Goal: Transaction & Acquisition: Purchase product/service

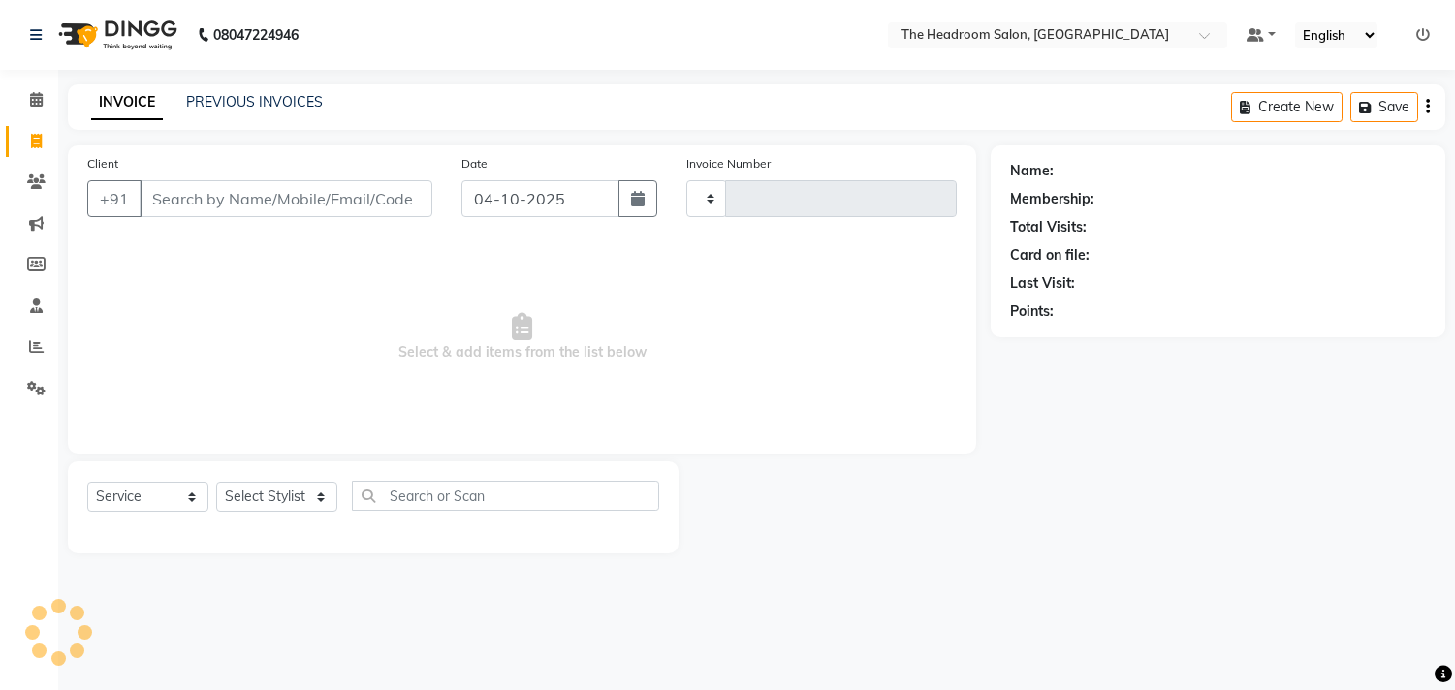
select select "service"
click at [206, 195] on input "Client" at bounding box center [286, 198] width 293 height 37
type input "3937"
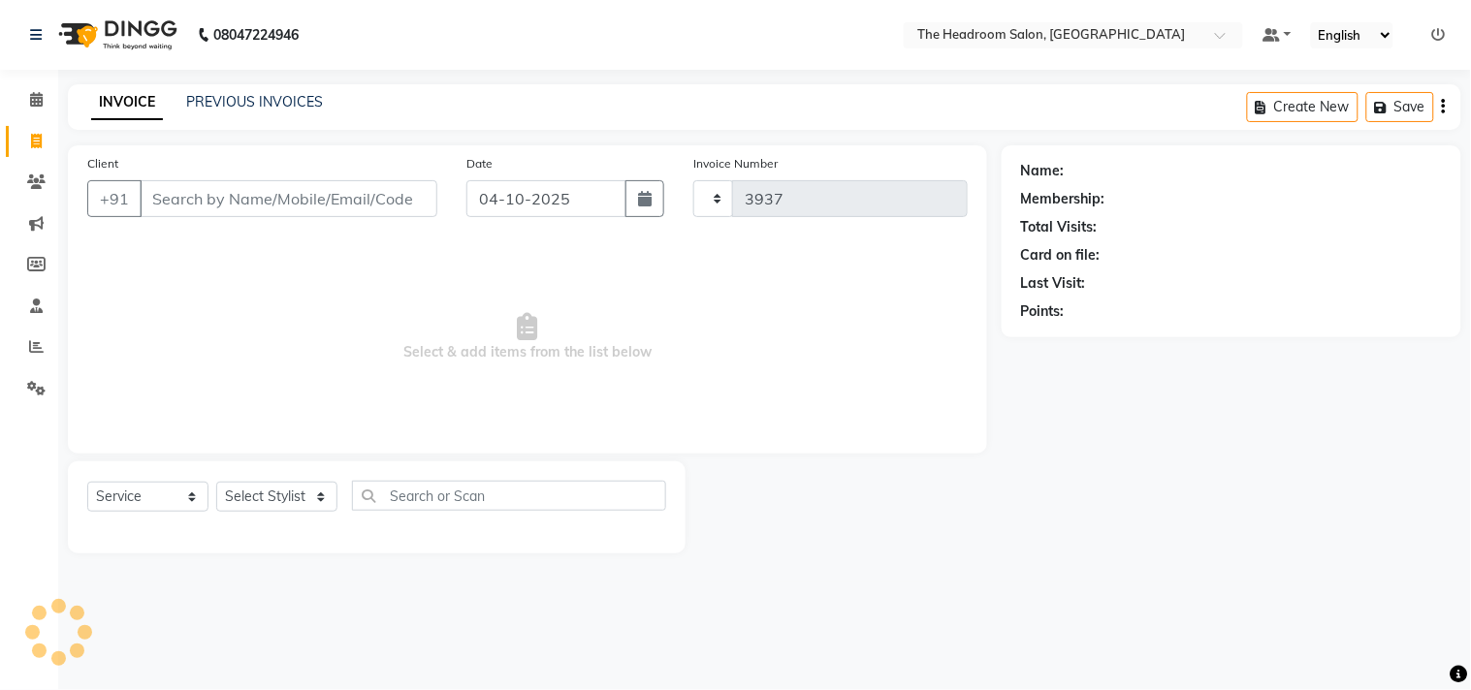
select select "6933"
select select "58237"
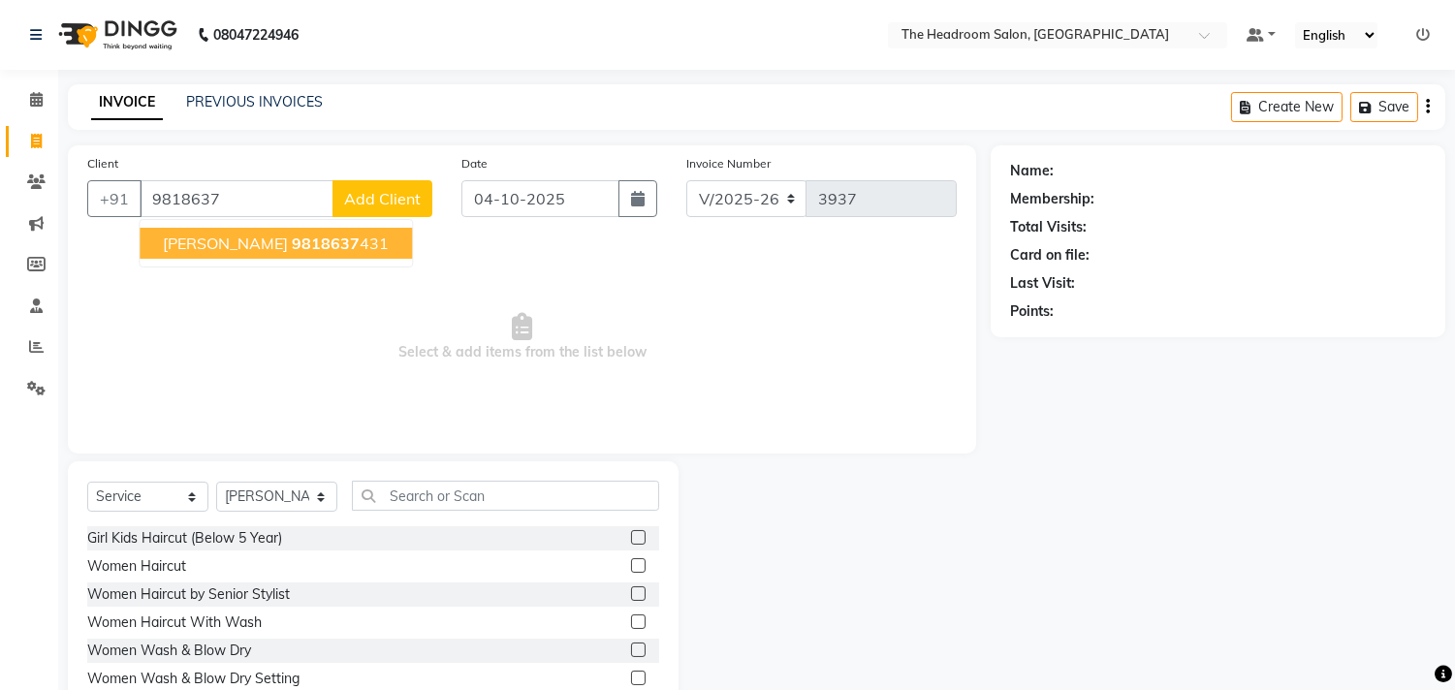
click at [219, 243] on span "[PERSON_NAME]" at bounding box center [225, 243] width 125 height 19
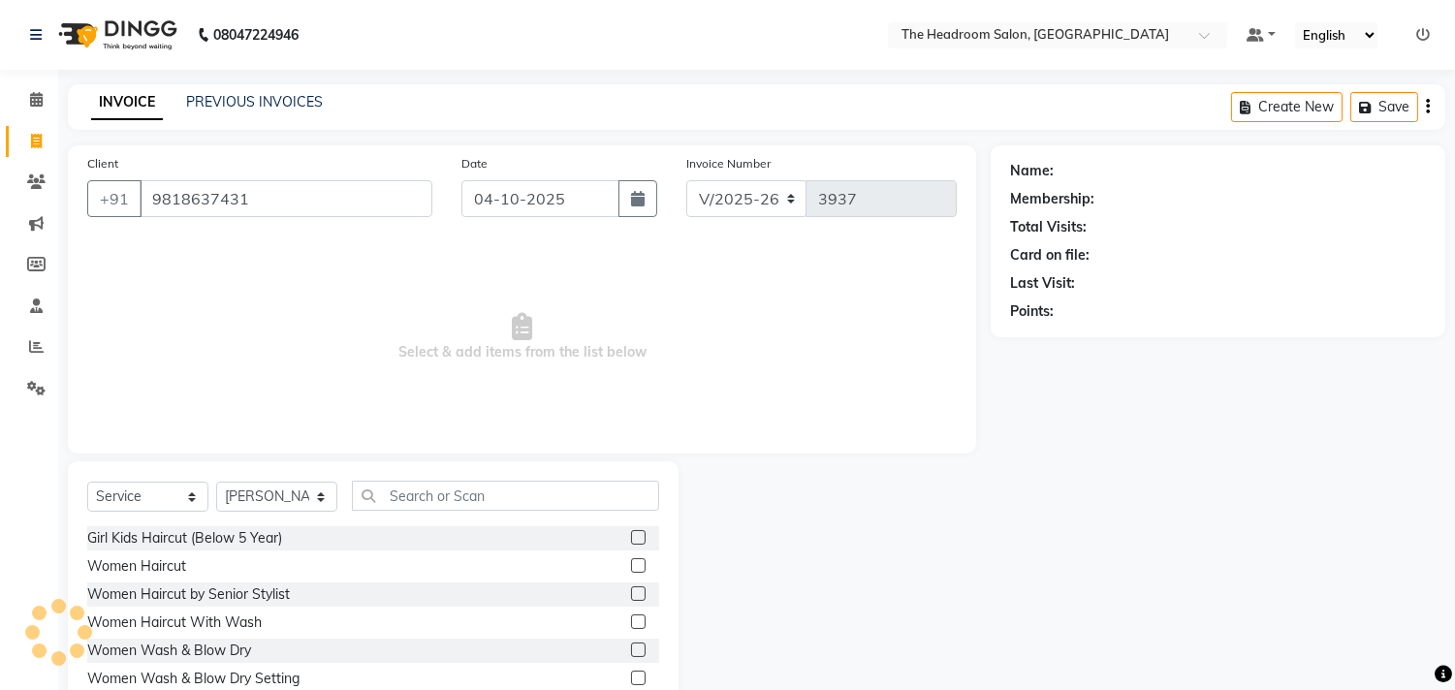
type input "9818637431"
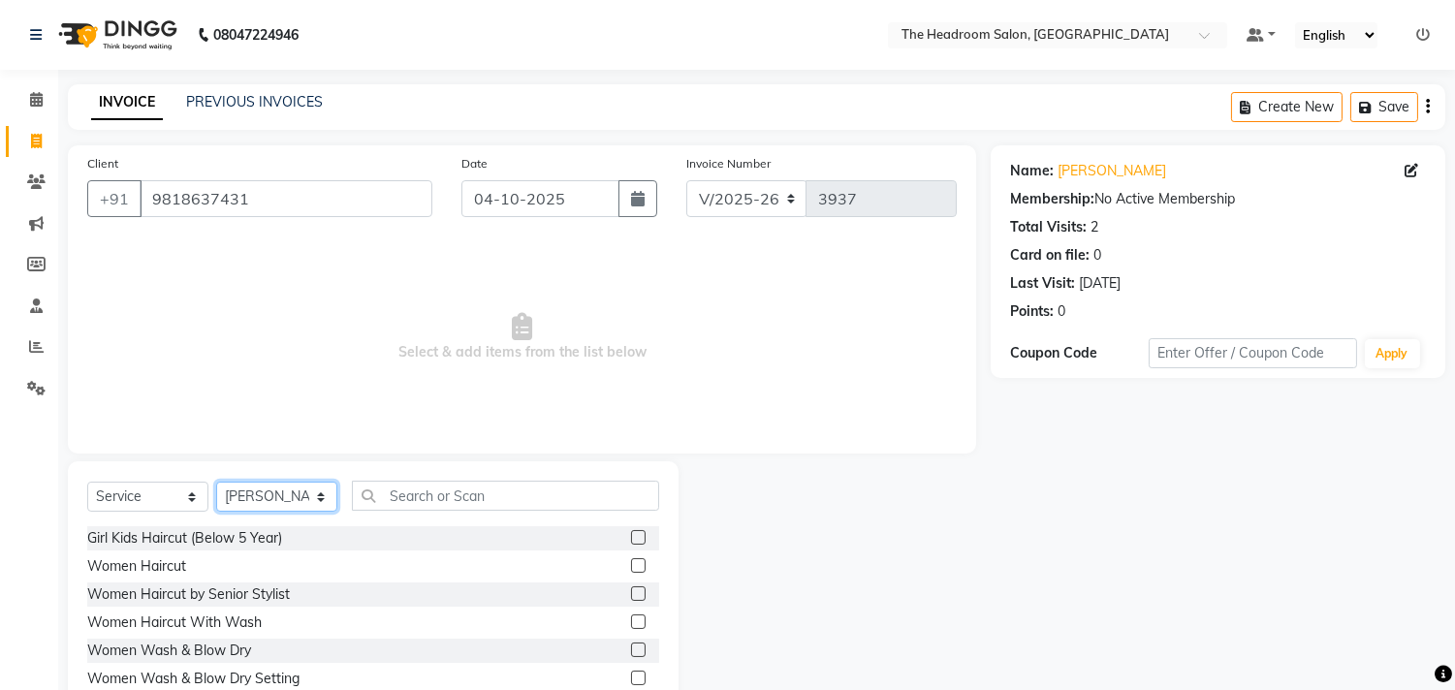
click at [314, 501] on select "Select Stylist [PERSON_NAME] Deepak [PERSON_NAME] [PERSON_NAME] Manager [PERSON…" at bounding box center [276, 497] width 121 height 30
select select "58235"
click at [216, 483] on select "Select Stylist [PERSON_NAME] Deepak [PERSON_NAME] [PERSON_NAME] Manager [PERSON…" at bounding box center [276, 497] width 121 height 30
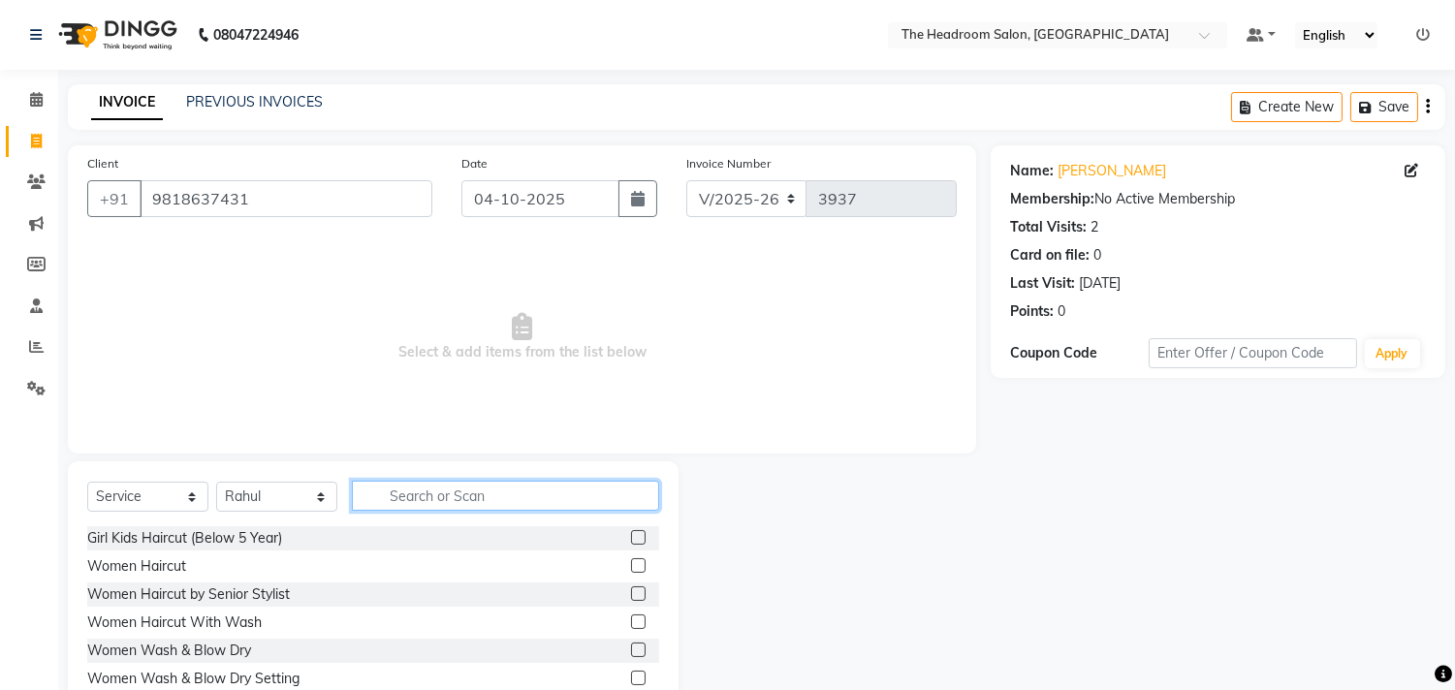
click at [403, 498] on input "text" at bounding box center [505, 496] width 307 height 30
click at [631, 648] on label at bounding box center [638, 650] width 15 height 15
click at [631, 648] on input "checkbox" at bounding box center [637, 651] width 13 height 13
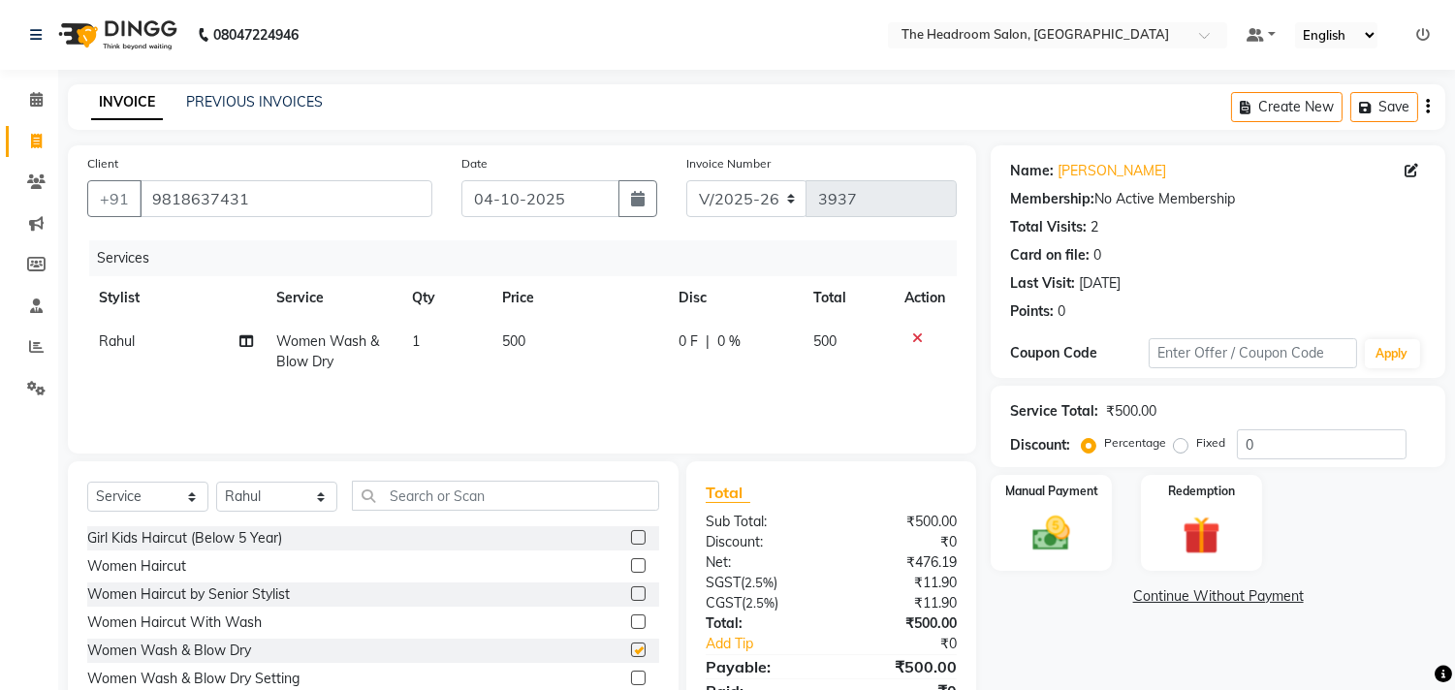
checkbox input "false"
click at [919, 339] on icon at bounding box center [917, 339] width 11 height 14
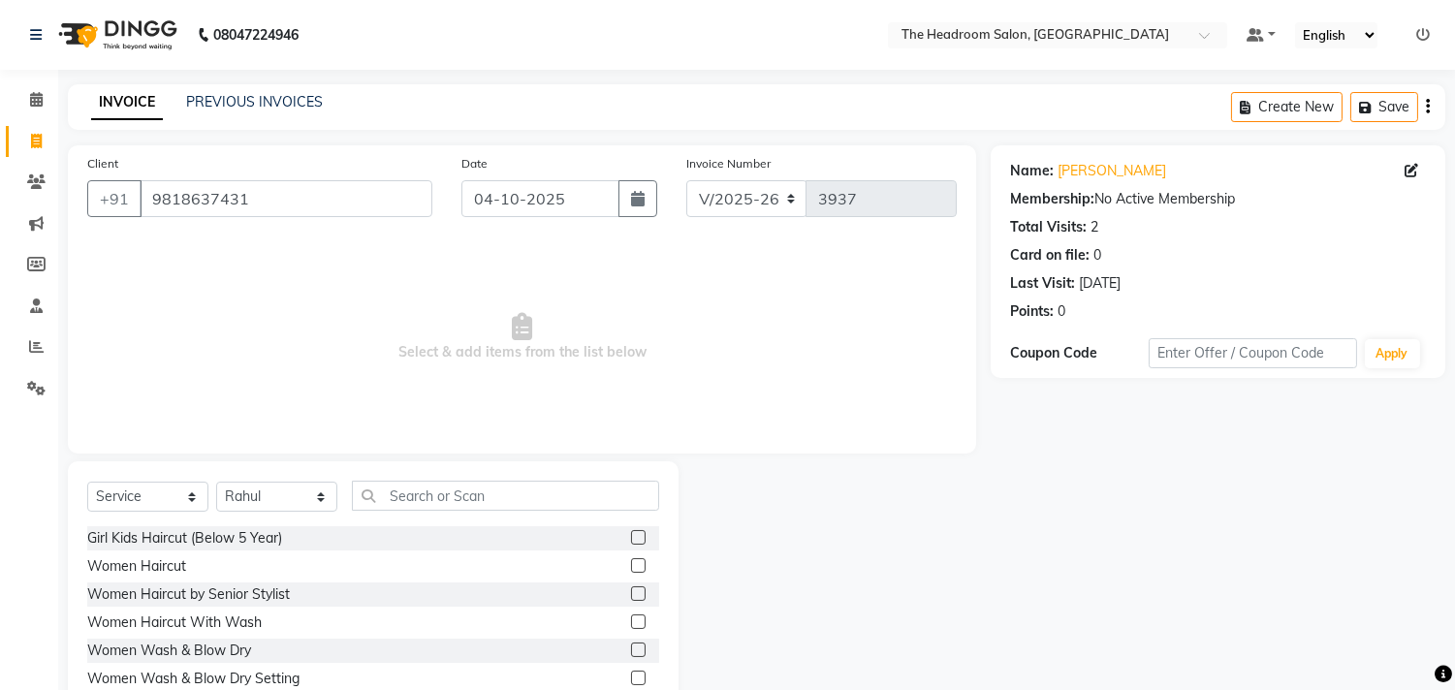
click at [681, 592] on div at bounding box center [835, 604] width 312 height 286
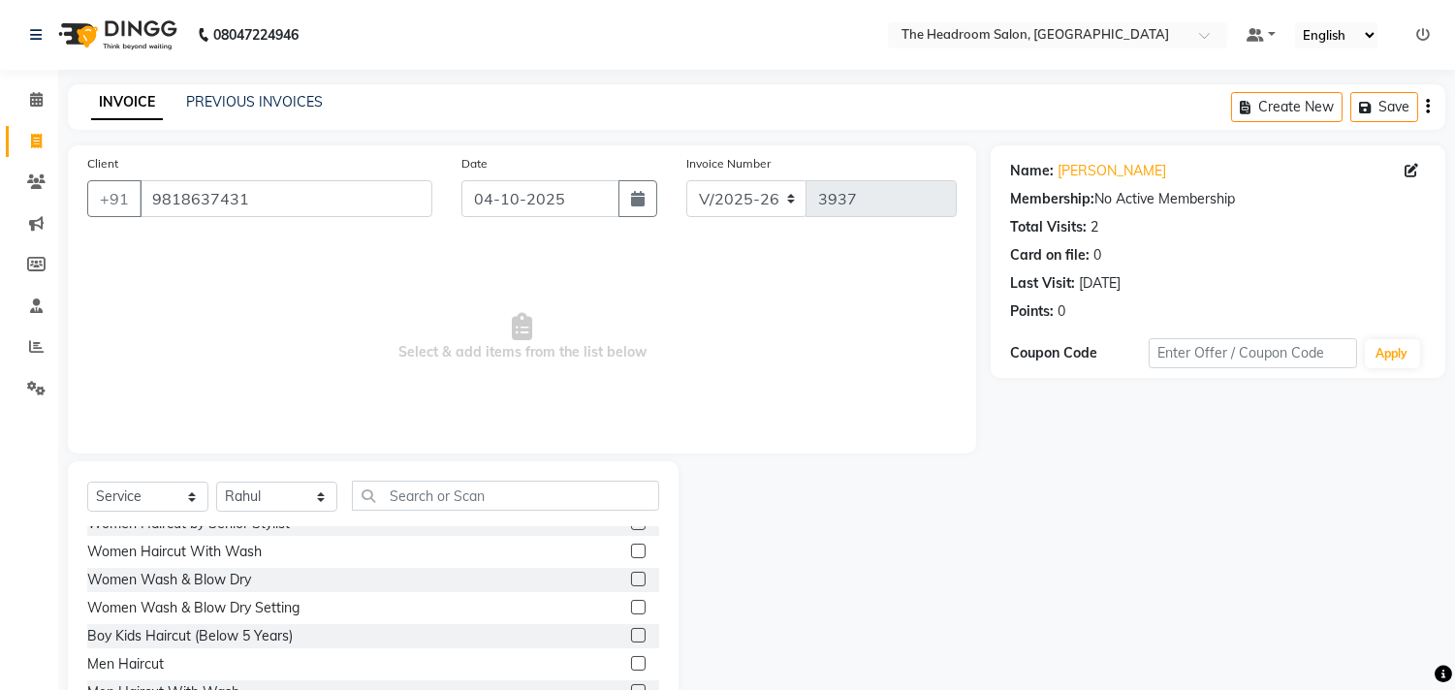
scroll to position [169, 0]
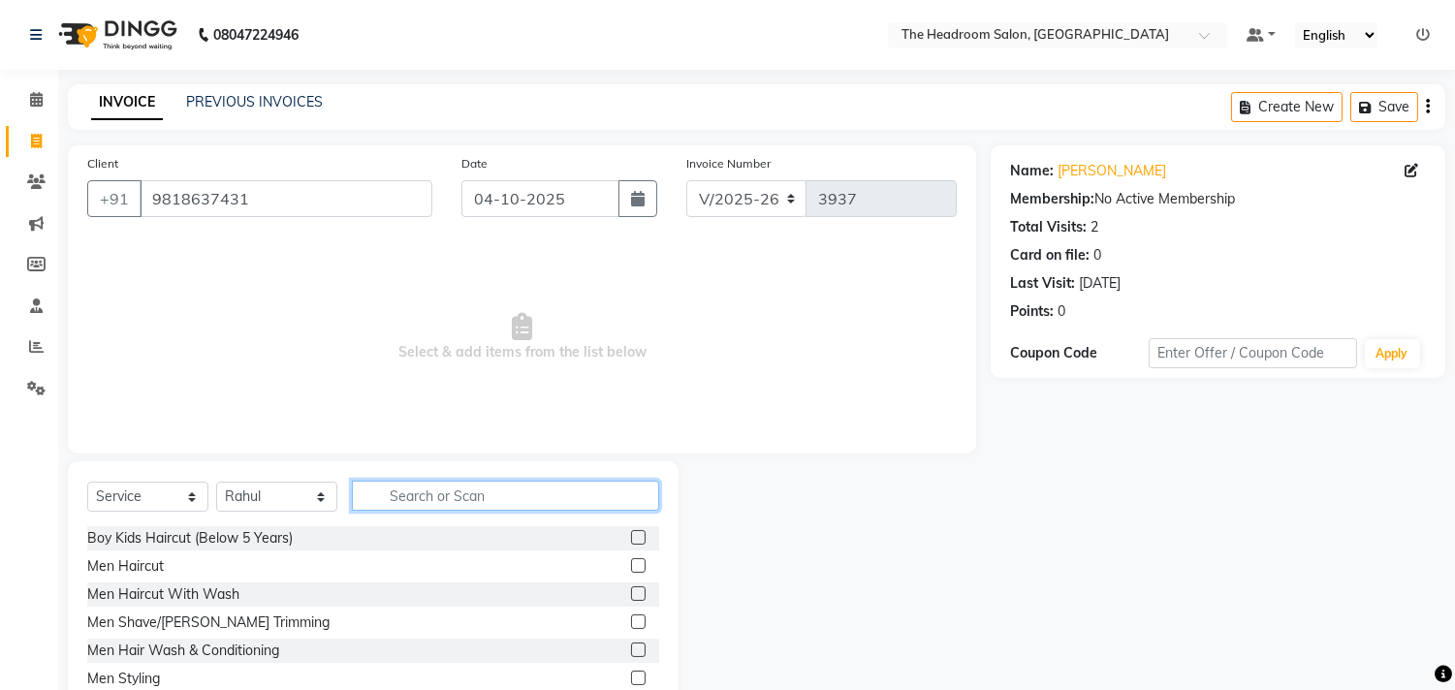
click at [409, 495] on input "text" at bounding box center [505, 496] width 307 height 30
type input "h"
type input "w"
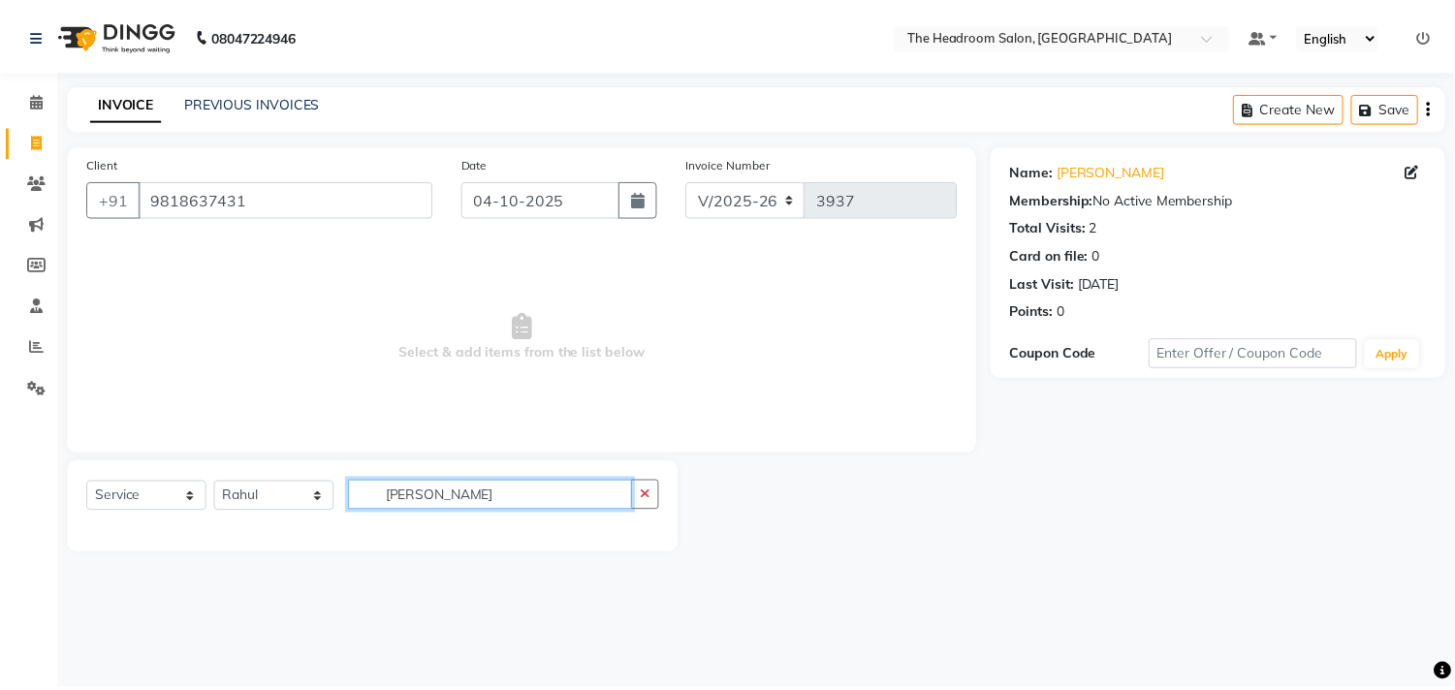
scroll to position [0, 0]
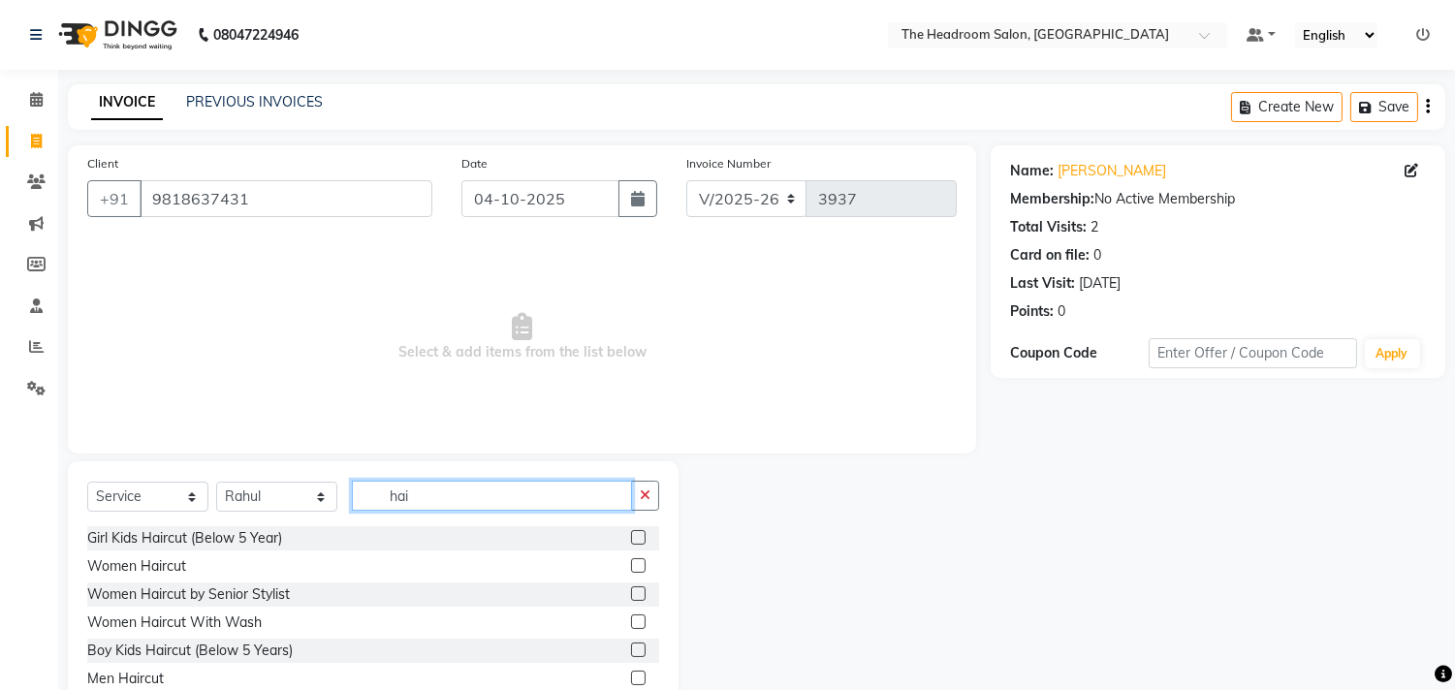
type input "hai"
click at [631, 617] on label at bounding box center [638, 622] width 15 height 15
click at [631, 617] on input "checkbox" at bounding box center [637, 623] width 13 height 13
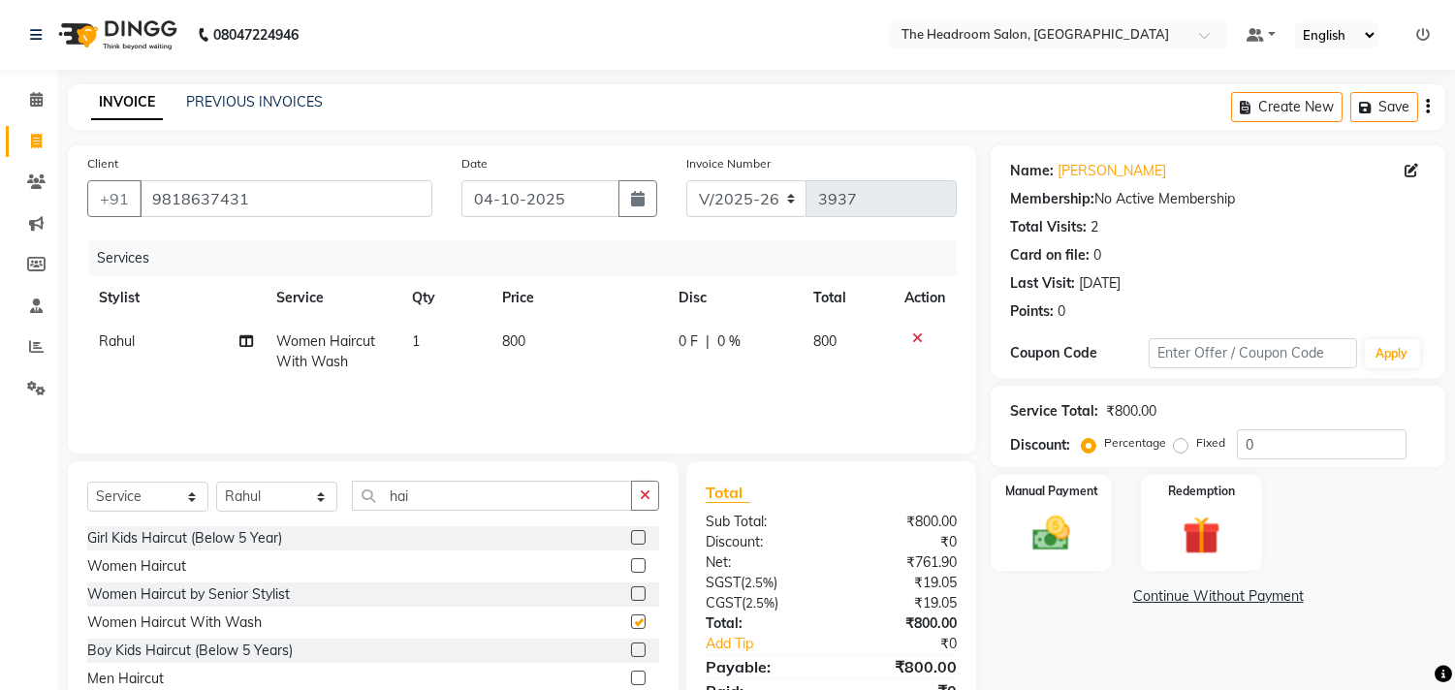
checkbox input "false"
click at [1047, 533] on img at bounding box center [1052, 535] width 64 height 46
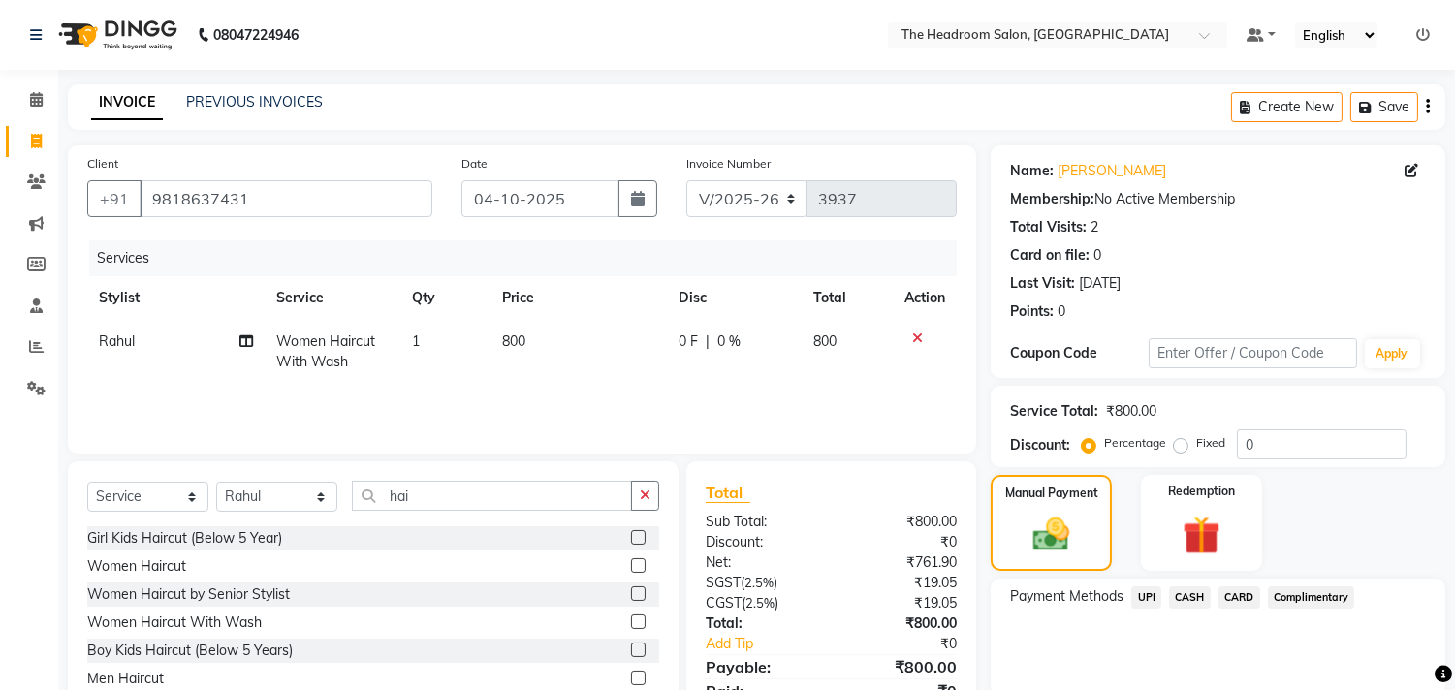
click at [1233, 593] on span "CARD" at bounding box center [1240, 598] width 42 height 22
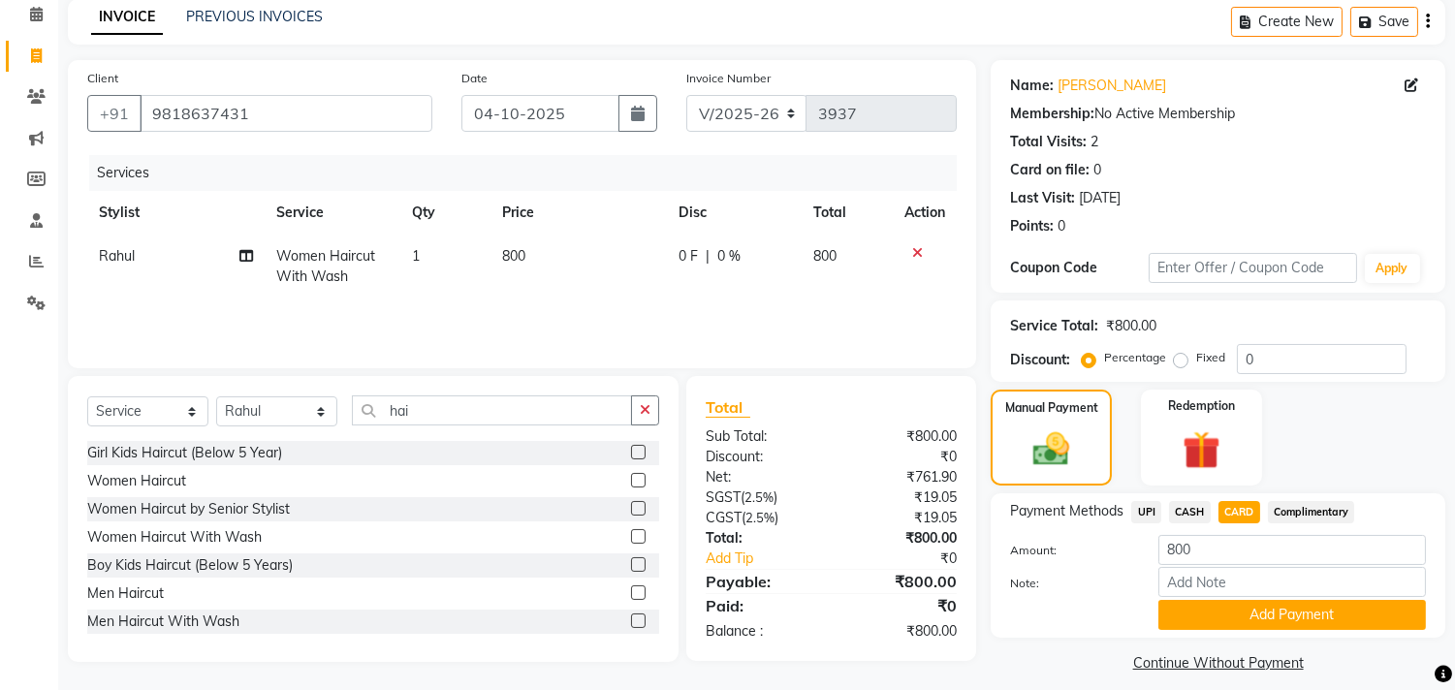
scroll to position [101, 0]
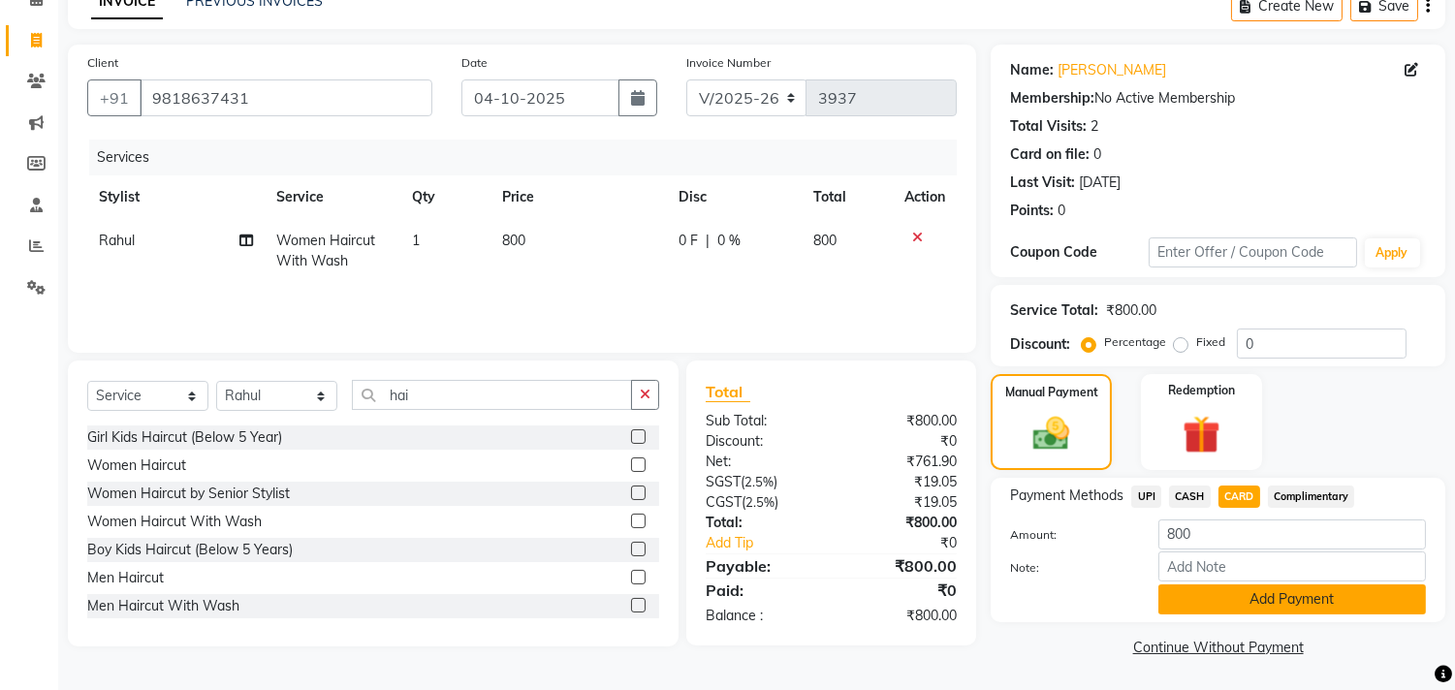
click at [1354, 594] on button "Add Payment" at bounding box center [1292, 600] width 268 height 30
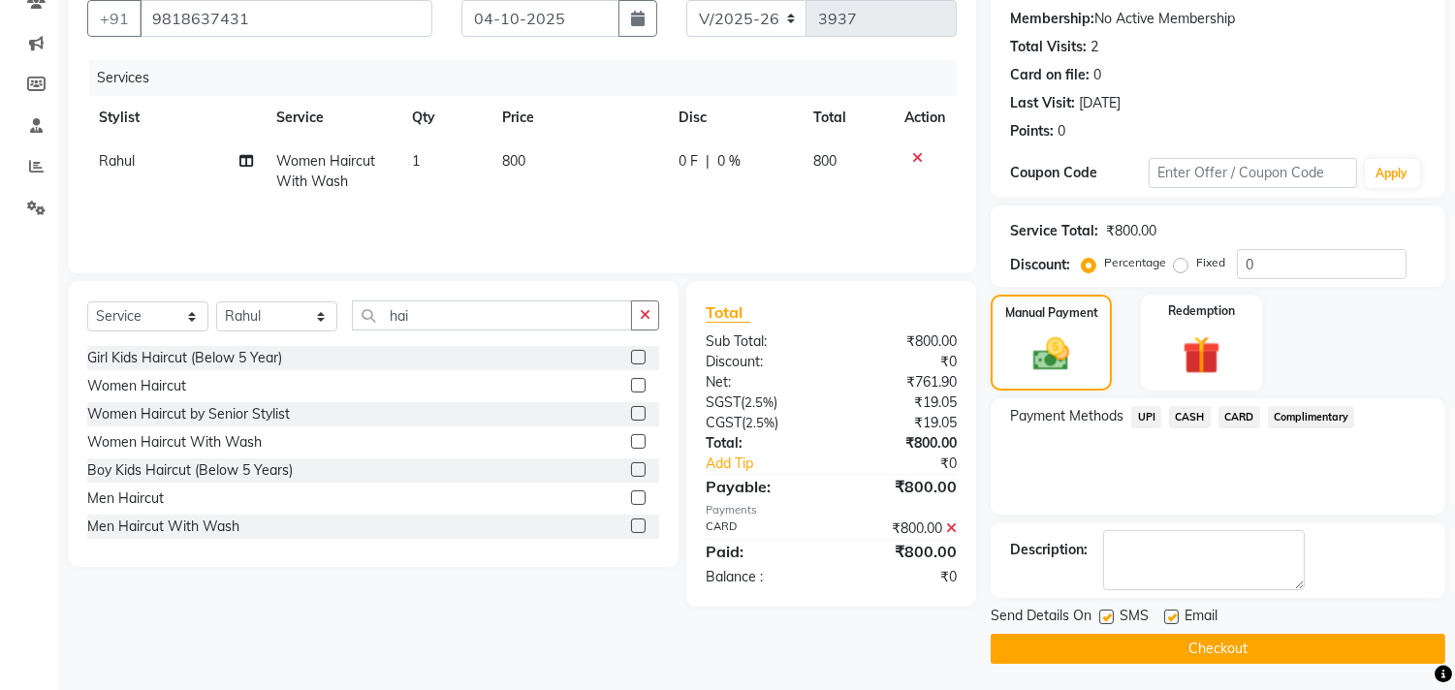
scroll to position [181, 0]
click at [1282, 645] on button "Checkout" at bounding box center [1218, 648] width 455 height 30
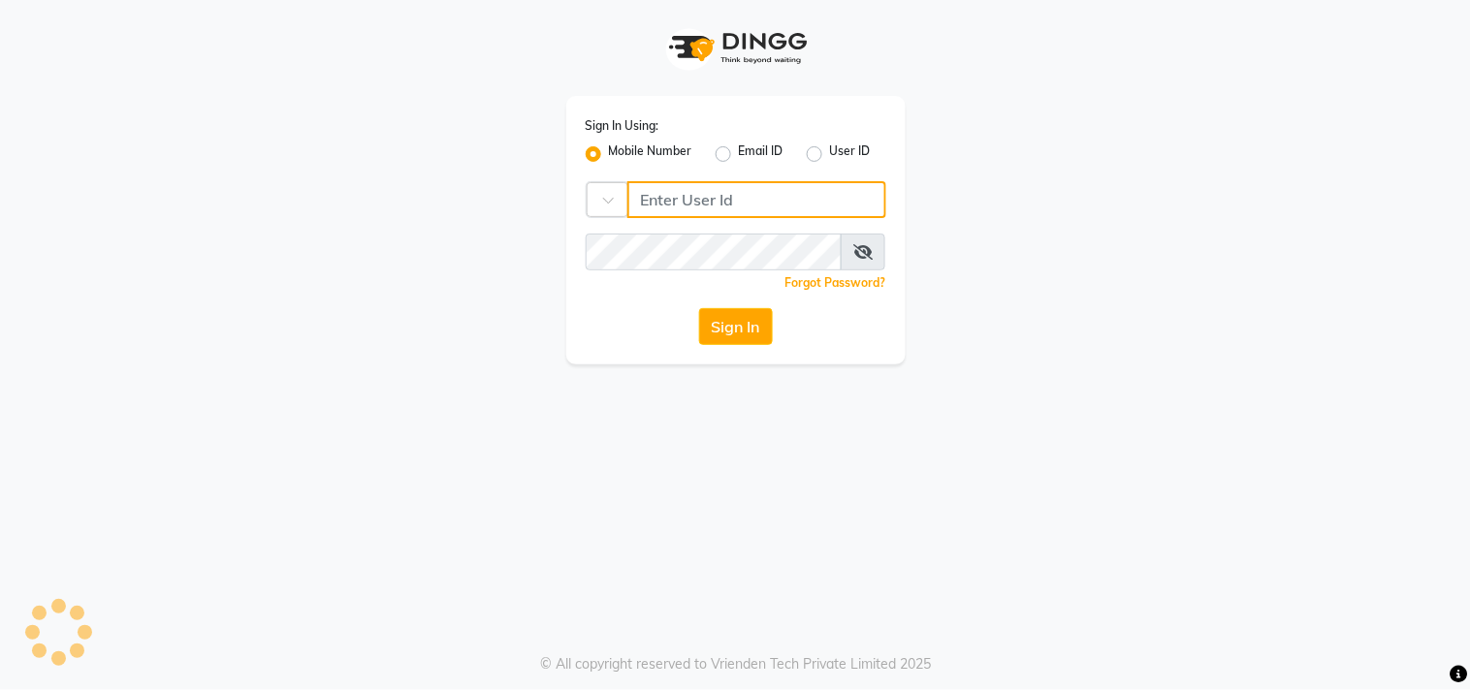
type input "123456000"
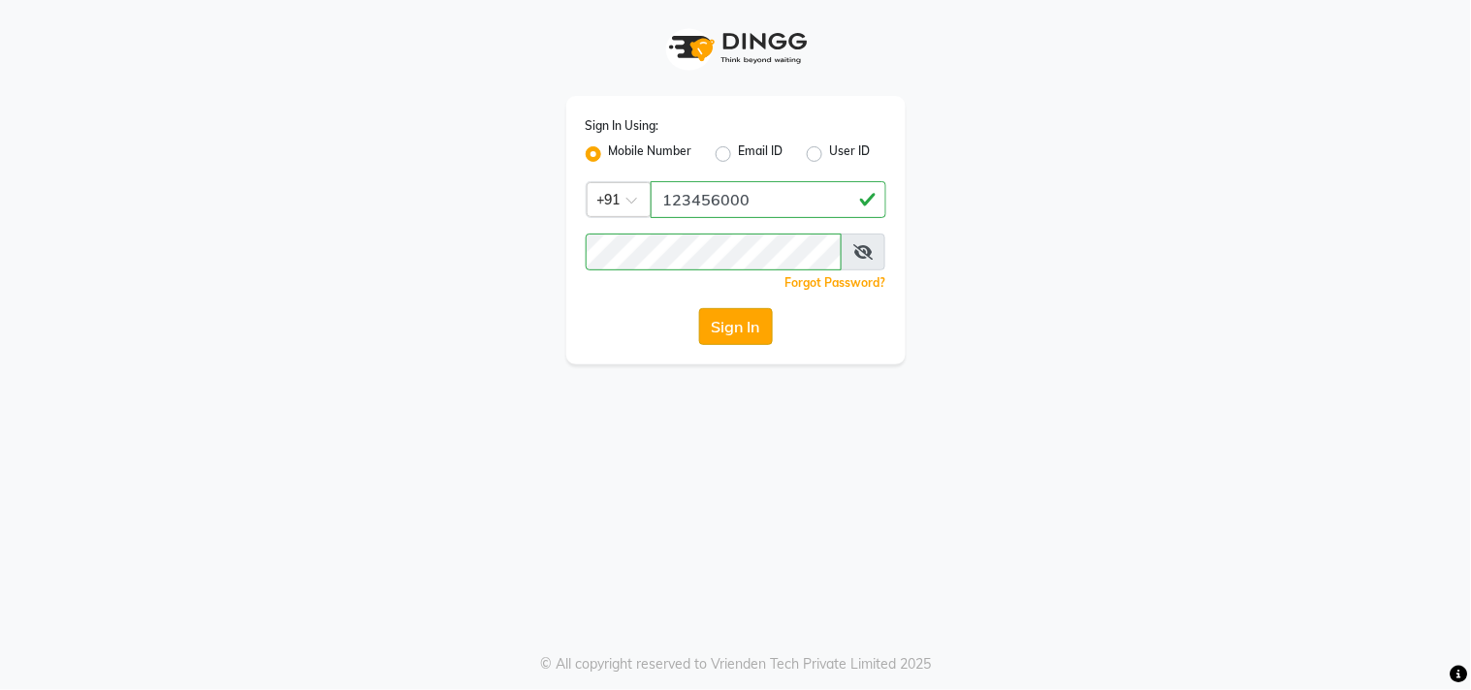
click at [715, 337] on button "Sign In" at bounding box center [736, 326] width 74 height 37
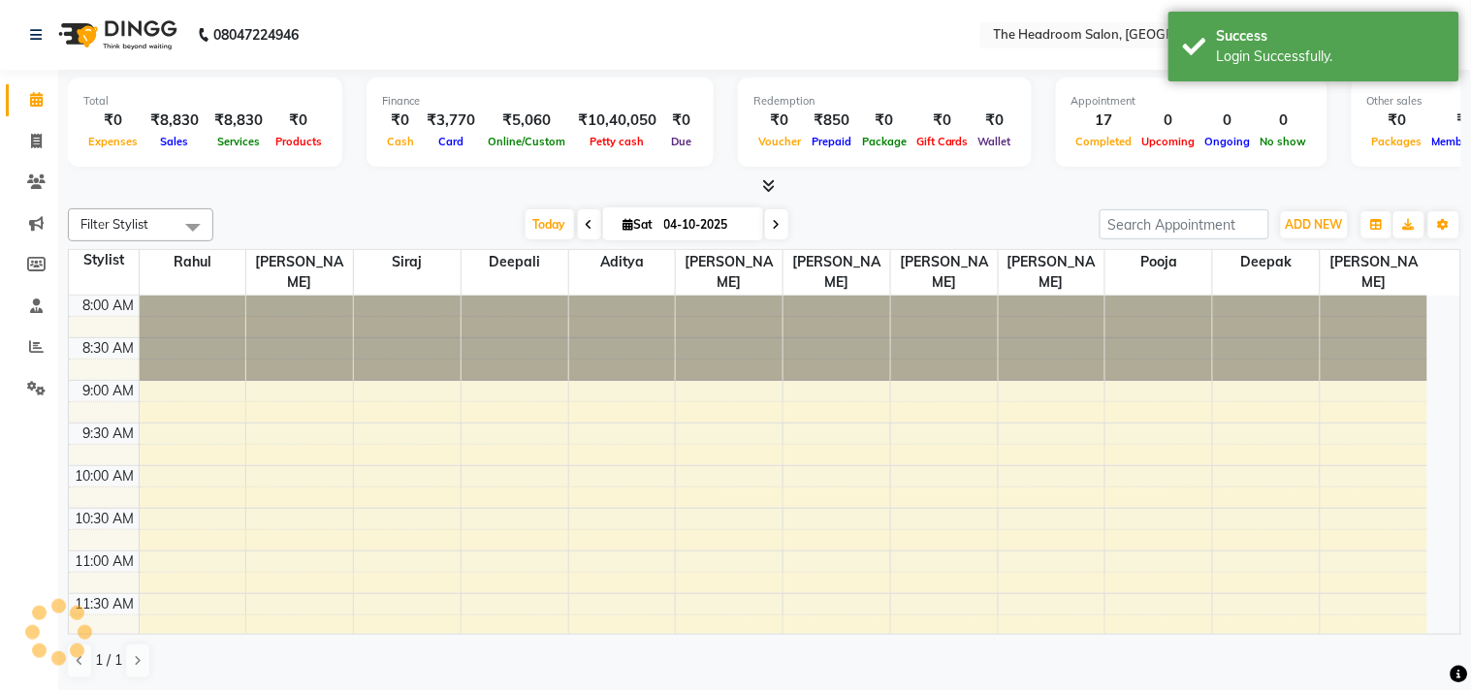
click at [715, 296] on div at bounding box center [729, 296] width 107 height 0
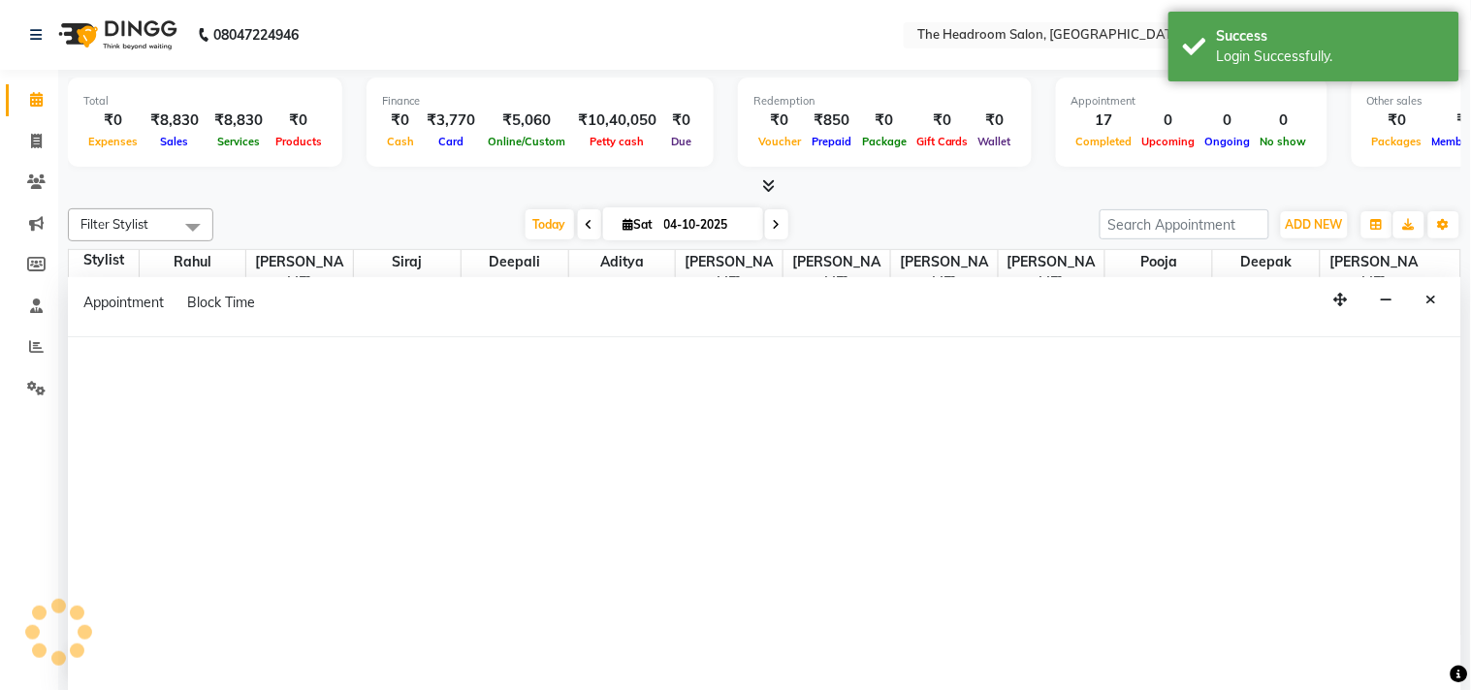
select select "en"
click at [31, 137] on icon at bounding box center [36, 141] width 11 height 15
select select "service"
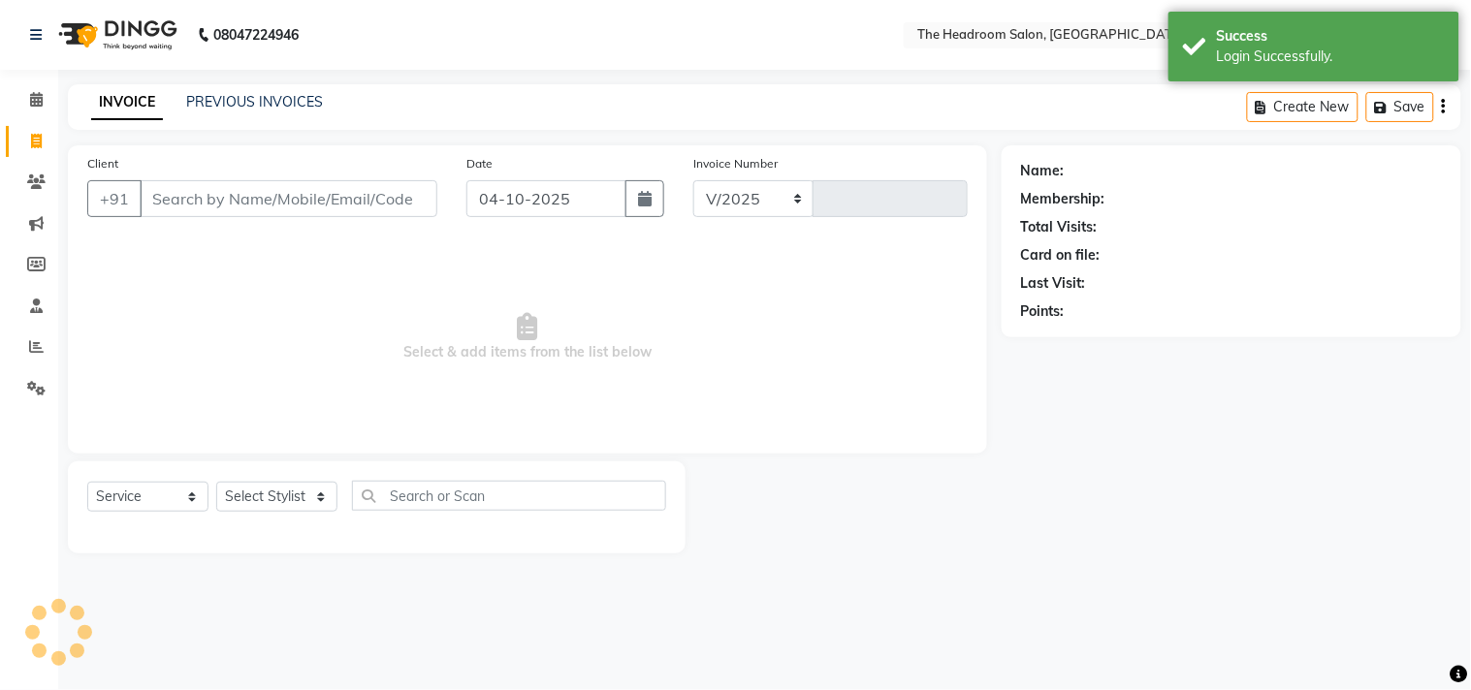
select select "6933"
type input "3938"
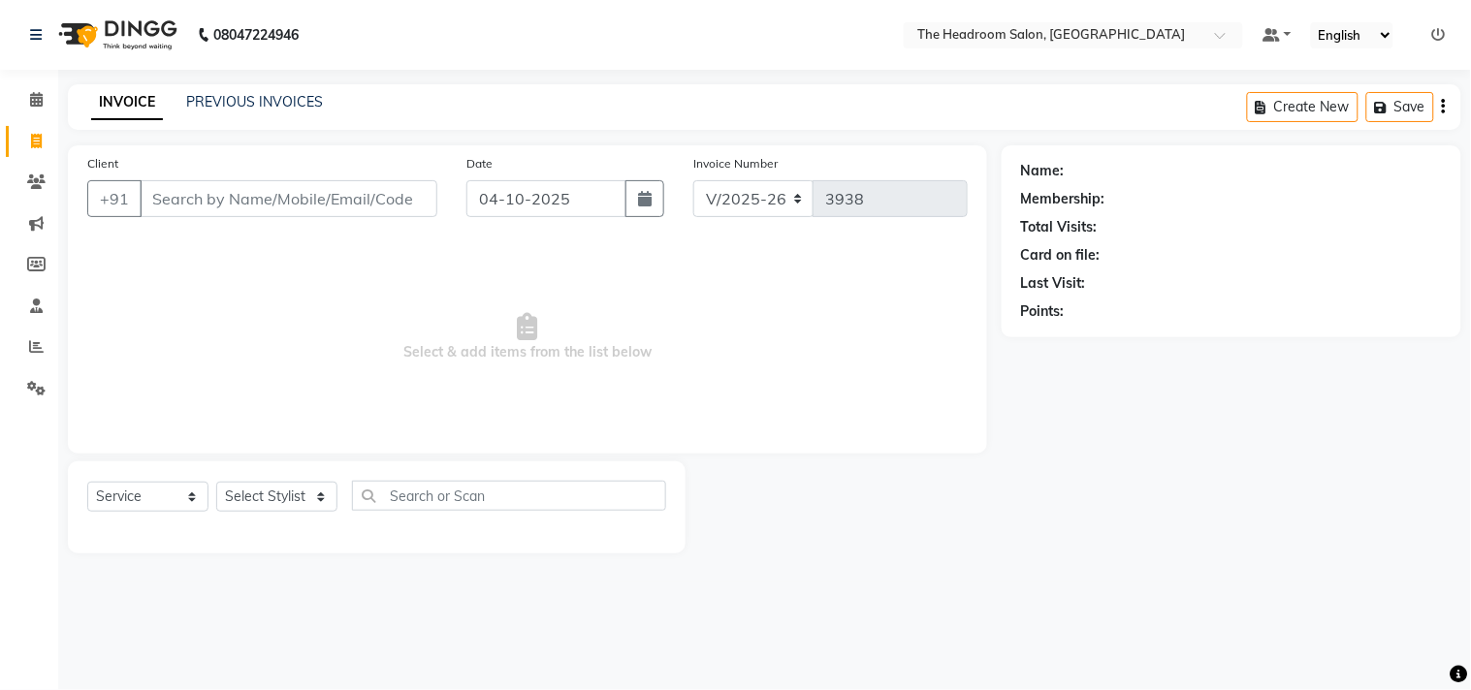
select select "58237"
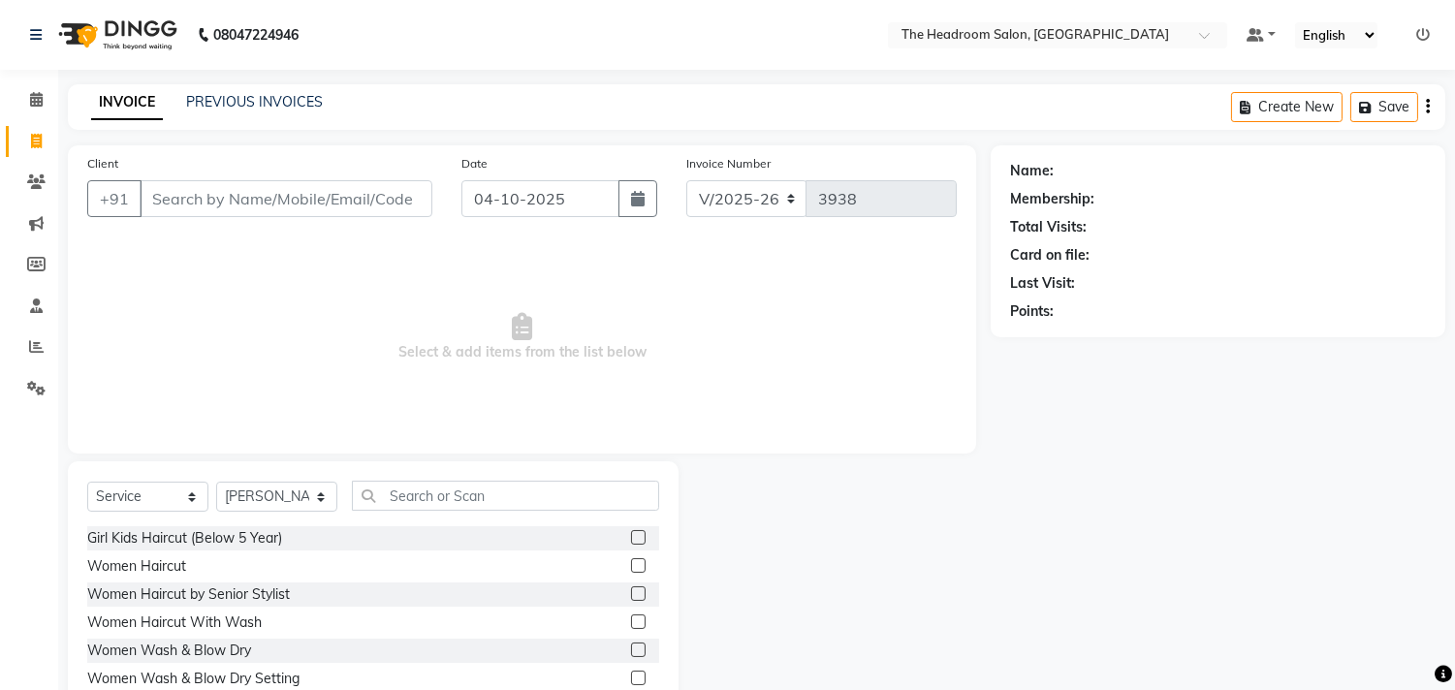
click at [1346, 408] on div "Name: Membership: Total Visits: Card on file: Last Visit: Points:" at bounding box center [1225, 446] width 469 height 602
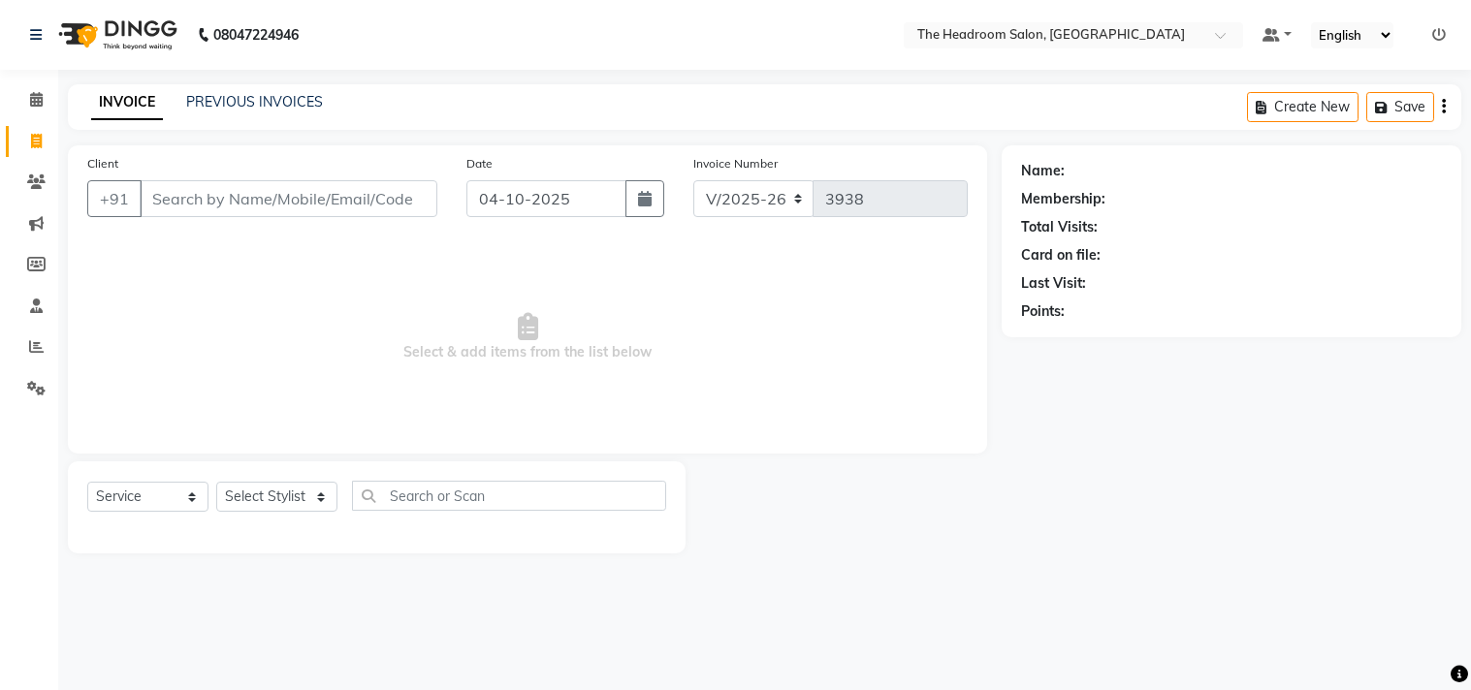
select select "6933"
select select "service"
select select "58237"
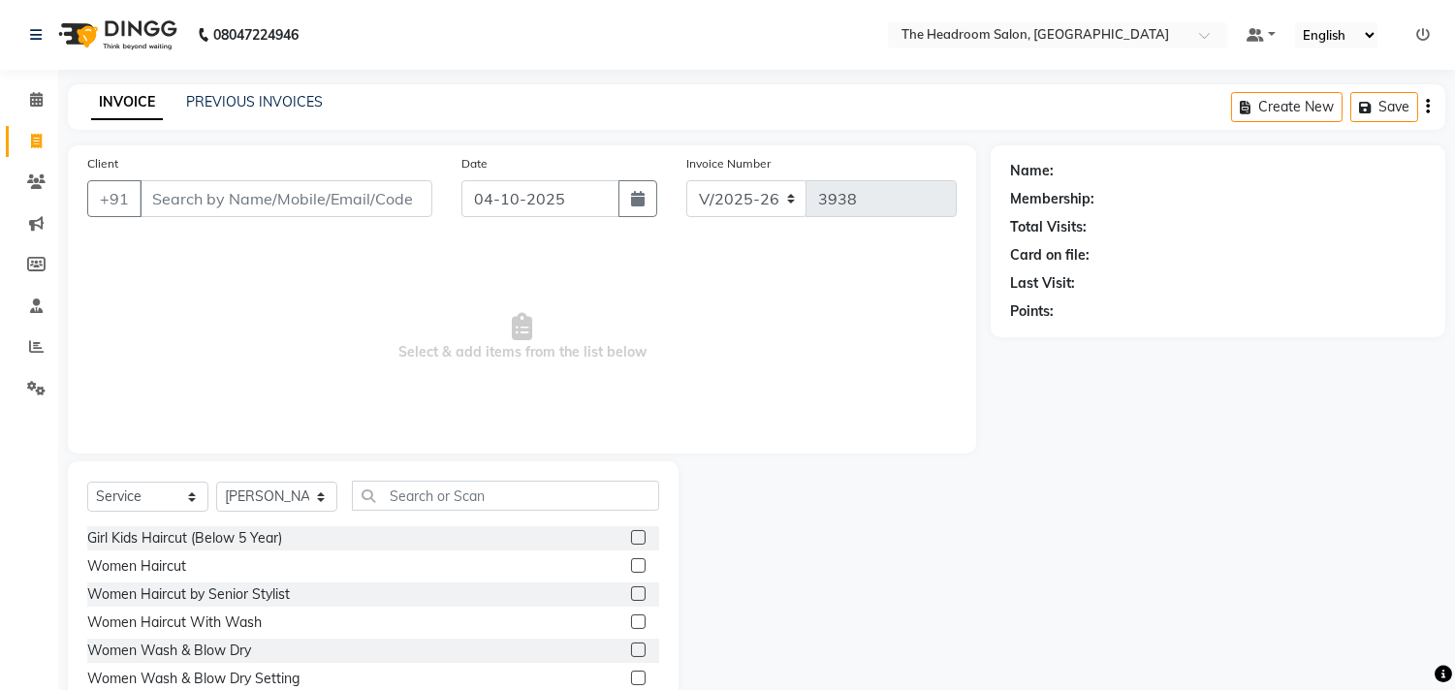
click at [296, 221] on div "Client +91" at bounding box center [260, 192] width 374 height 79
click at [214, 200] on input "Client" at bounding box center [286, 198] width 293 height 37
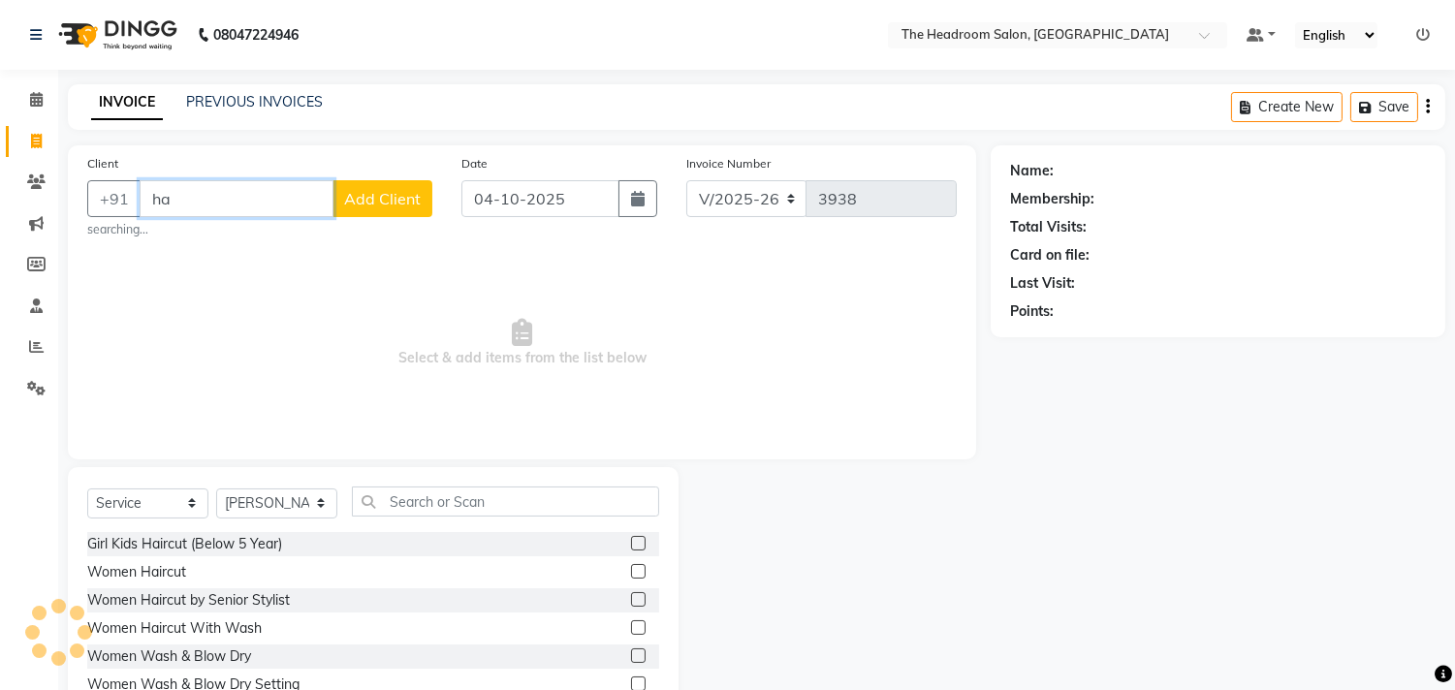
type input "h"
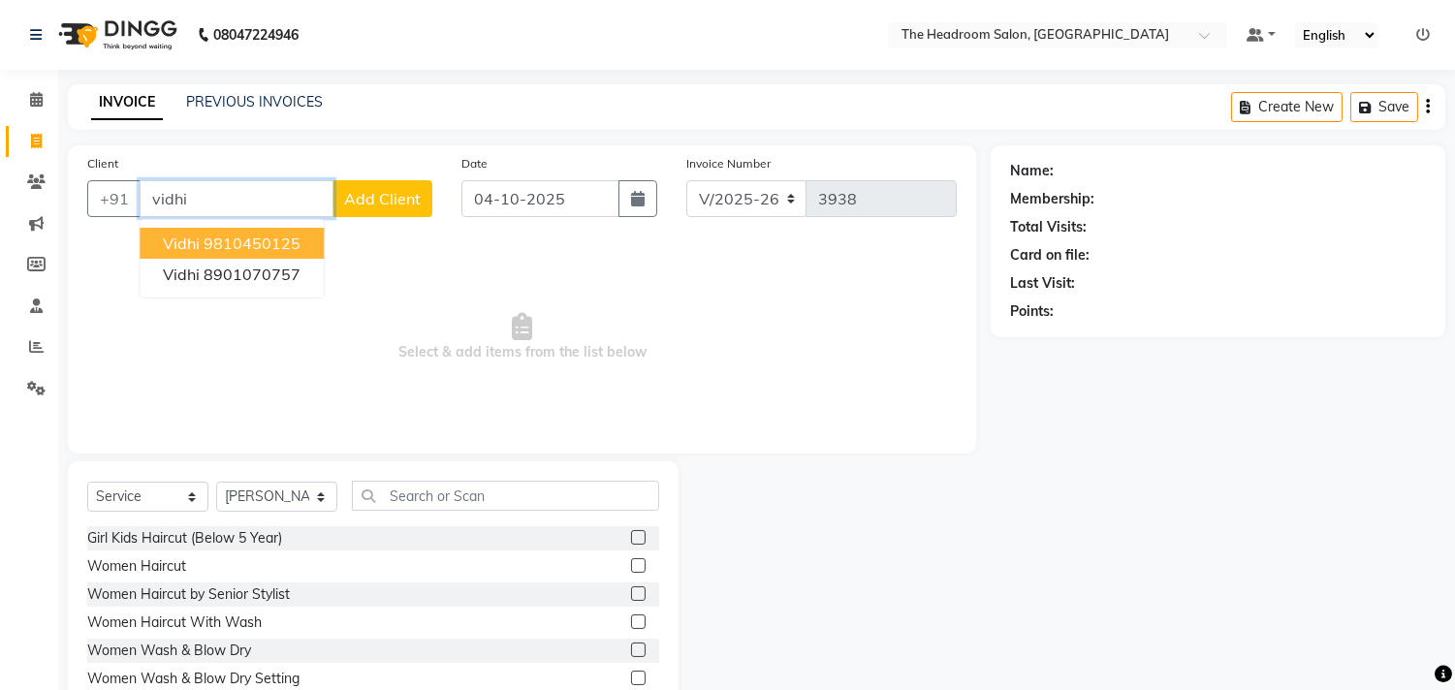
click at [209, 240] on ngb-highlight "9810450125" at bounding box center [252, 243] width 97 height 19
type input "9810450125"
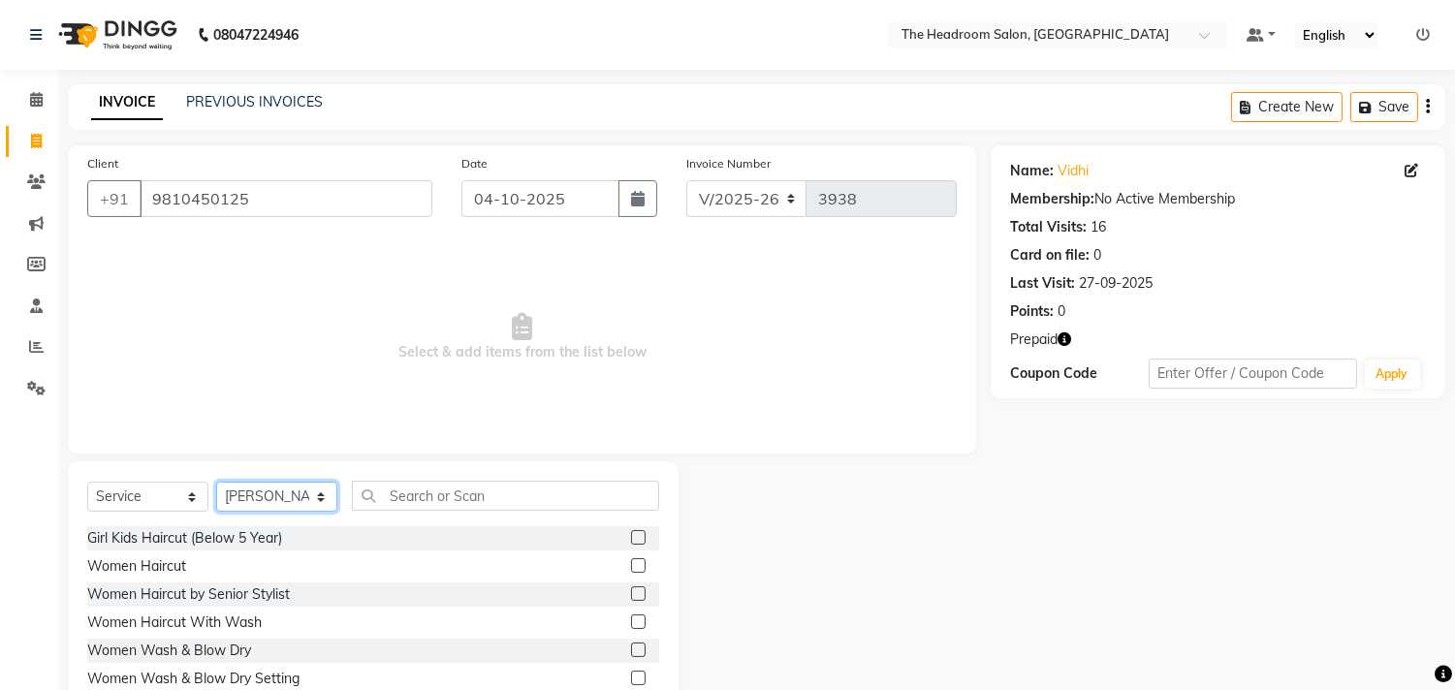
click at [315, 499] on select "Select Stylist [PERSON_NAME] Deepak [PERSON_NAME] [PERSON_NAME] Manager [PERSON…" at bounding box center [276, 497] width 121 height 30
select select "58238"
click at [216, 483] on select "Select Stylist [PERSON_NAME] Deepak [PERSON_NAME] [PERSON_NAME] Manager [PERSON…" at bounding box center [276, 497] width 121 height 30
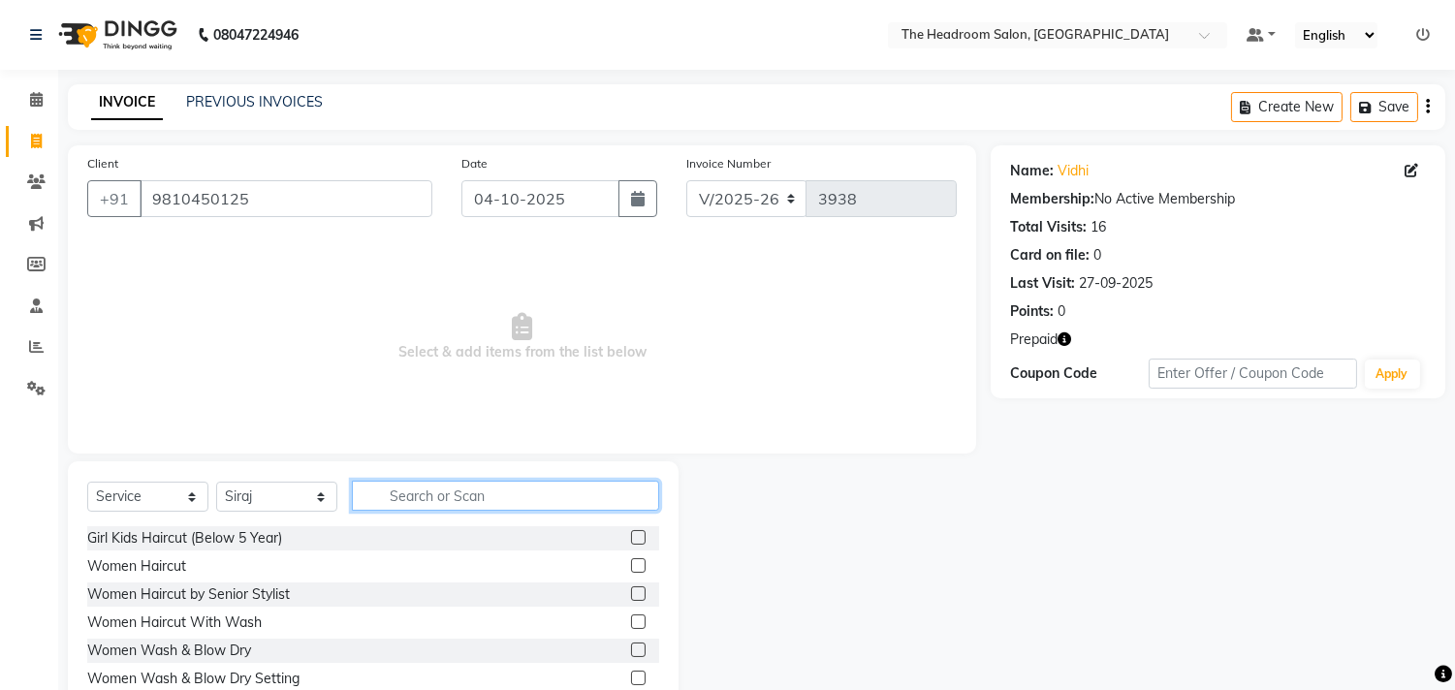
click at [398, 485] on input "text" at bounding box center [505, 496] width 307 height 30
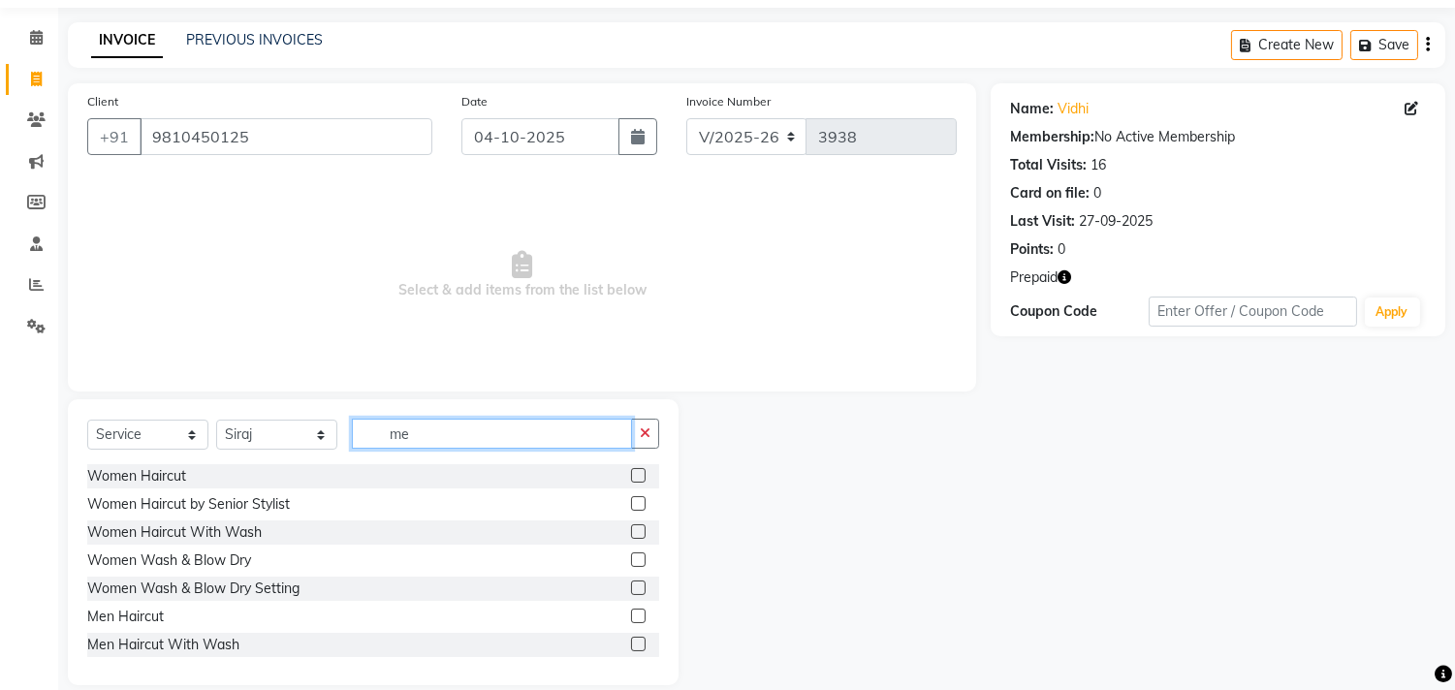
scroll to position [85, 0]
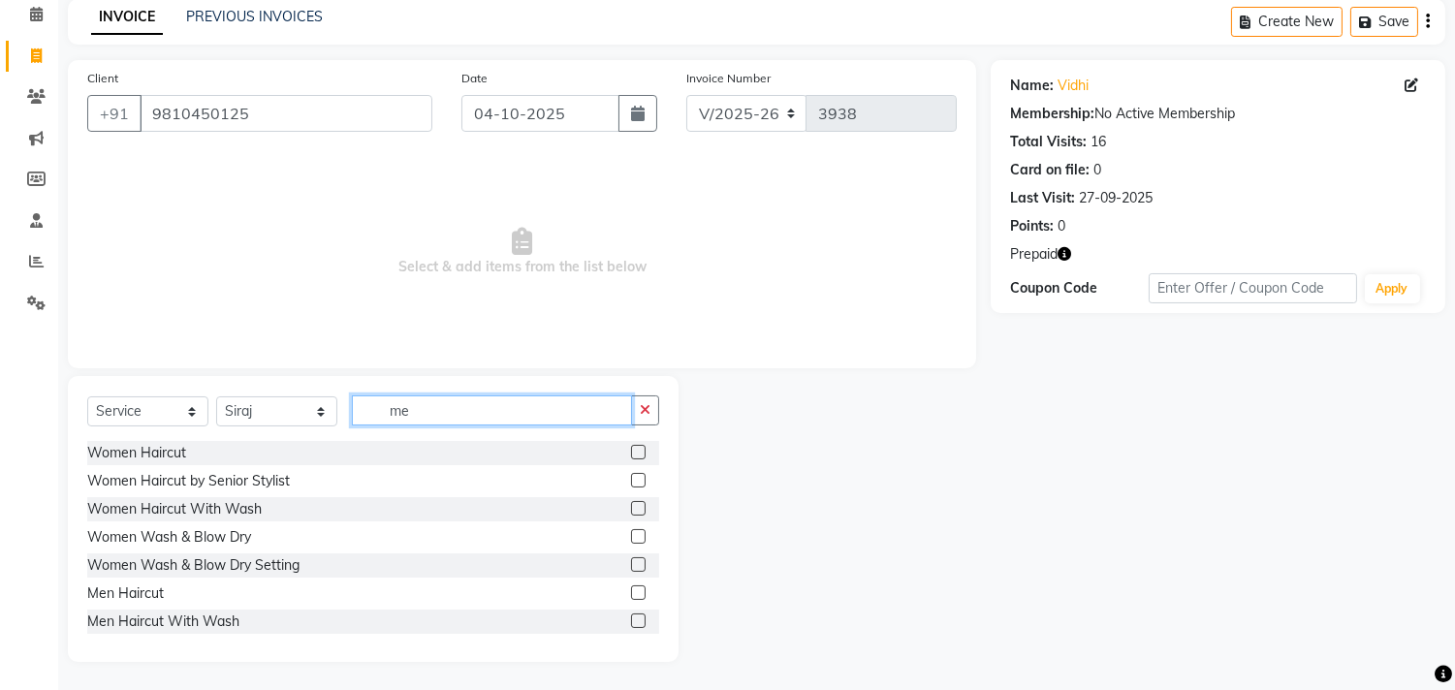
drag, startPoint x: 390, startPoint y: 495, endPoint x: 618, endPoint y: 589, distance: 246.5
click at [618, 589] on div "Select Service Product Membership Package Voucher Prepaid Gift Card Select Styl…" at bounding box center [373, 519] width 611 height 286
type input "me"
click at [631, 589] on label at bounding box center [638, 593] width 15 height 15
click at [631, 589] on input "checkbox" at bounding box center [637, 593] width 13 height 13
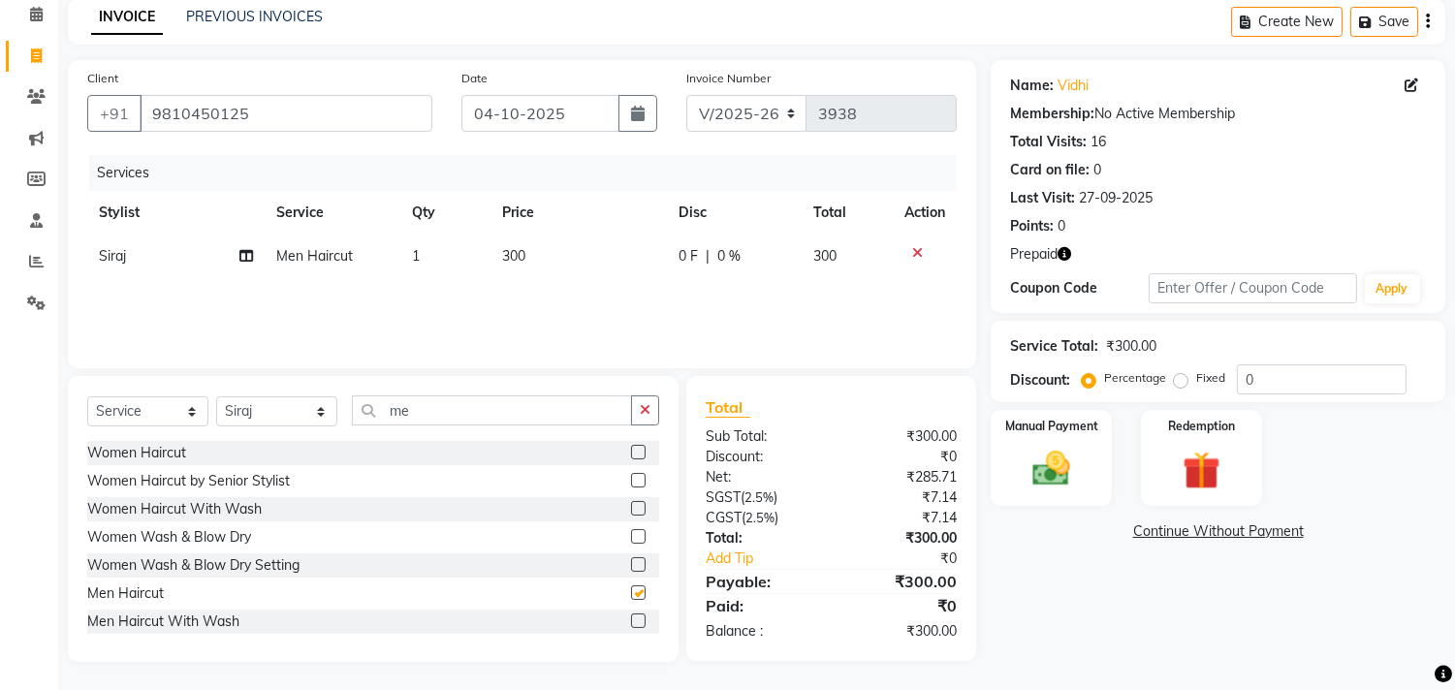
checkbox input "false"
click at [323, 410] on select "Select Stylist [PERSON_NAME] Deepak [PERSON_NAME] [PERSON_NAME] Manager [PERSON…" at bounding box center [276, 411] width 121 height 30
select select "87934"
click at [216, 396] on select "Select Stylist [PERSON_NAME] Deepak [PERSON_NAME] [PERSON_NAME] Manager [PERSON…" at bounding box center [276, 411] width 121 height 30
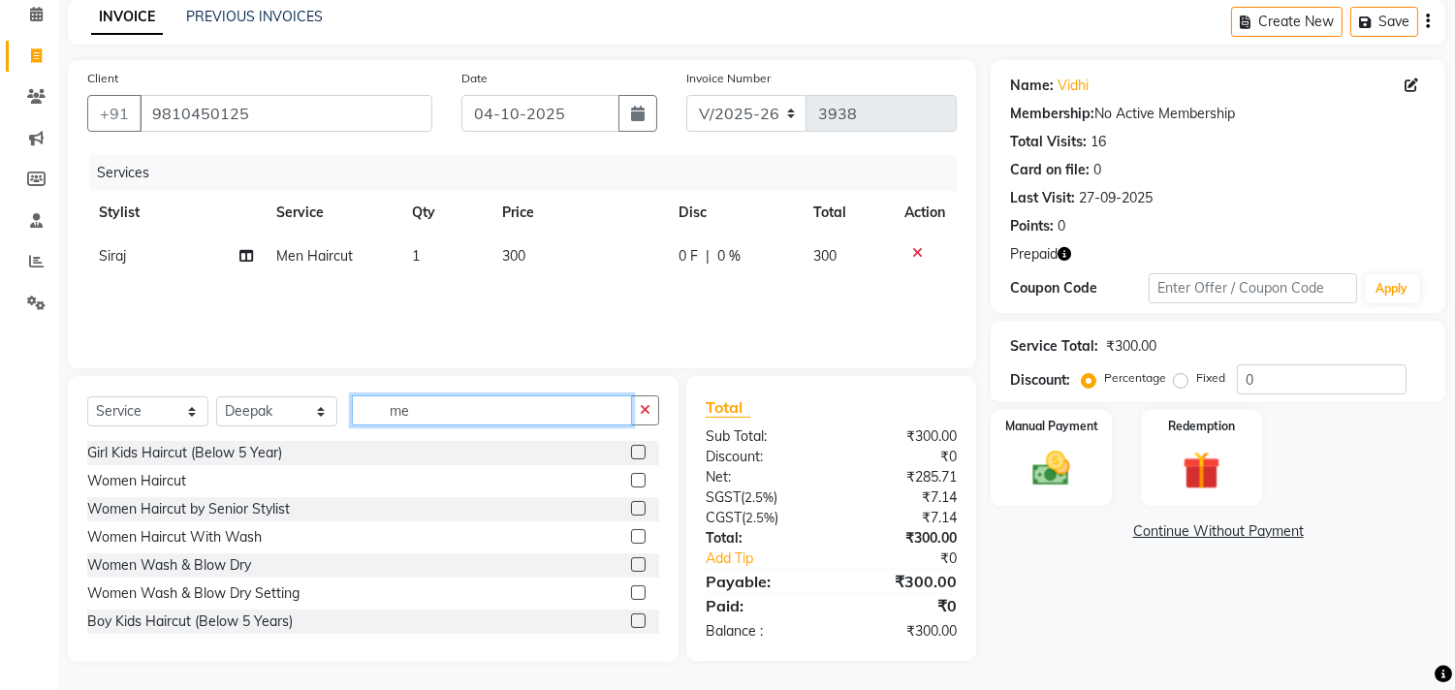
click at [419, 404] on input "me" at bounding box center [492, 411] width 280 height 30
type input "m"
type input "b"
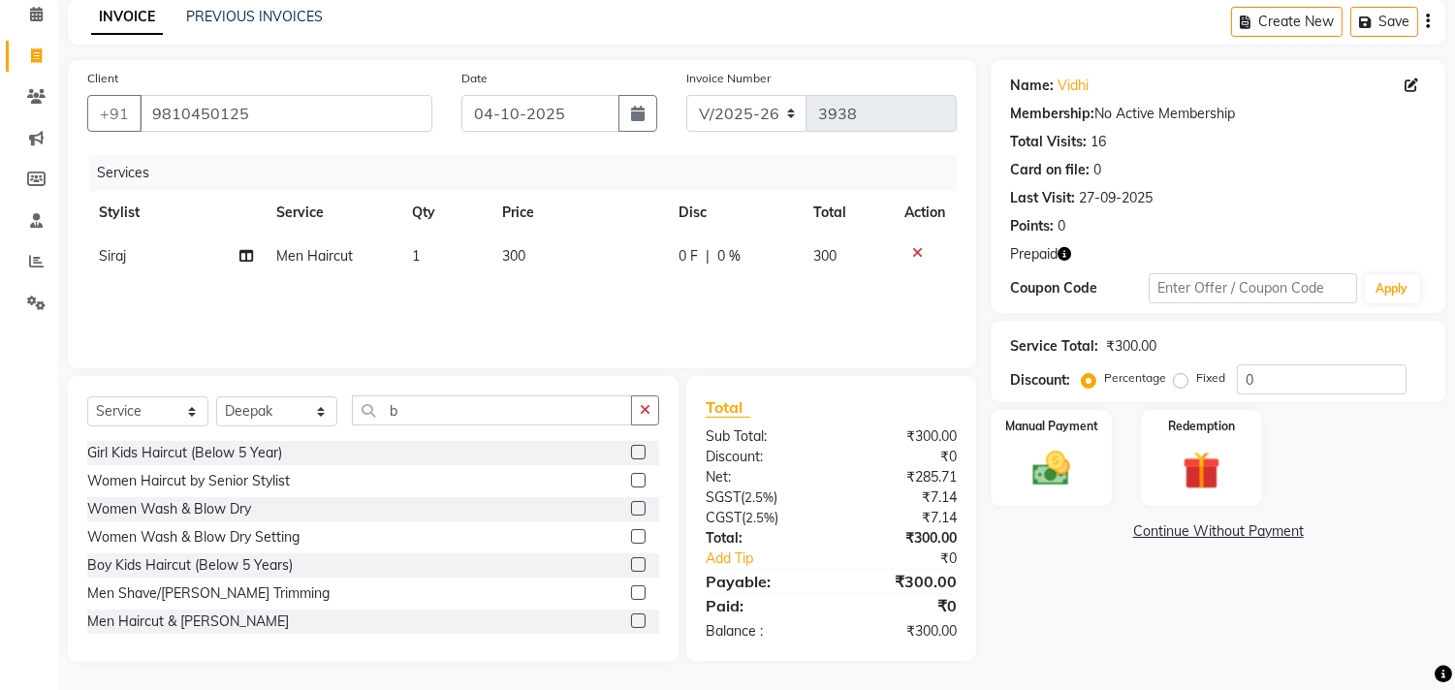
click at [631, 620] on label at bounding box center [638, 621] width 15 height 15
click at [631, 620] on input "checkbox" at bounding box center [637, 622] width 13 height 13
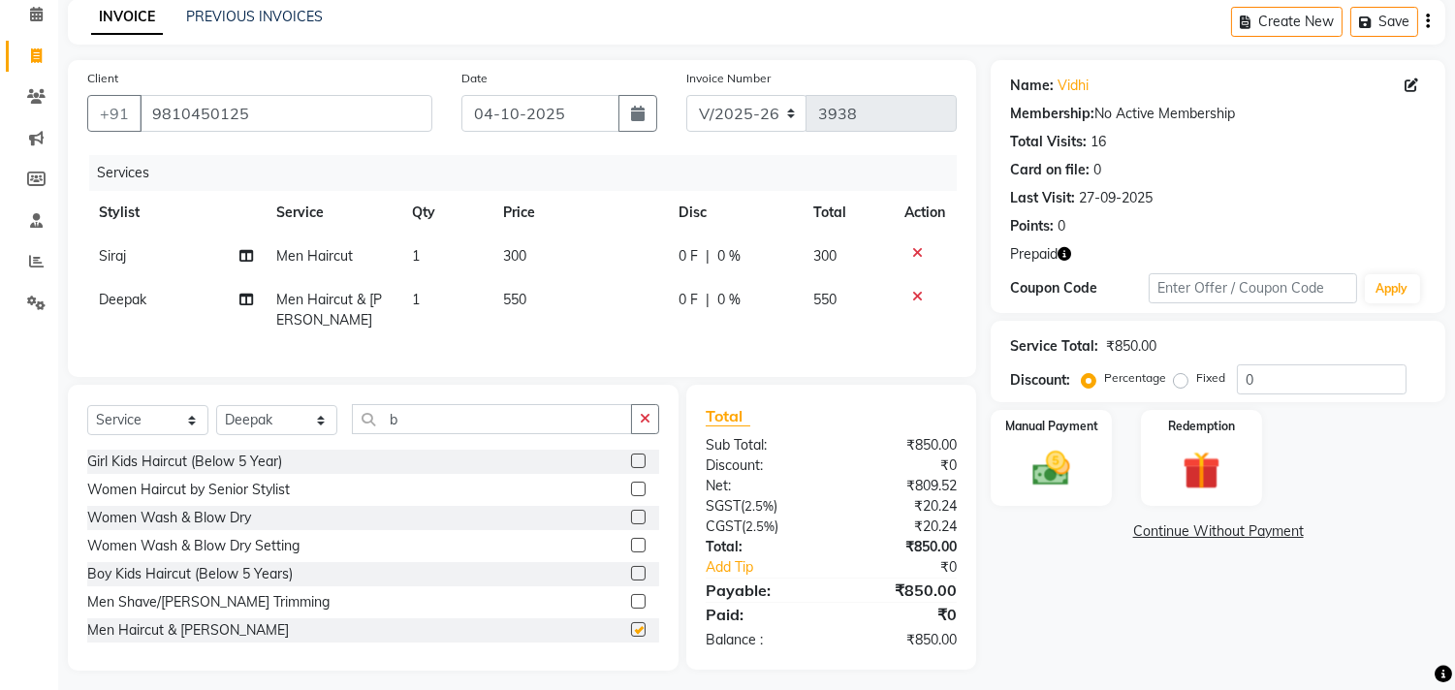
checkbox input "false"
click at [316, 435] on select "Select Stylist [PERSON_NAME] Deepak [PERSON_NAME] [PERSON_NAME] Manager [PERSON…" at bounding box center [276, 420] width 121 height 30
select select "59608"
click at [216, 421] on select "Select Stylist [PERSON_NAME] Deepak [PERSON_NAME] [PERSON_NAME] Manager [PERSON…" at bounding box center [276, 420] width 121 height 30
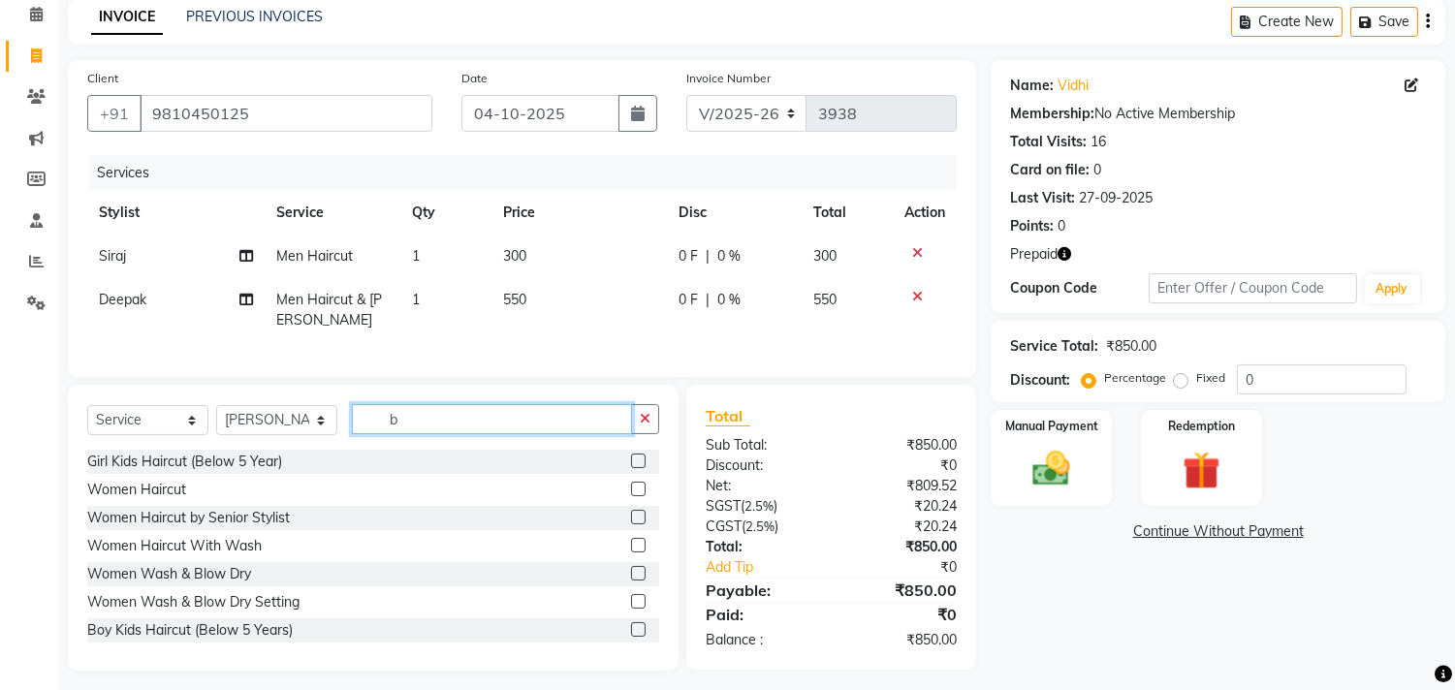
click at [407, 431] on input "b" at bounding box center [492, 419] width 280 height 30
click at [437, 434] on input "spa" at bounding box center [492, 419] width 280 height 30
type input "s"
type input "natu"
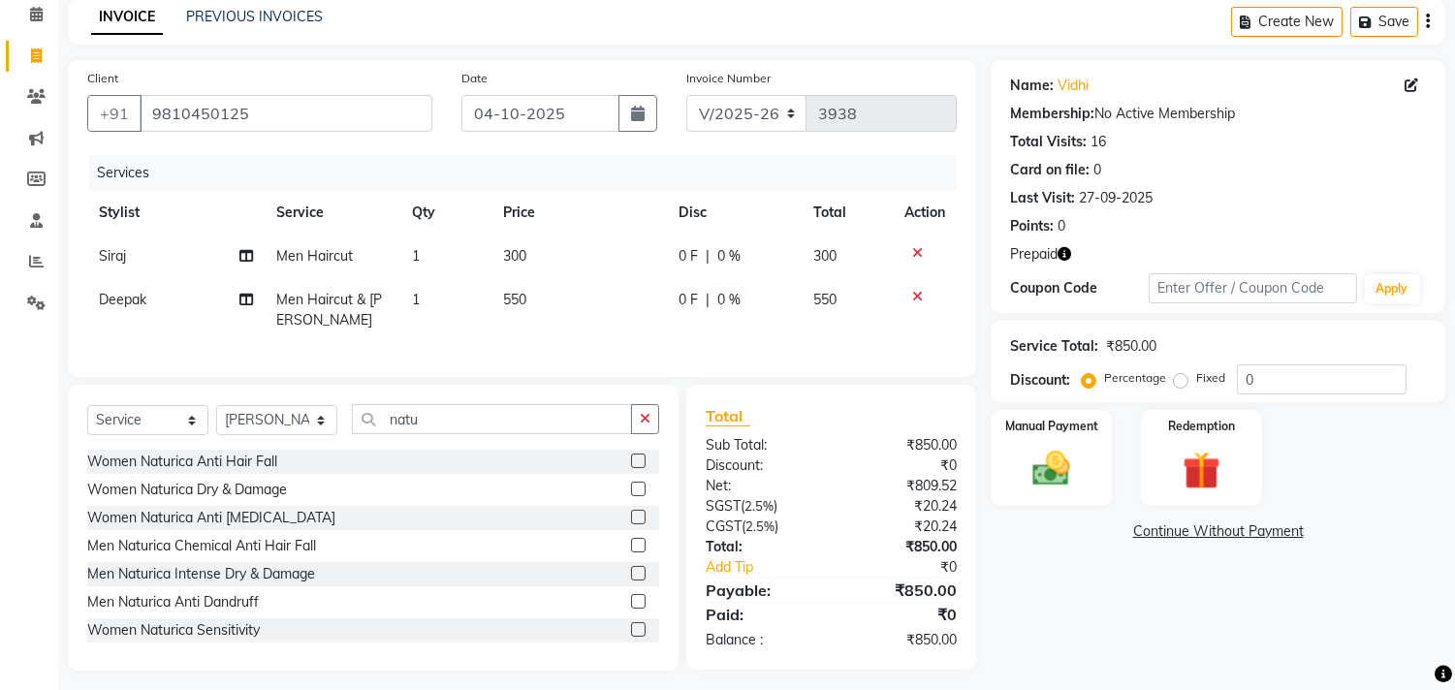
click at [631, 496] on label at bounding box center [638, 489] width 15 height 15
click at [631, 496] on input "checkbox" at bounding box center [637, 490] width 13 height 13
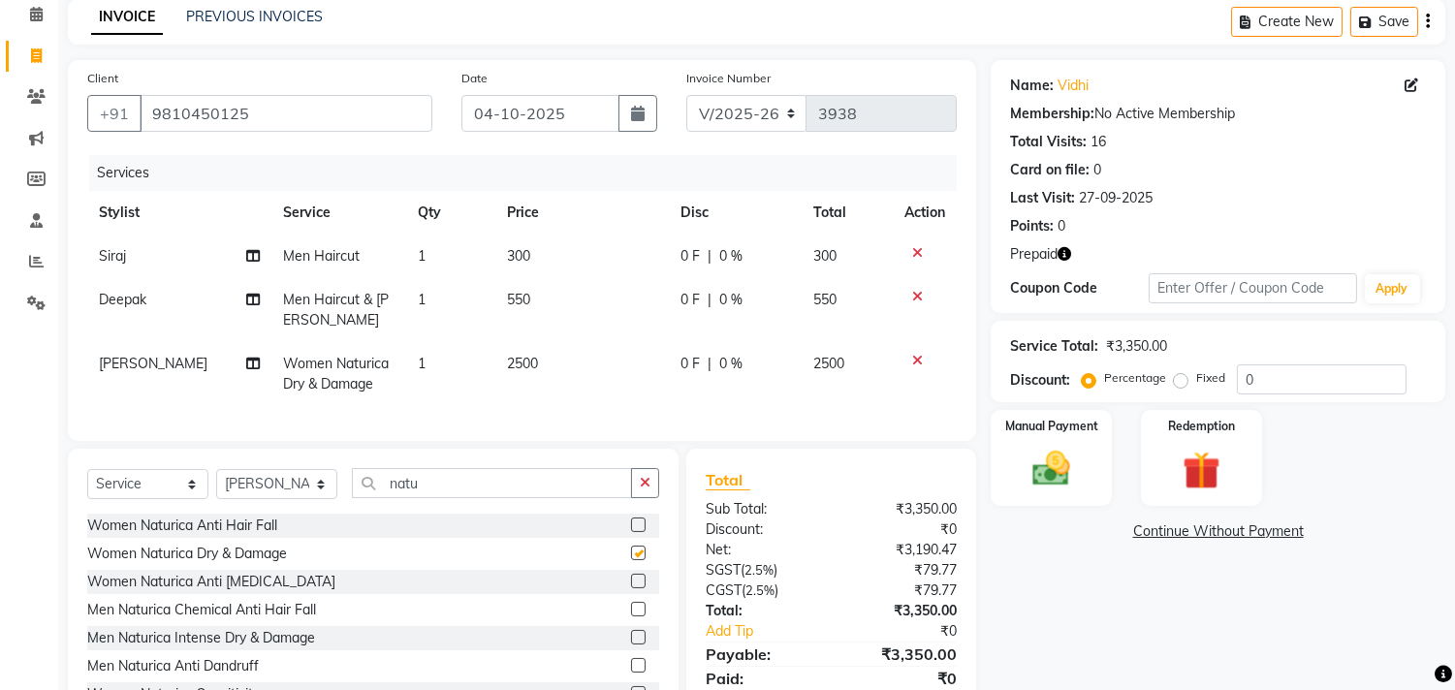
checkbox input "false"
click at [735, 636] on link "Add Tip" at bounding box center [773, 631] width 164 height 20
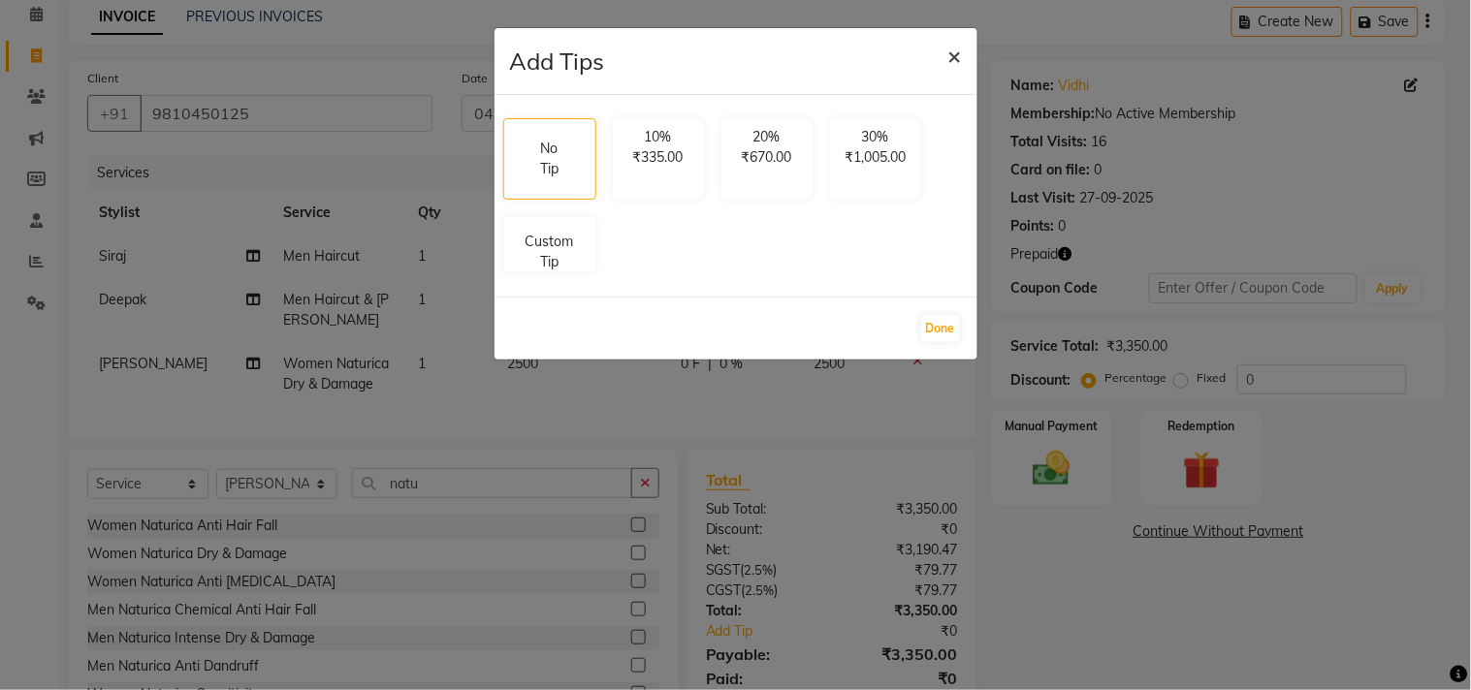
click at [957, 64] on span "×" at bounding box center [955, 55] width 14 height 29
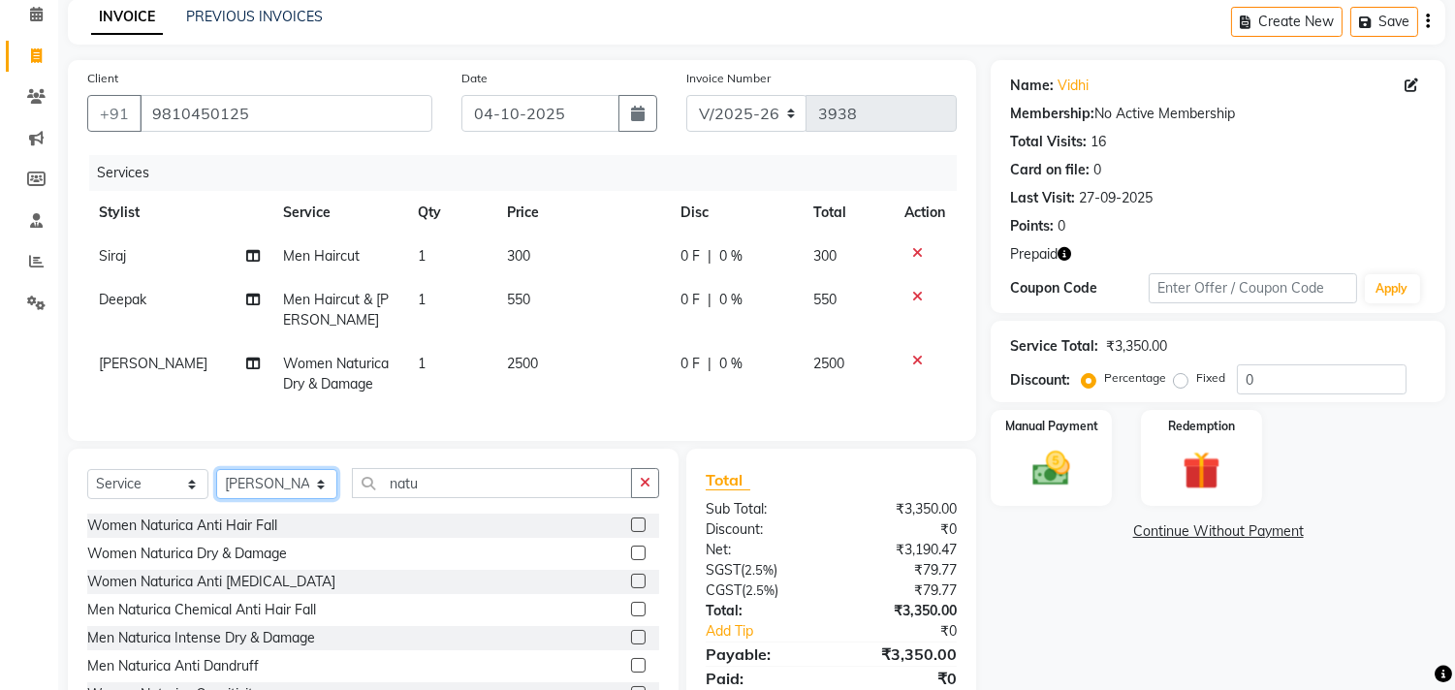
click at [323, 497] on select "Select Stylist [PERSON_NAME] Deepak [PERSON_NAME] [PERSON_NAME] Manager [PERSON…" at bounding box center [276, 484] width 121 height 30
select select "58240"
click at [216, 485] on select "Select Stylist [PERSON_NAME] Deepak [PERSON_NAME] [PERSON_NAME] Manager [PERSON…" at bounding box center [276, 484] width 121 height 30
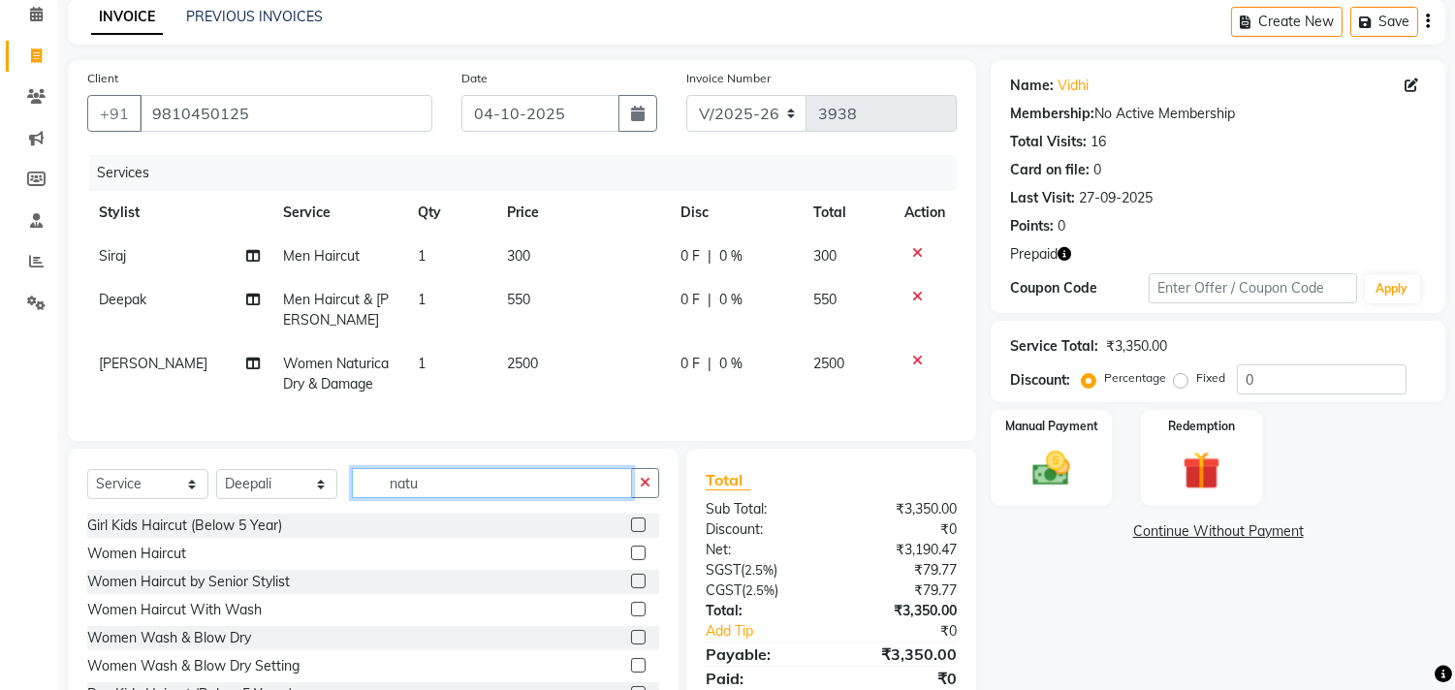
drag, startPoint x: 420, startPoint y: 506, endPoint x: 328, endPoint y: 506, distance: 92.1
click at [331, 506] on div "Select Service Product Membership Package Voucher Prepaid Gift Card Select Styl…" at bounding box center [373, 491] width 572 height 46
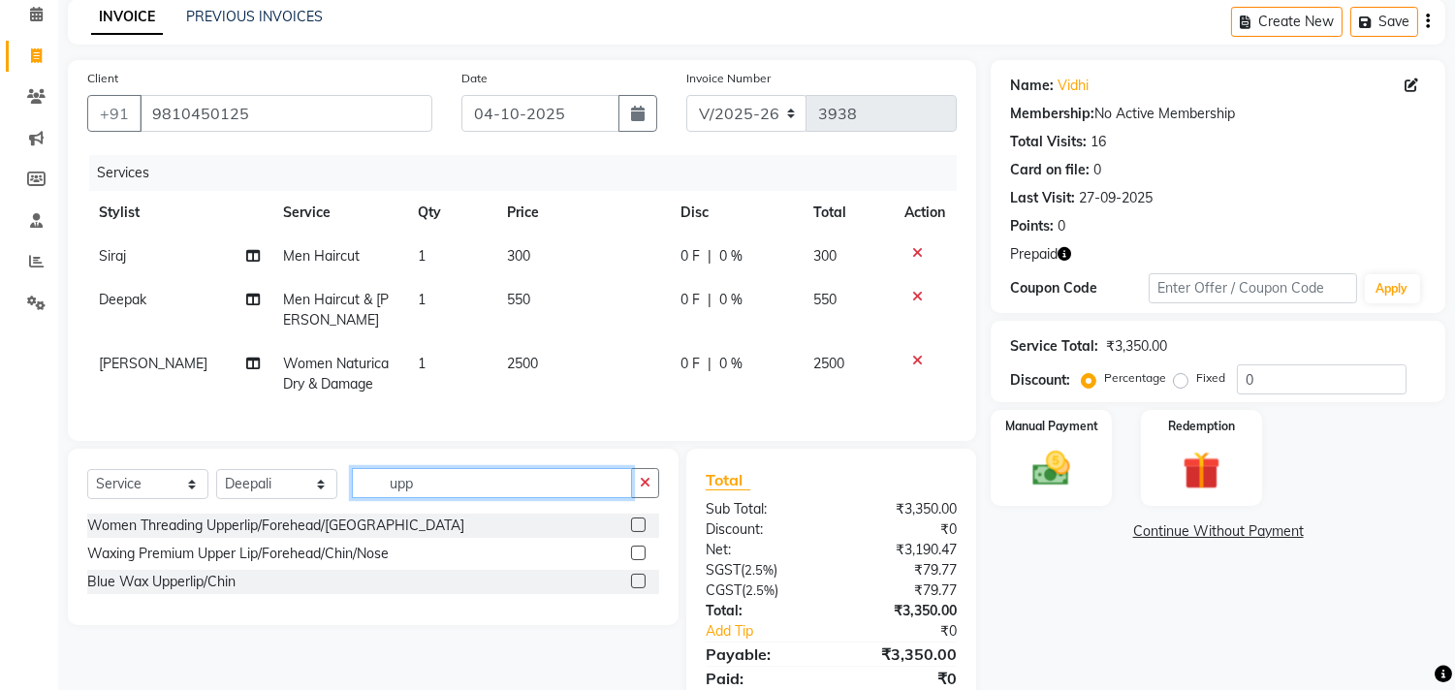
type input "upp"
click at [643, 532] on label at bounding box center [638, 525] width 15 height 15
click at [643, 532] on input "checkbox" at bounding box center [637, 526] width 13 height 13
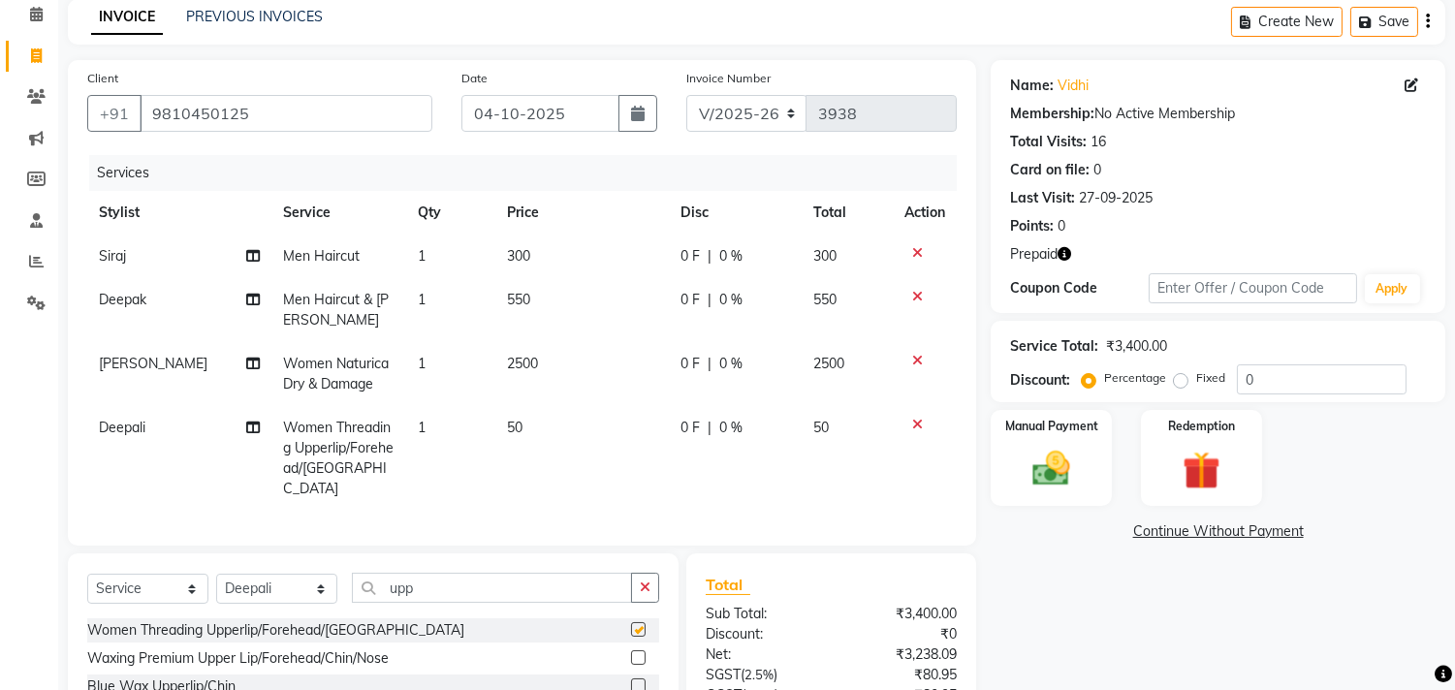
checkbox input "false"
click at [1064, 255] on icon "button" at bounding box center [1065, 254] width 14 height 14
click at [1096, 637] on div "Name: Vidhi Membership: No Active Membership Total Visits: 16 Card on file: 0 L…" at bounding box center [1225, 449] width 469 height 778
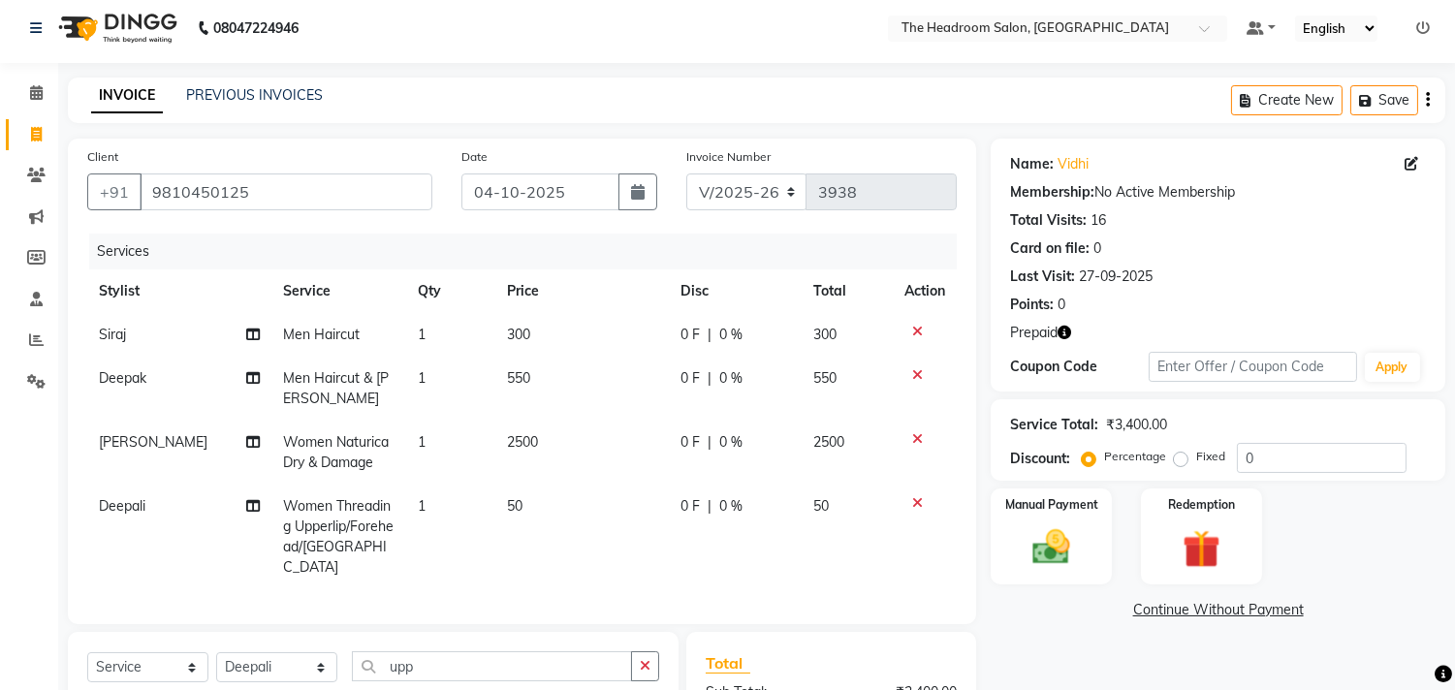
scroll to position [0, 0]
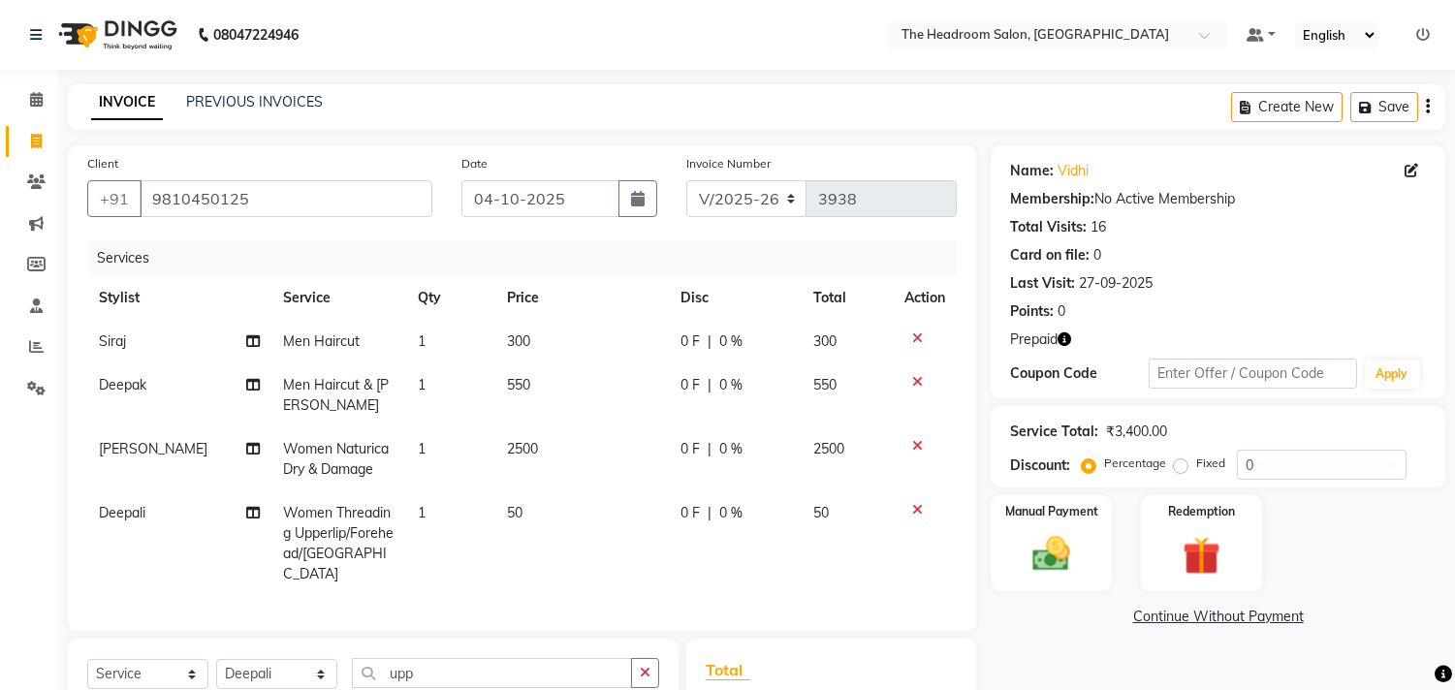
click at [342, 340] on span "Men Haircut" at bounding box center [322, 341] width 77 height 17
select select "58238"
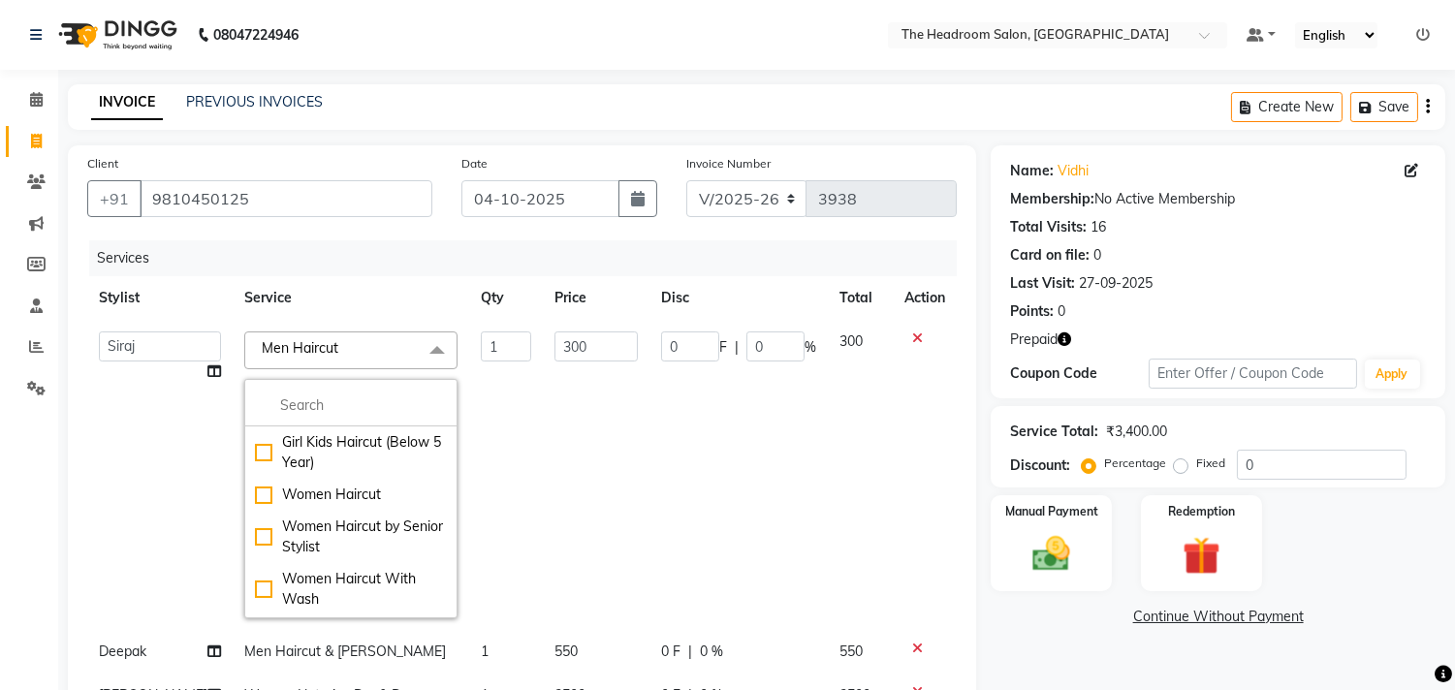
click at [342, 340] on span "Men Haircut x" at bounding box center [350, 351] width 213 height 38
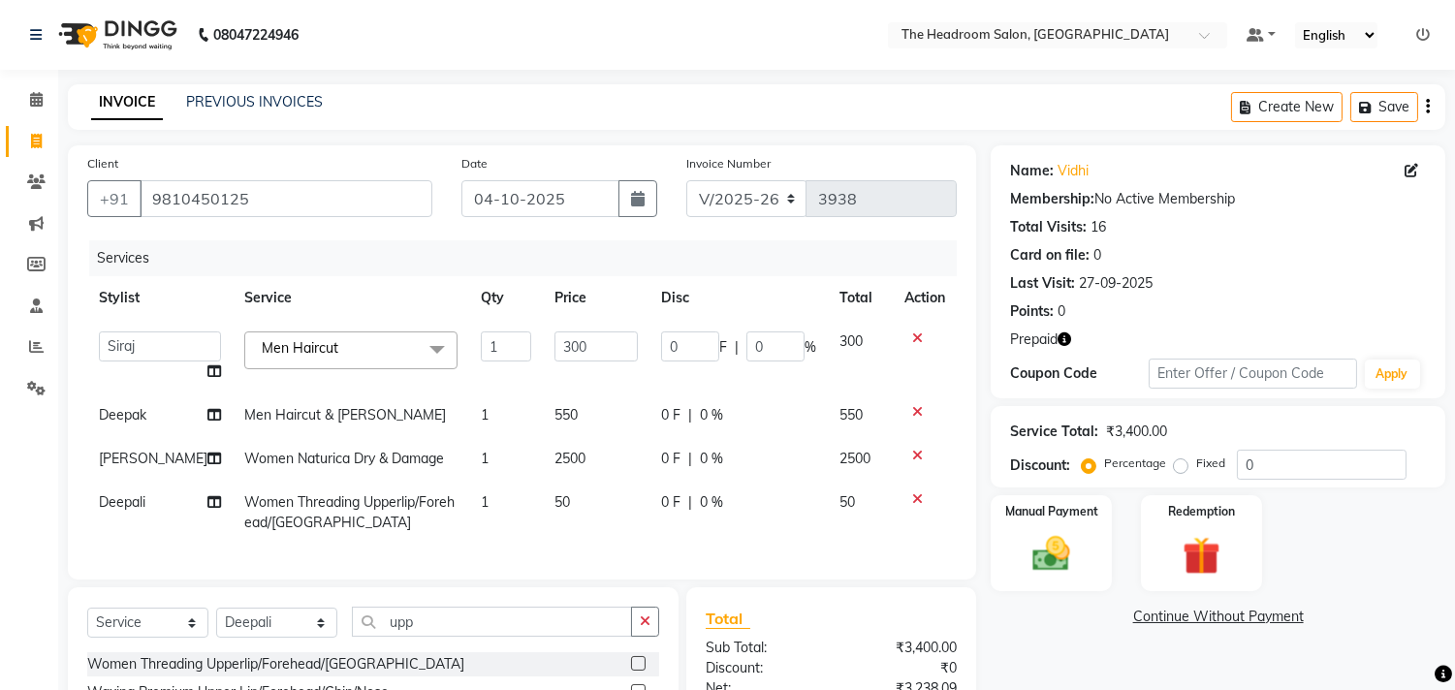
click at [342, 340] on span "Men Haircut x" at bounding box center [350, 351] width 213 height 38
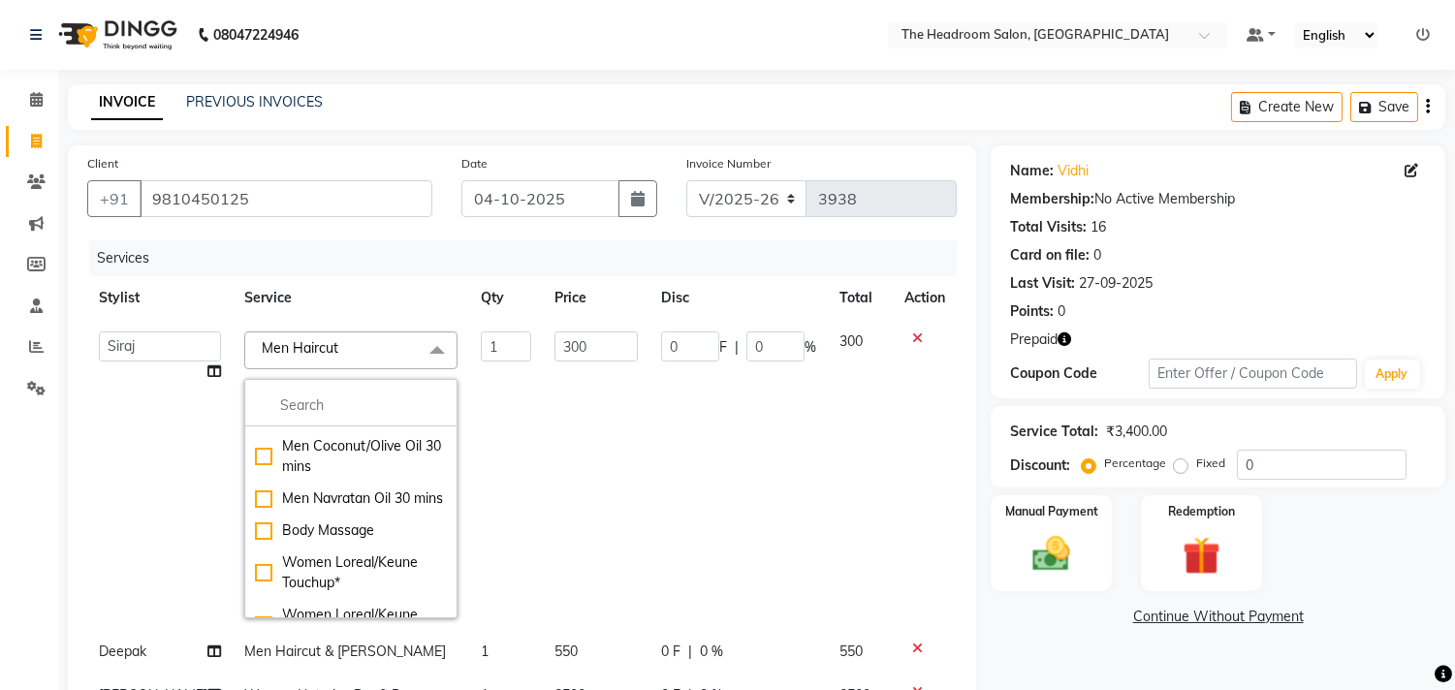
scroll to position [1432, 0]
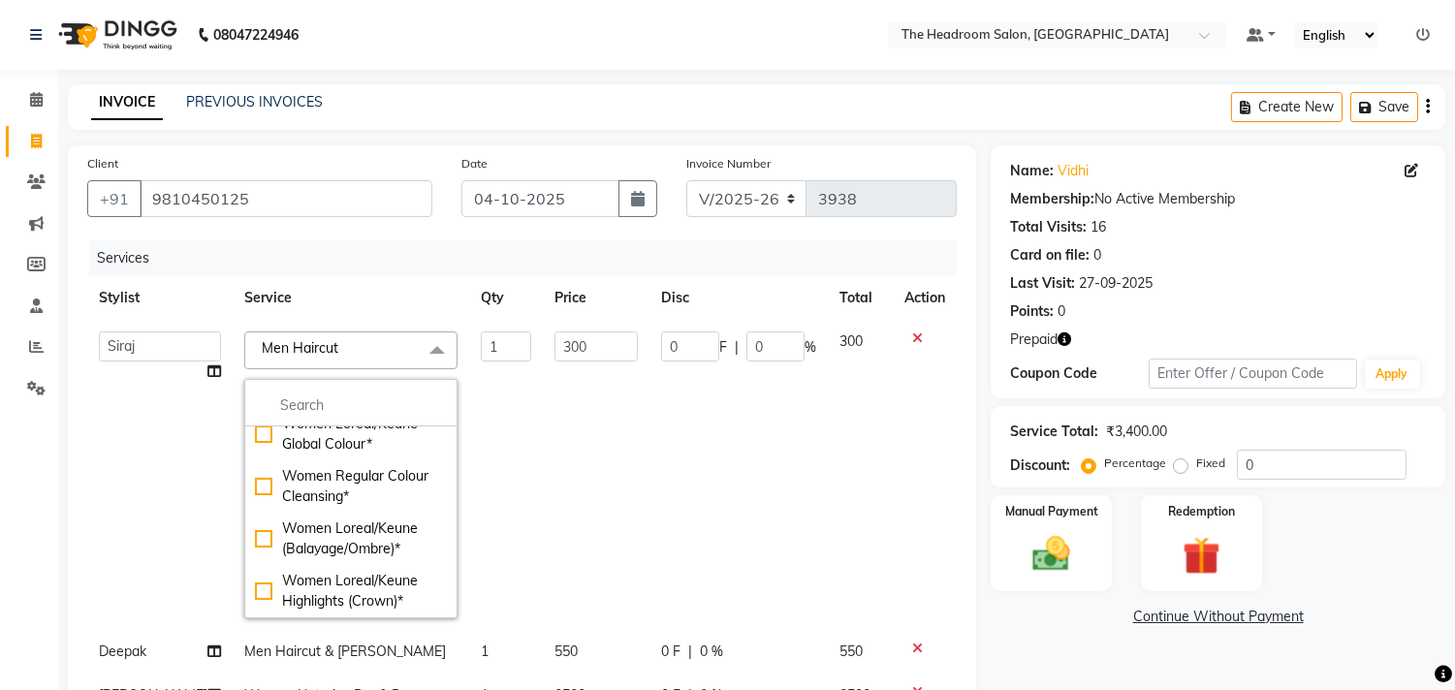
click at [912, 340] on icon at bounding box center [917, 339] width 11 height 14
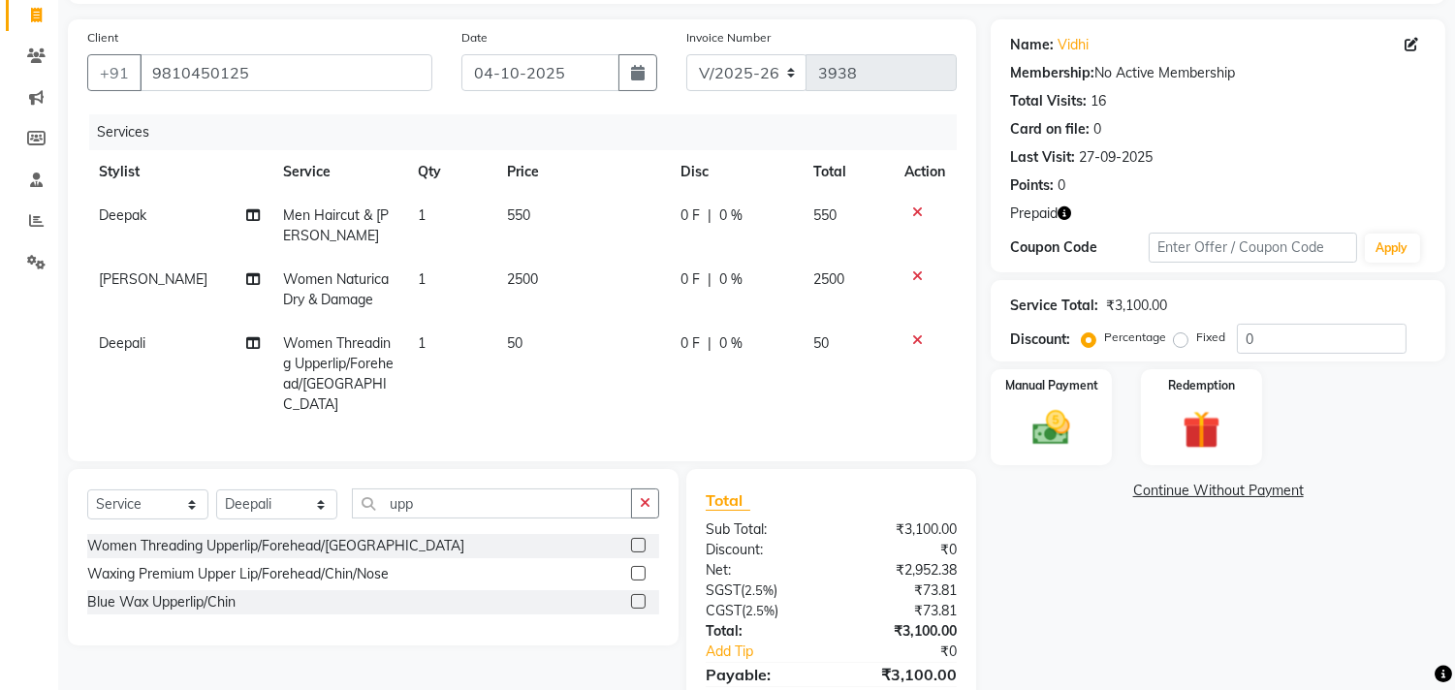
scroll to position [131, 0]
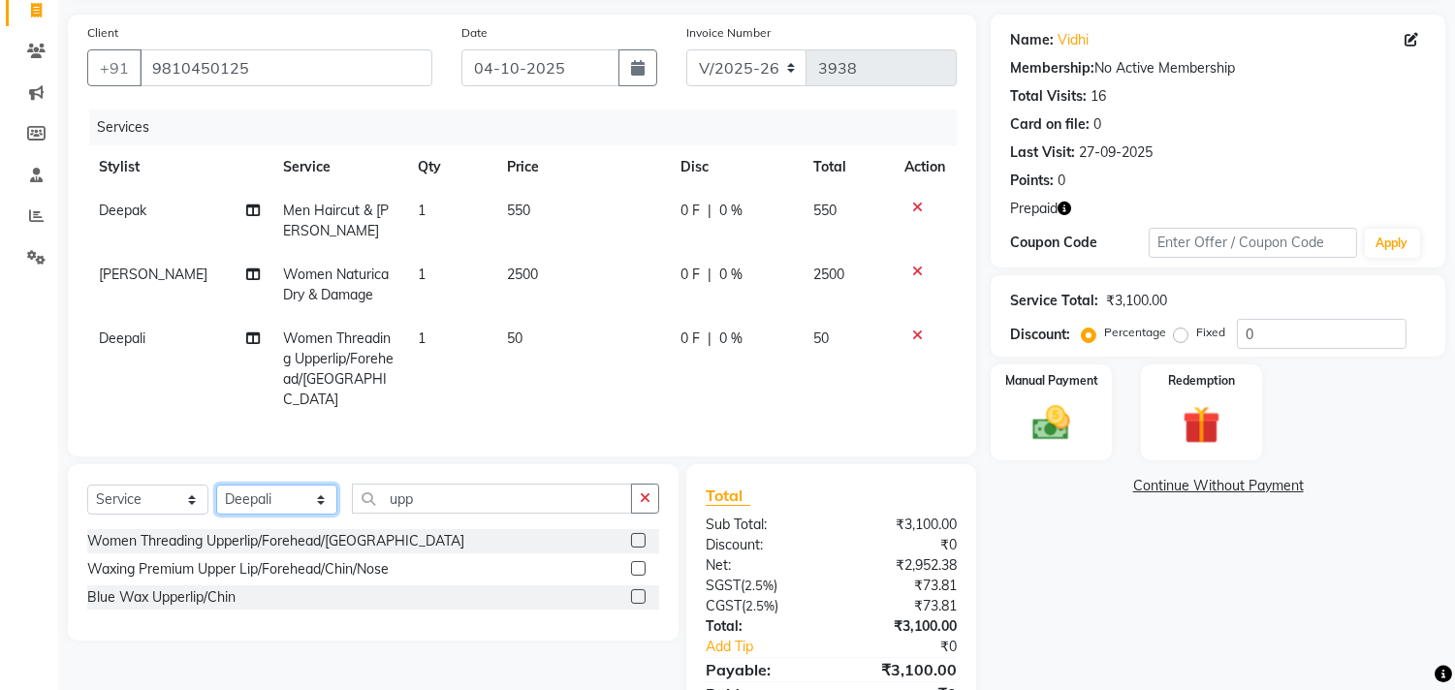
click at [316, 485] on select "Select Stylist [PERSON_NAME] Deepak [PERSON_NAME] [PERSON_NAME] Manager [PERSON…" at bounding box center [276, 500] width 121 height 30
select select "58238"
click at [216, 485] on select "Select Stylist [PERSON_NAME] Deepak [PERSON_NAME] [PERSON_NAME] Manager [PERSON…" at bounding box center [276, 500] width 121 height 30
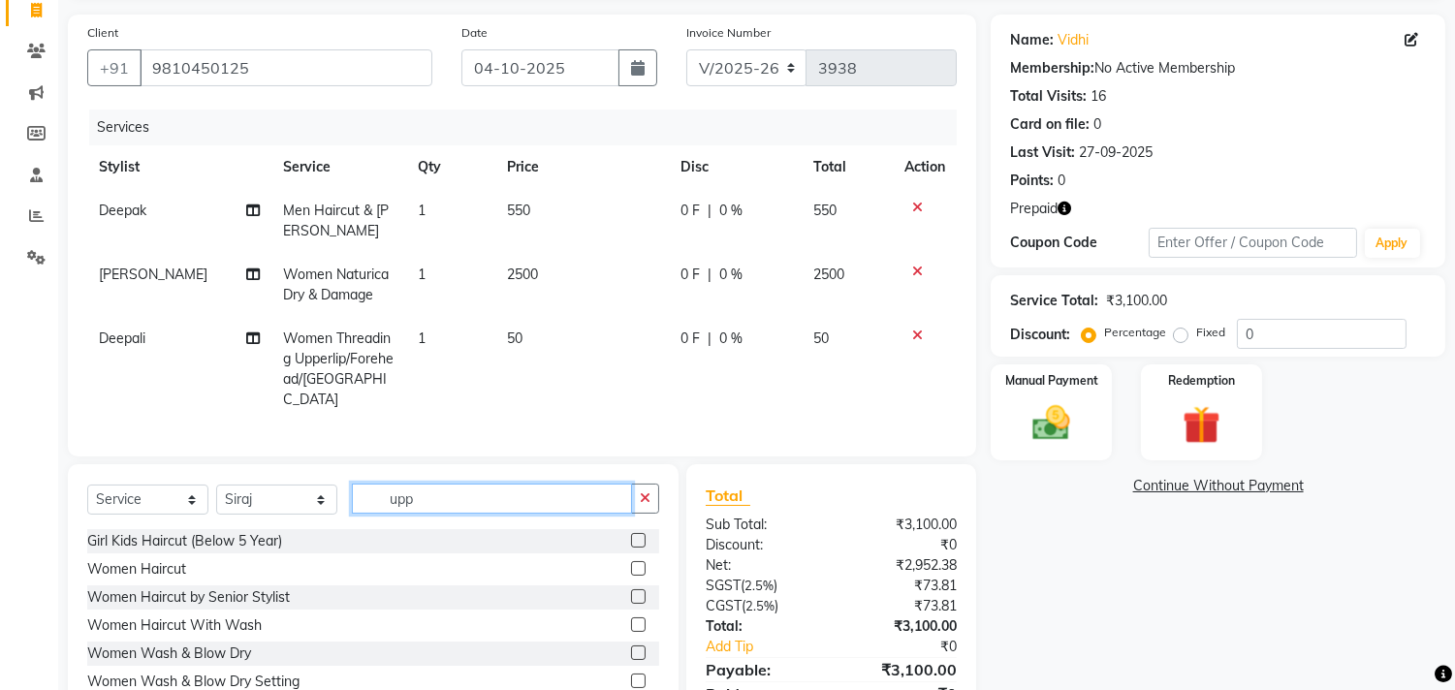
click at [472, 484] on input "upp" at bounding box center [492, 499] width 280 height 30
type input "haircut"
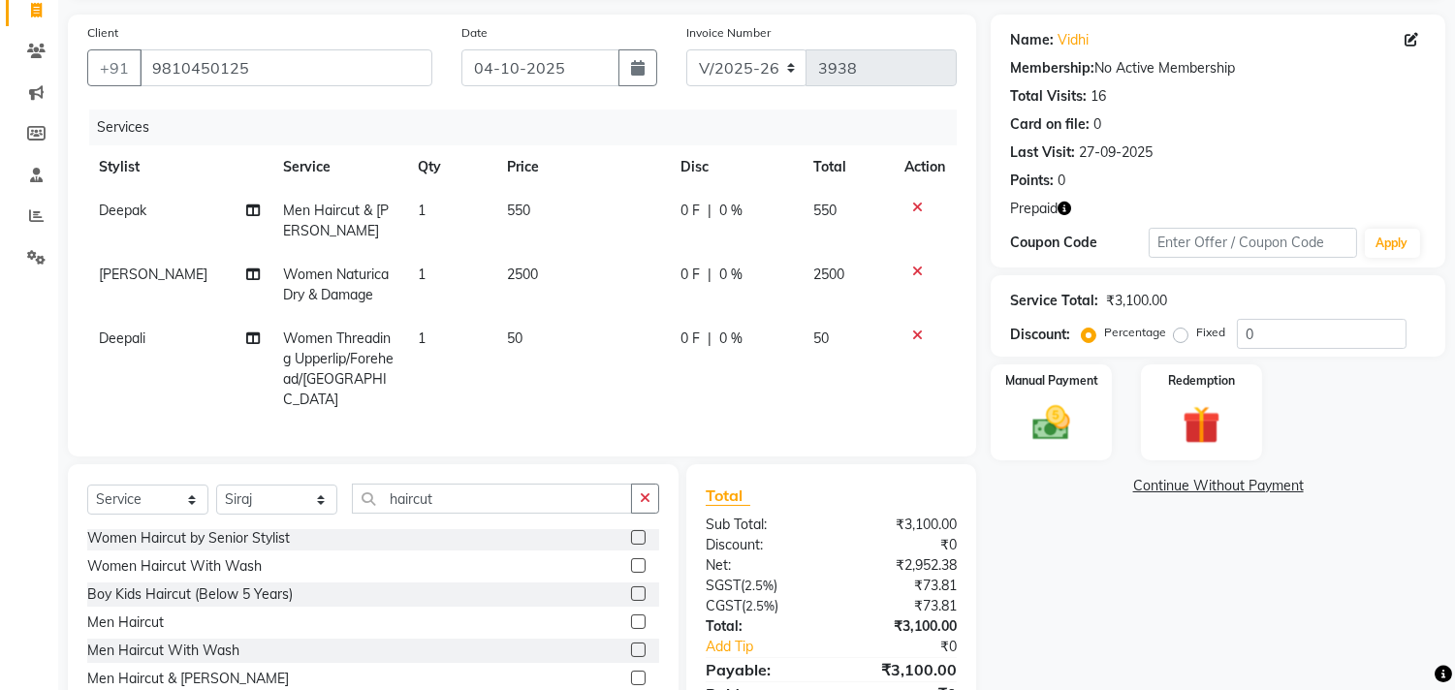
click at [631, 671] on label at bounding box center [638, 678] width 15 height 15
click at [631, 673] on input "checkbox" at bounding box center [637, 679] width 13 height 13
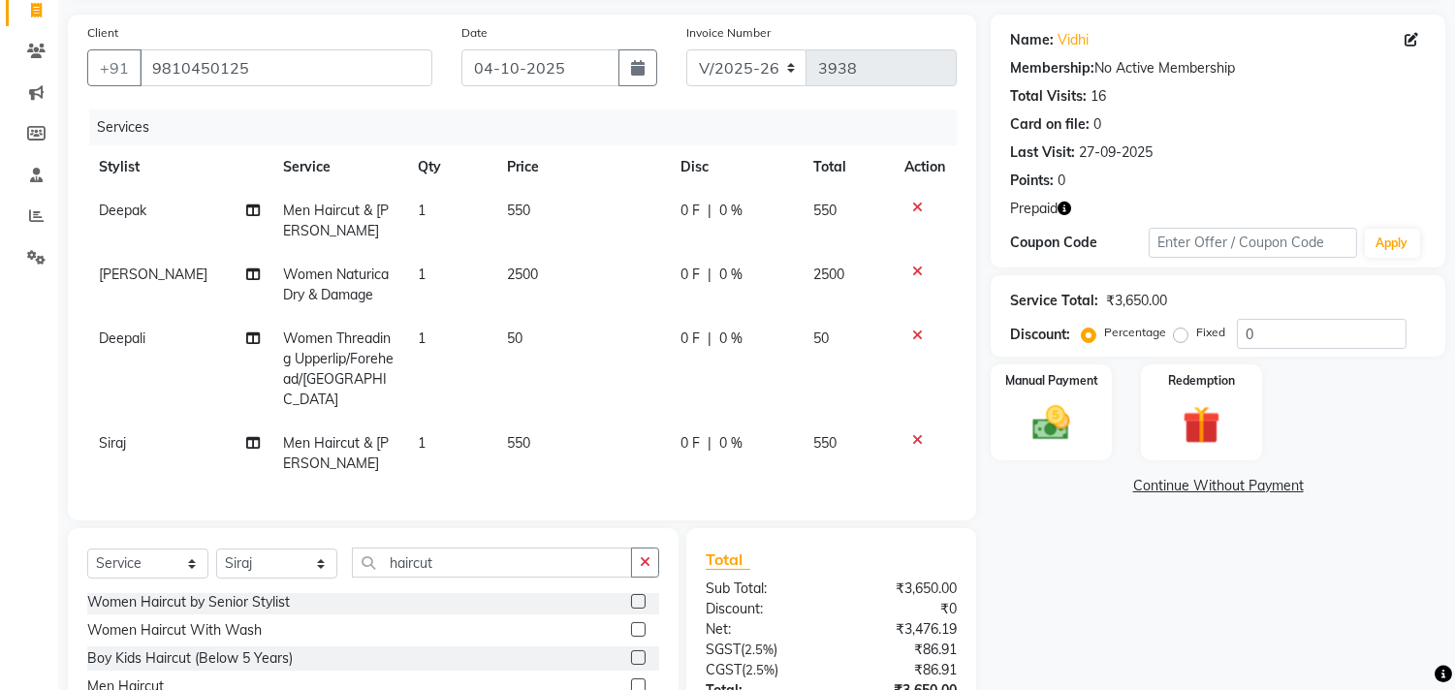
checkbox input "false"
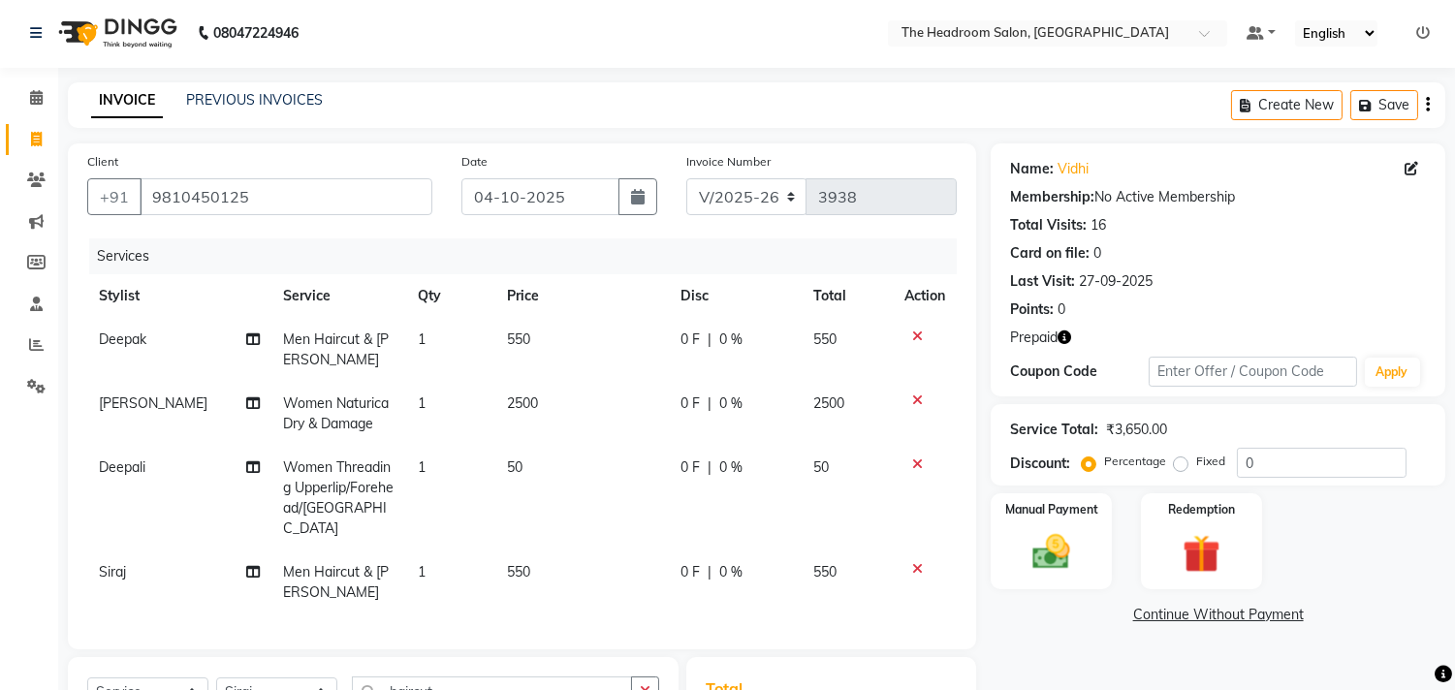
scroll to position [0, 0]
click at [1235, 543] on div "Redemption" at bounding box center [1201, 542] width 126 height 99
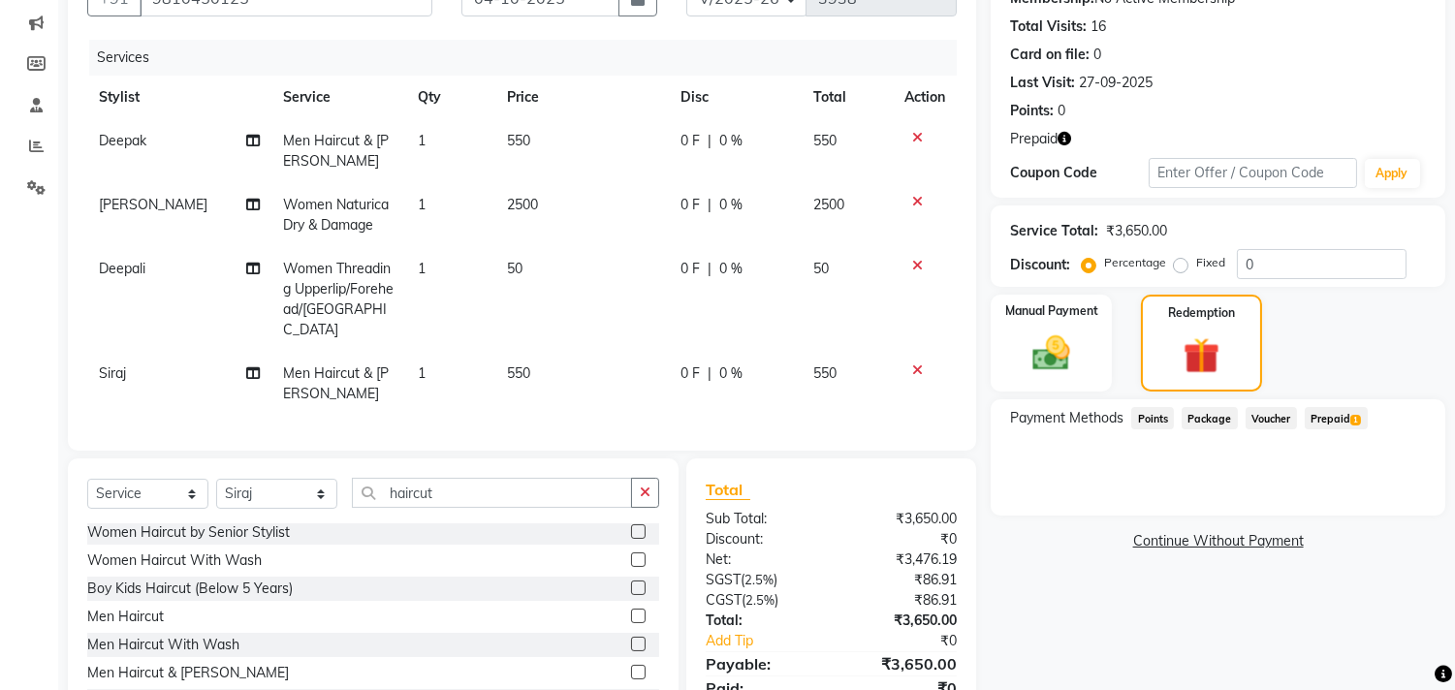
scroll to position [279, 0]
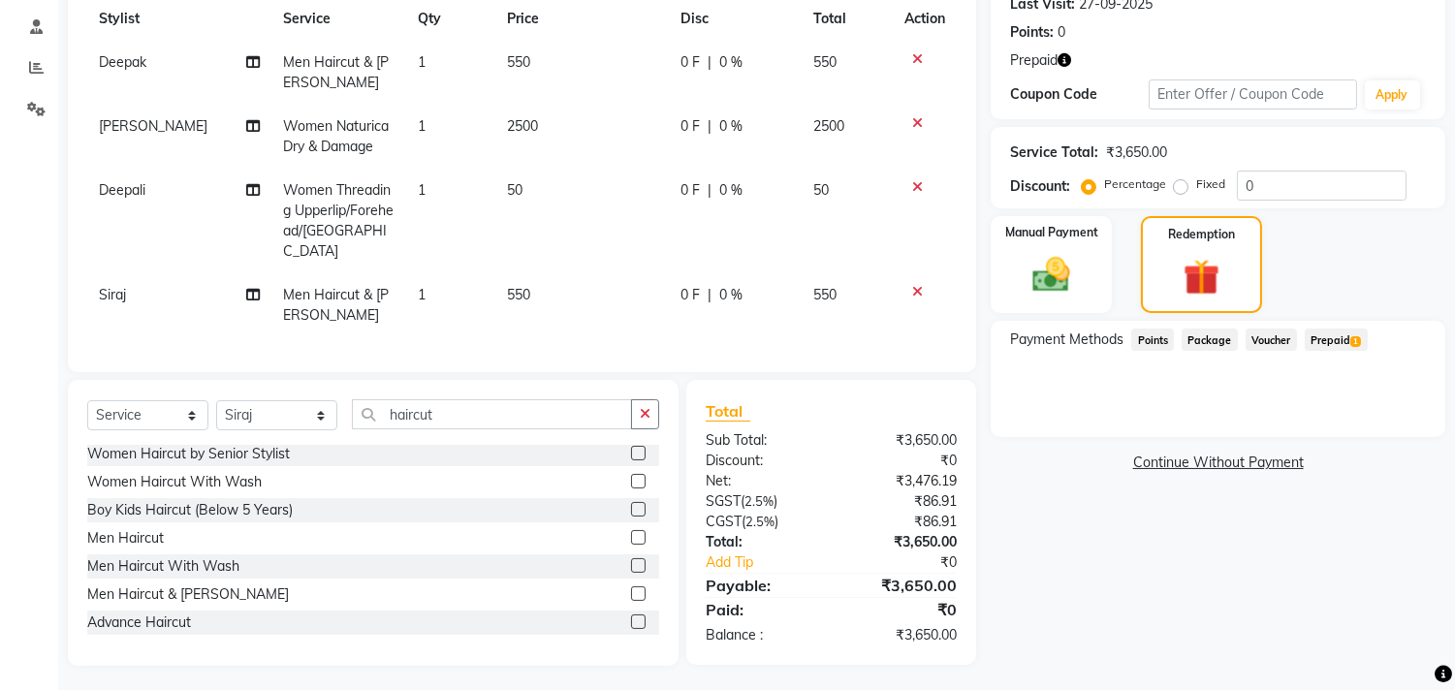
click at [1351, 344] on span "Prepaid 1" at bounding box center [1336, 340] width 63 height 22
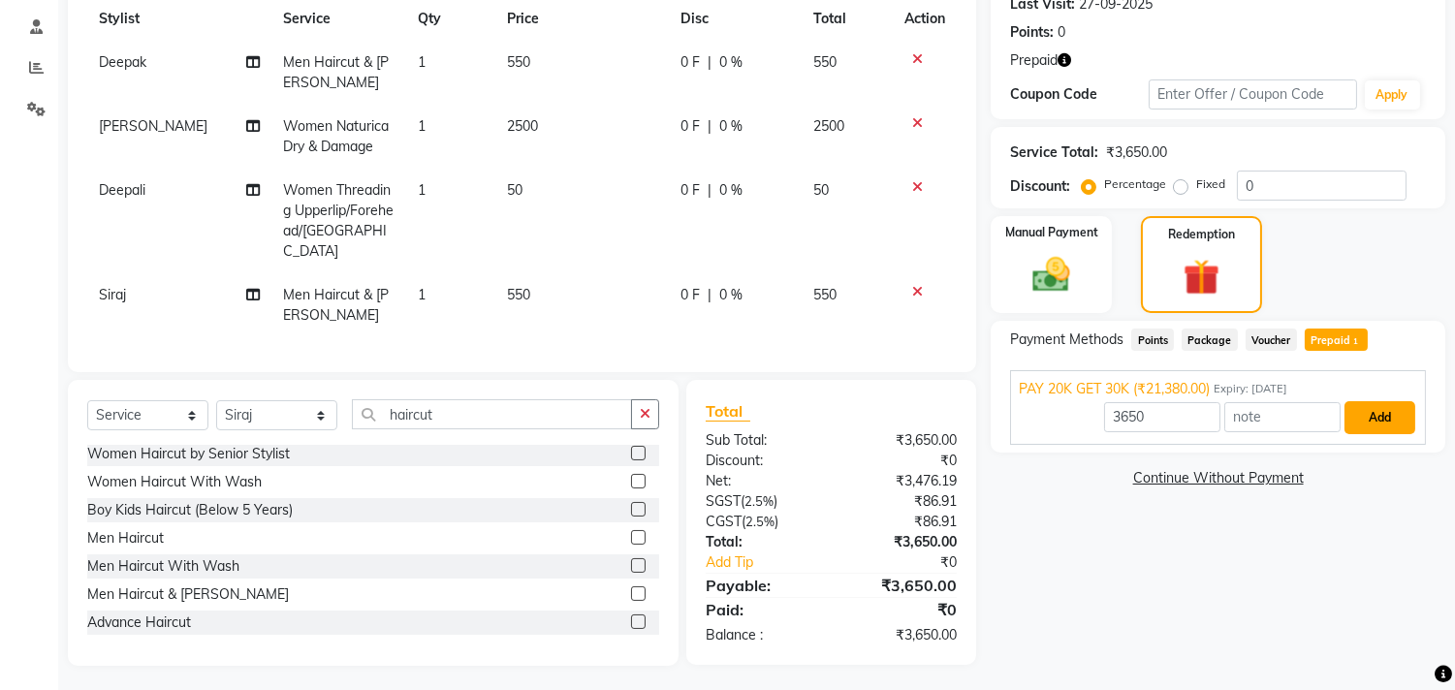
click at [1404, 415] on button "Add" at bounding box center [1380, 417] width 71 height 33
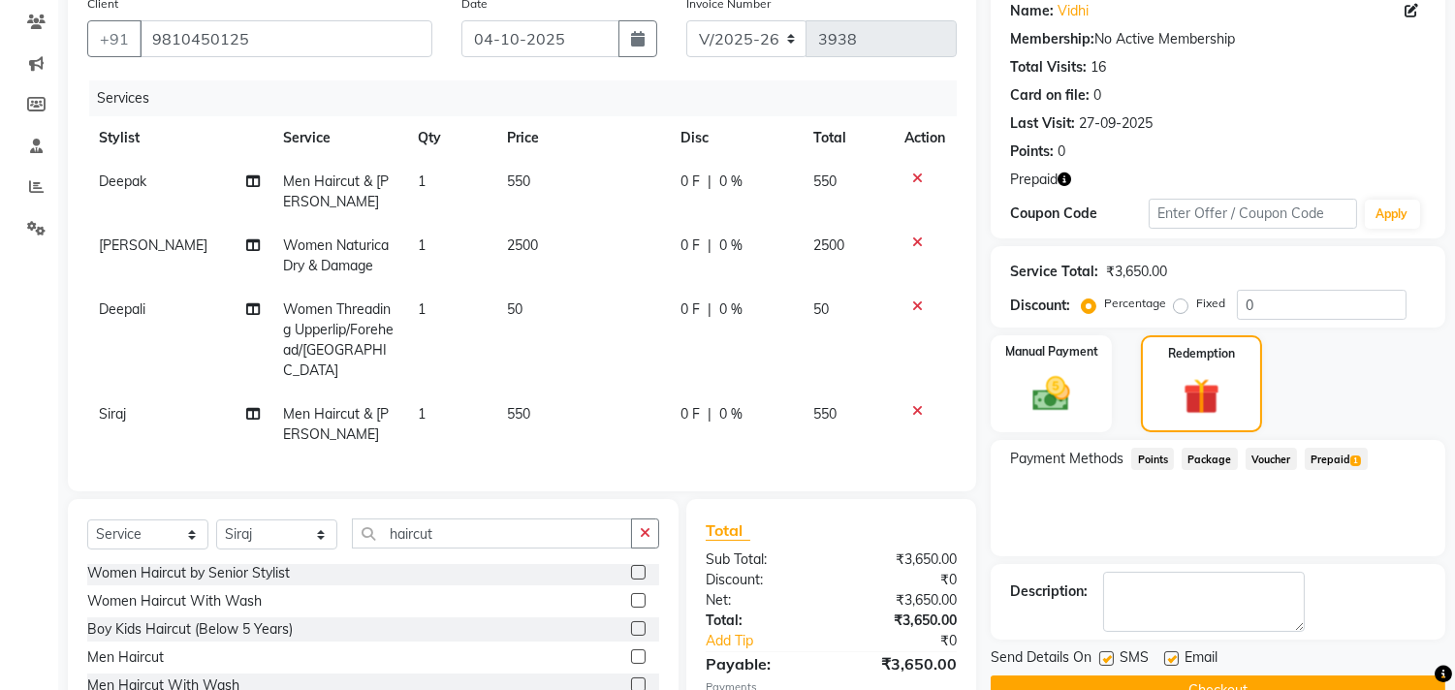
scroll to position [148, 0]
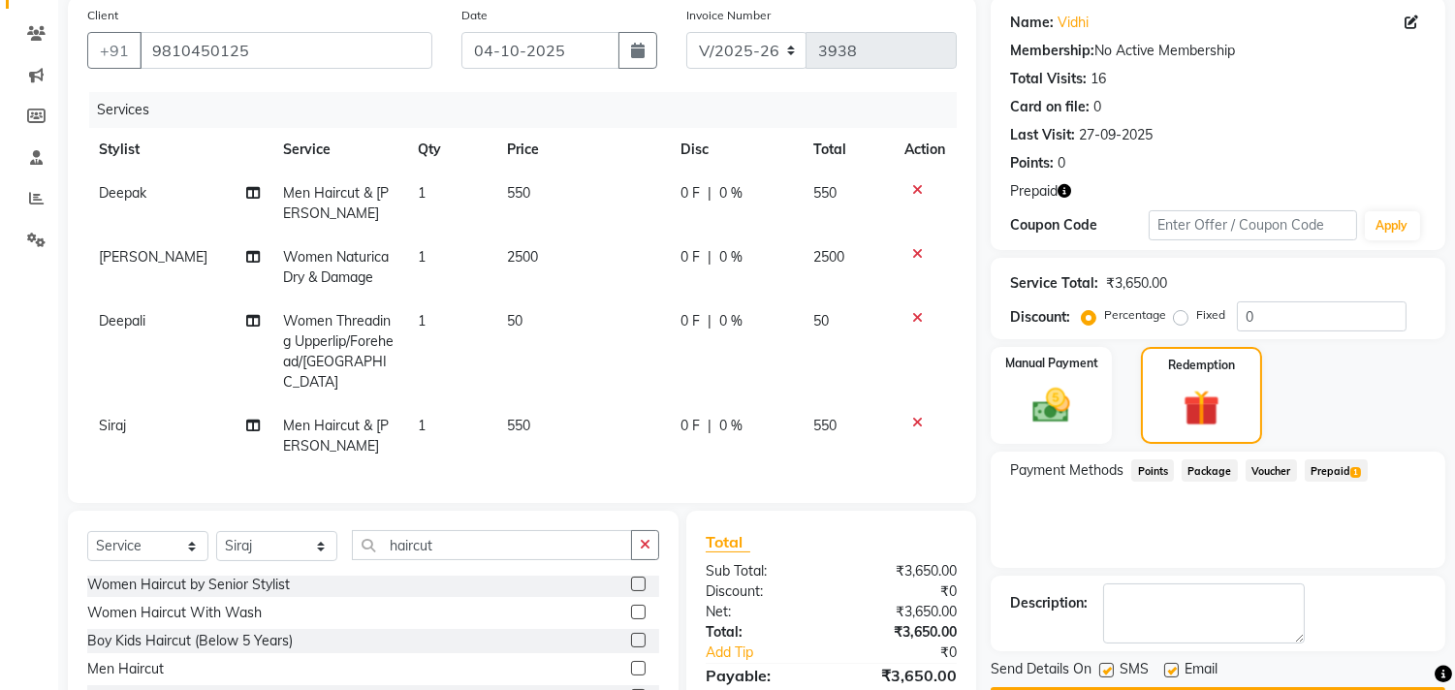
click at [912, 416] on icon at bounding box center [917, 423] width 11 height 14
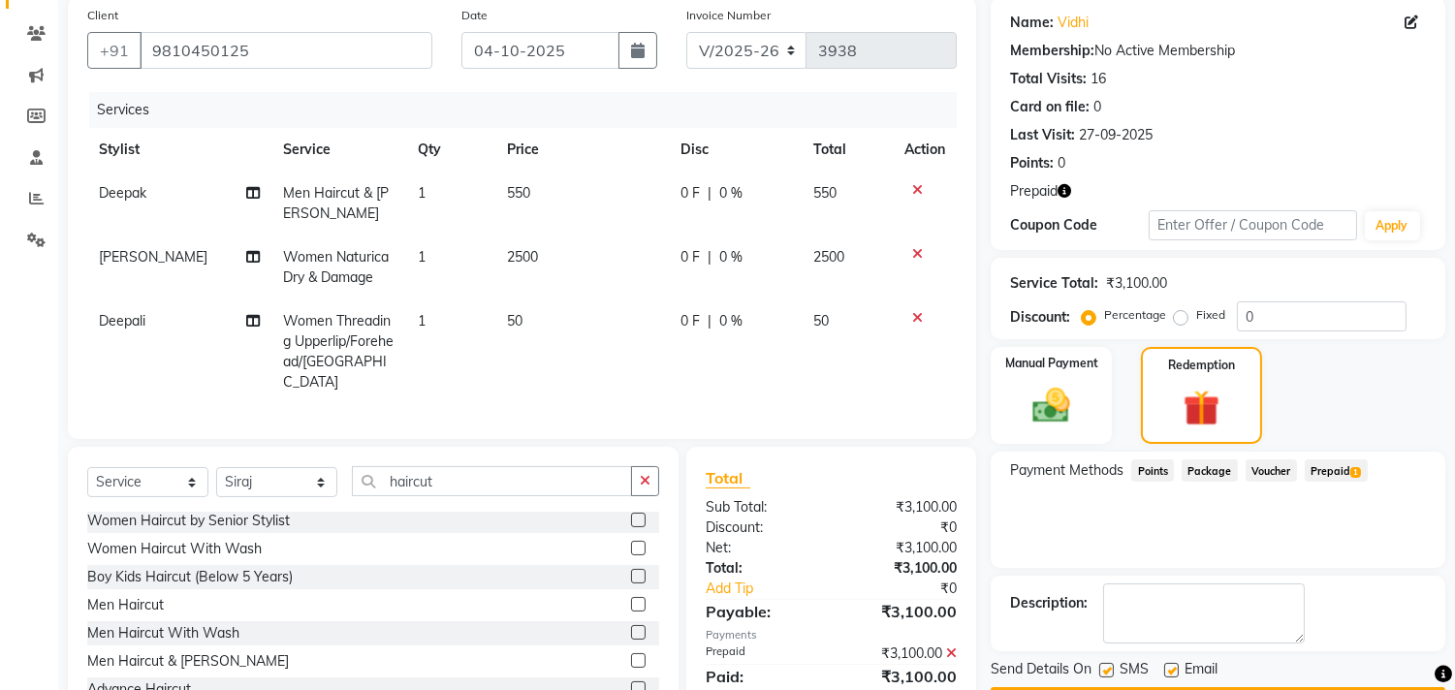
click at [631, 597] on label at bounding box center [638, 604] width 15 height 15
click at [631, 599] on input "checkbox" at bounding box center [637, 605] width 13 height 13
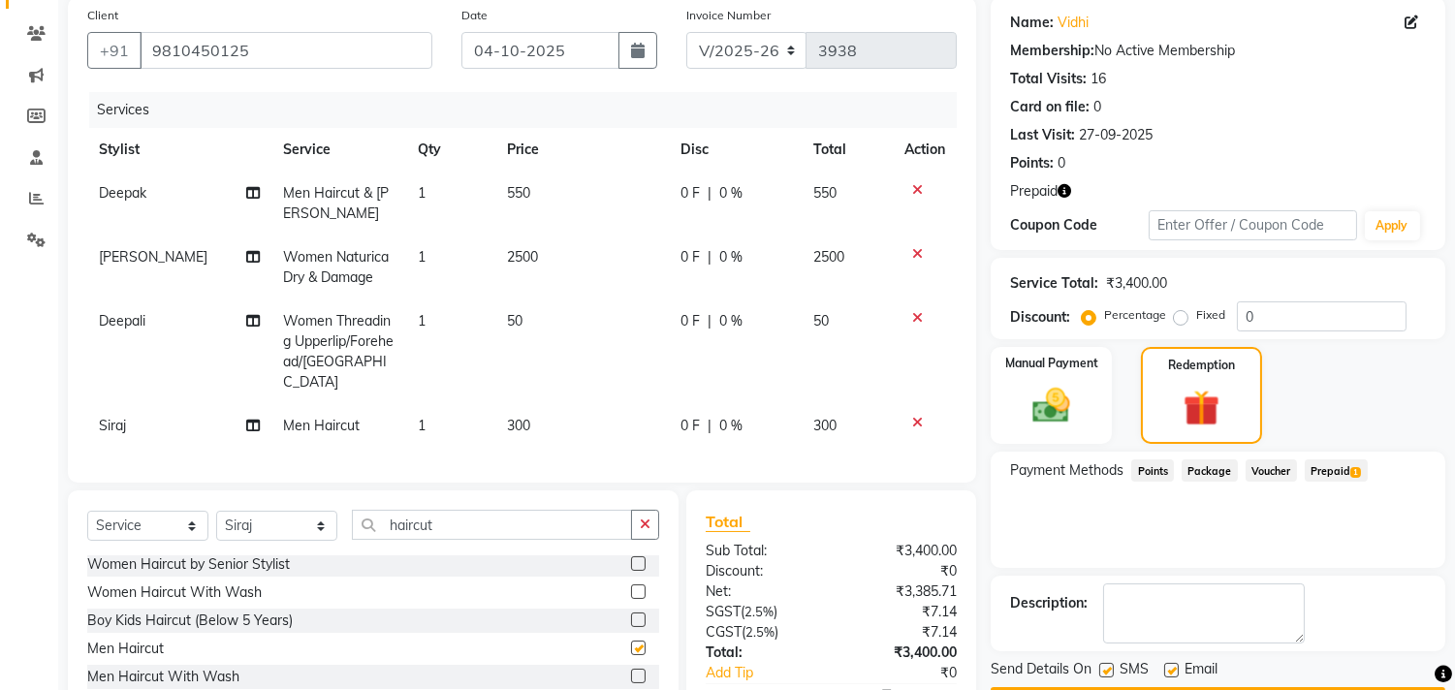
checkbox input "false"
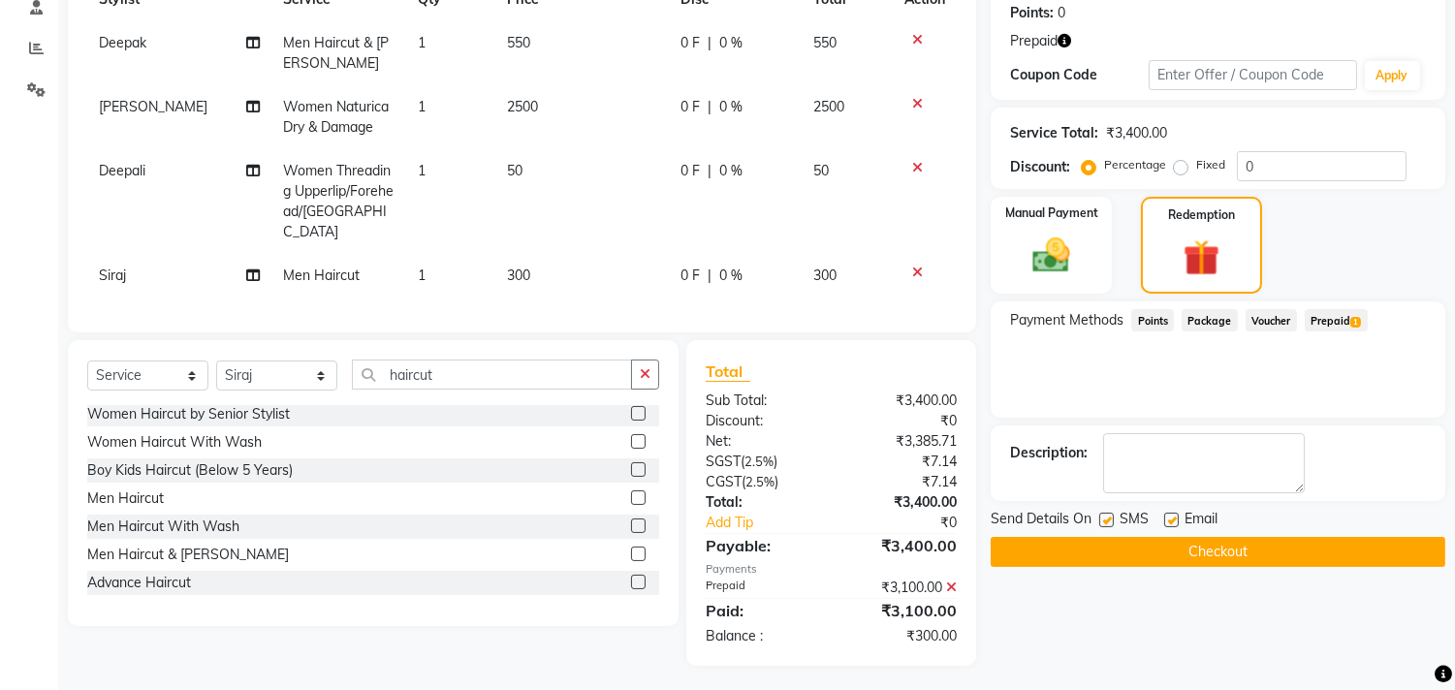
click at [948, 581] on icon at bounding box center [951, 588] width 11 height 14
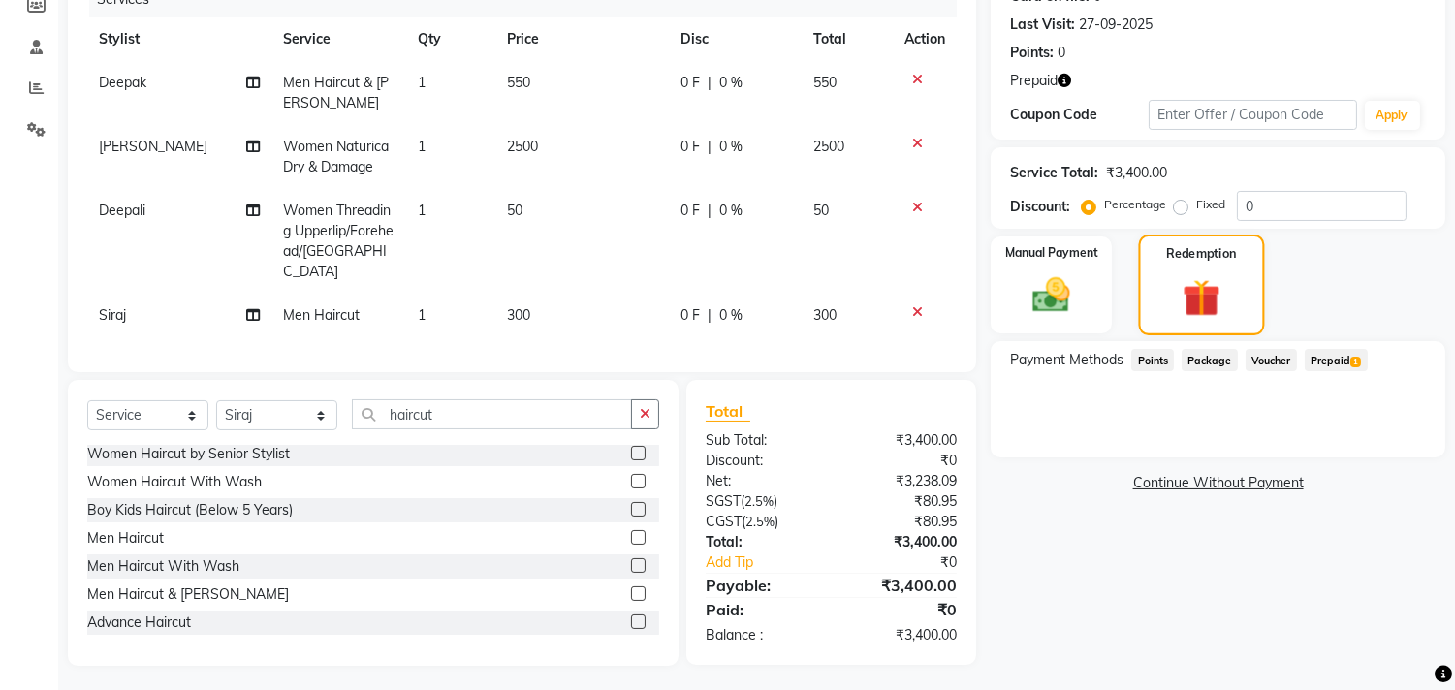
click at [1214, 281] on img at bounding box center [1201, 298] width 61 height 47
click at [1340, 354] on span "Prepaid 1" at bounding box center [1336, 360] width 63 height 22
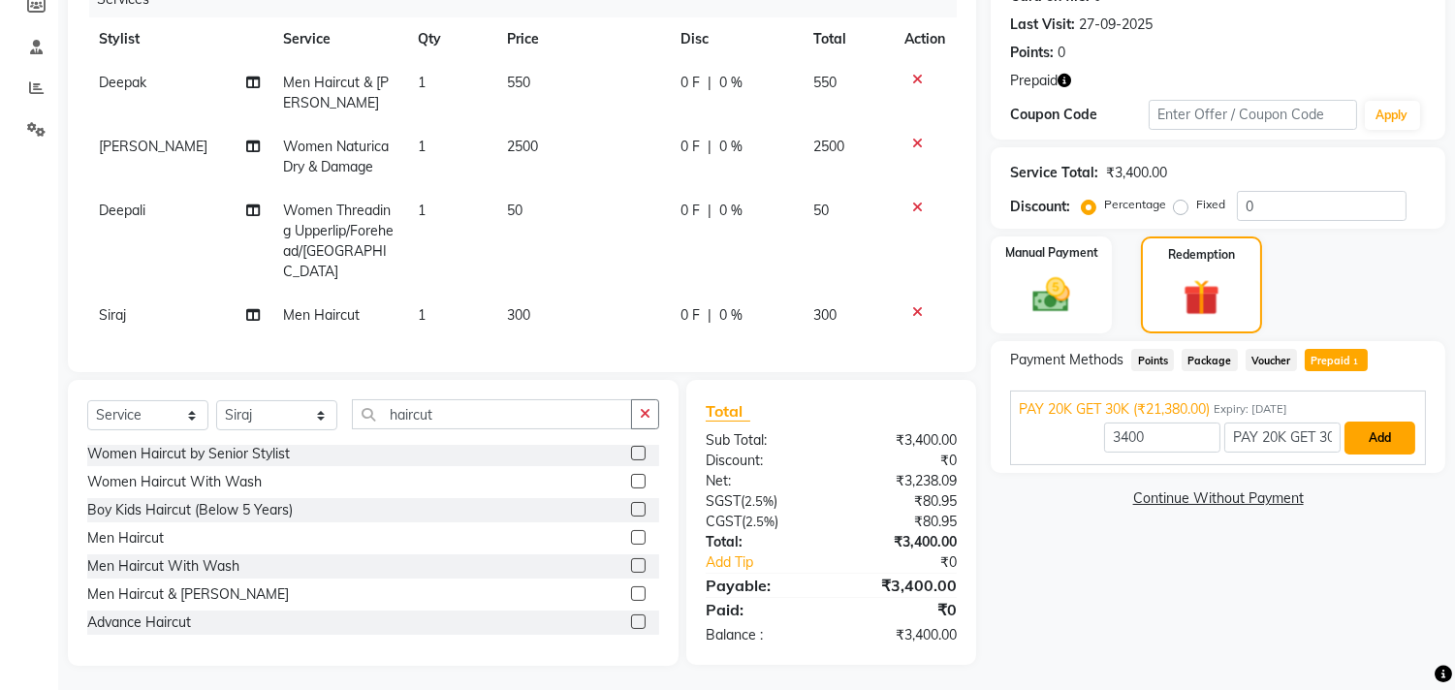
click at [1384, 442] on button "Add" at bounding box center [1380, 438] width 71 height 33
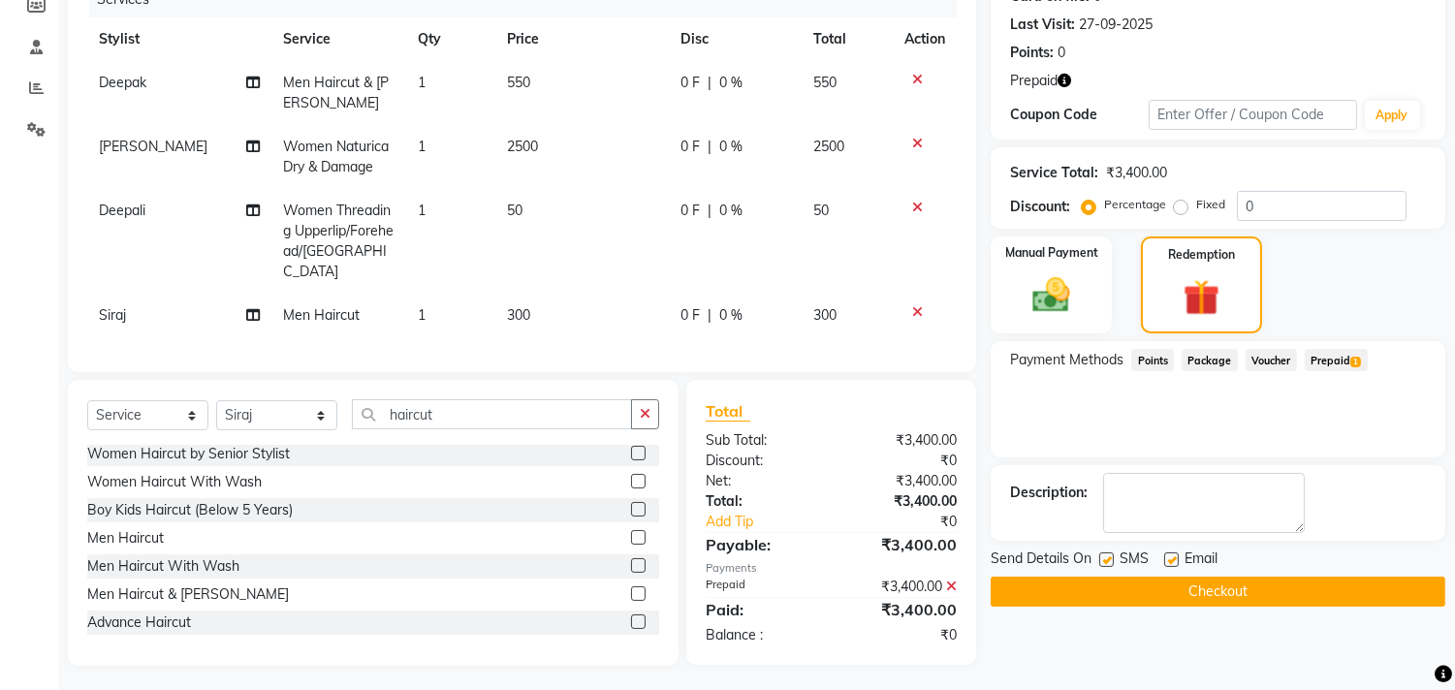
click at [1236, 594] on button "Checkout" at bounding box center [1218, 592] width 455 height 30
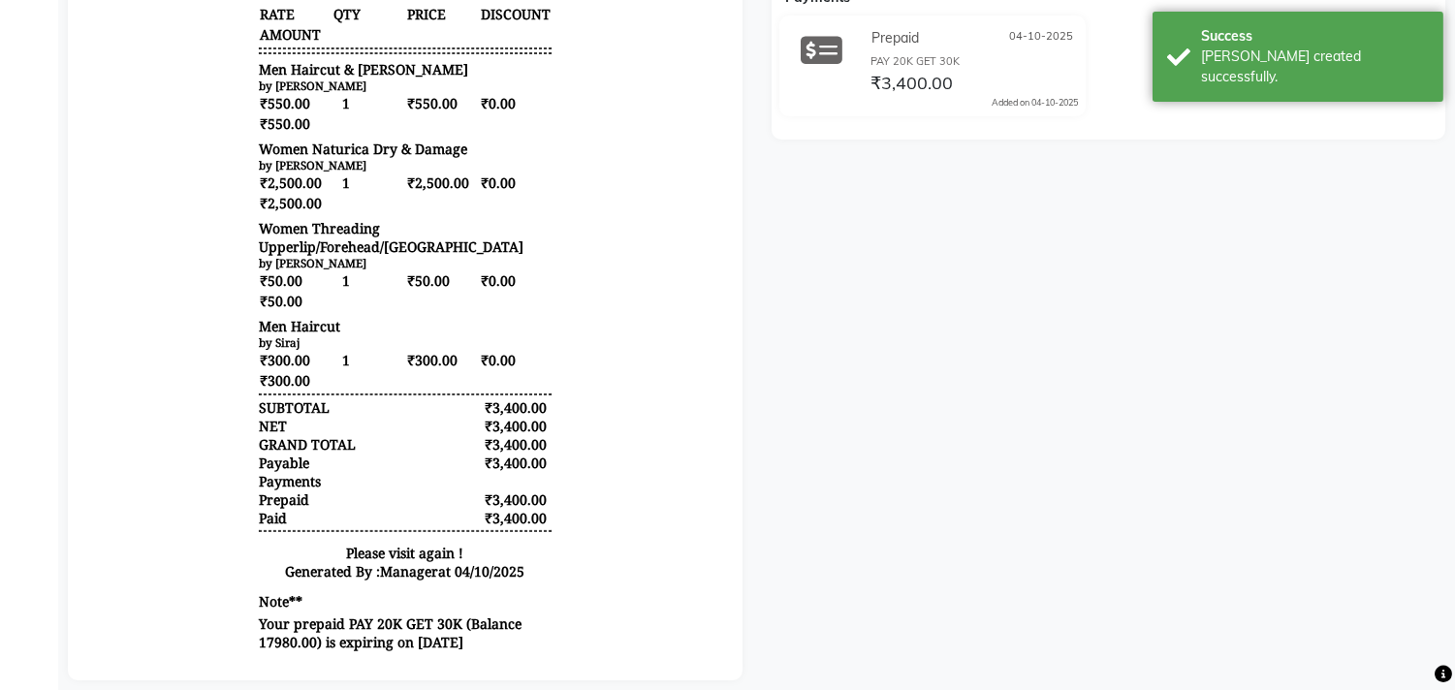
scroll to position [555, 0]
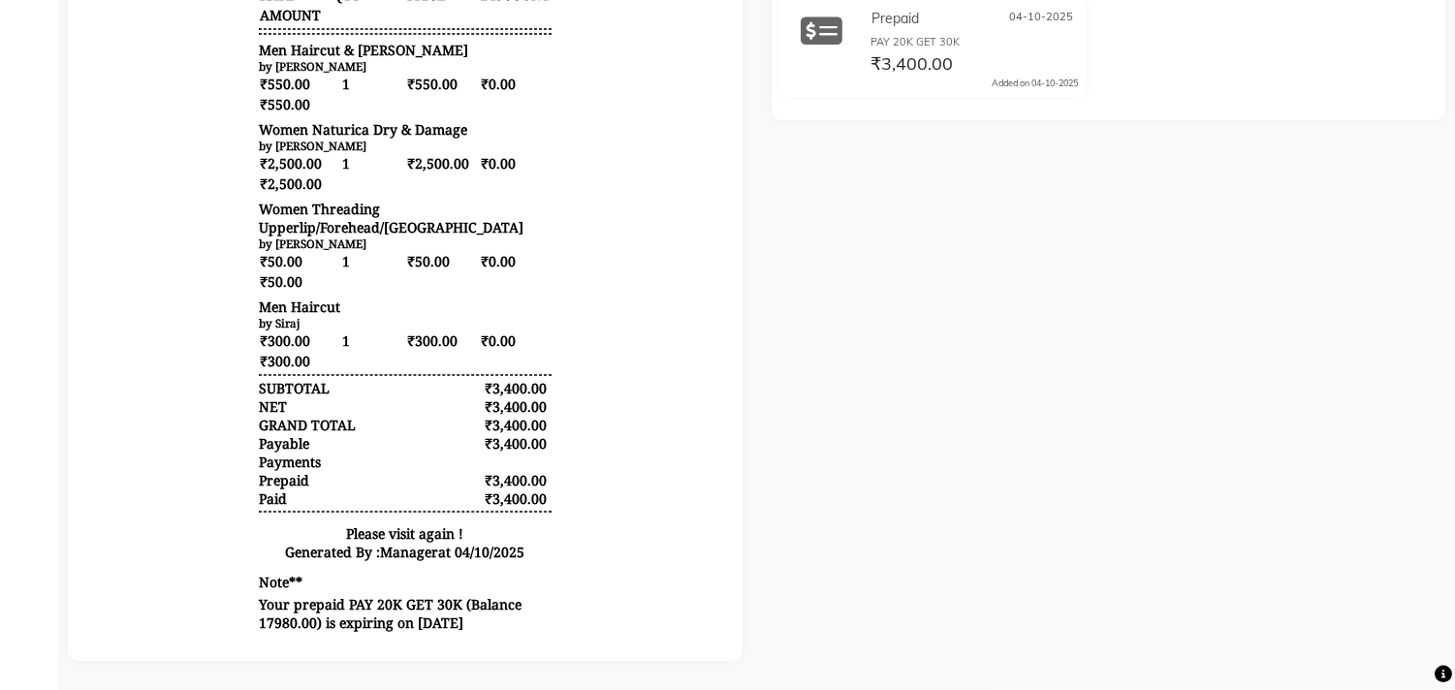
click at [1403, 547] on div "Vidhi Prebook Payment Received Download Print Email Invoice Send Message Feedba…" at bounding box center [1109, 140] width 704 height 1042
click at [1400, 562] on div "Vidhi Prebook Payment Received Download Print Email Invoice Send Message Feedba…" at bounding box center [1109, 140] width 704 height 1042
click at [1400, 558] on div "Vidhi Prebook Payment Received Download Print Email Invoice Send Message Feedba…" at bounding box center [1109, 140] width 704 height 1042
